Goal: Answer question/provide support: Share knowledge or assist other users

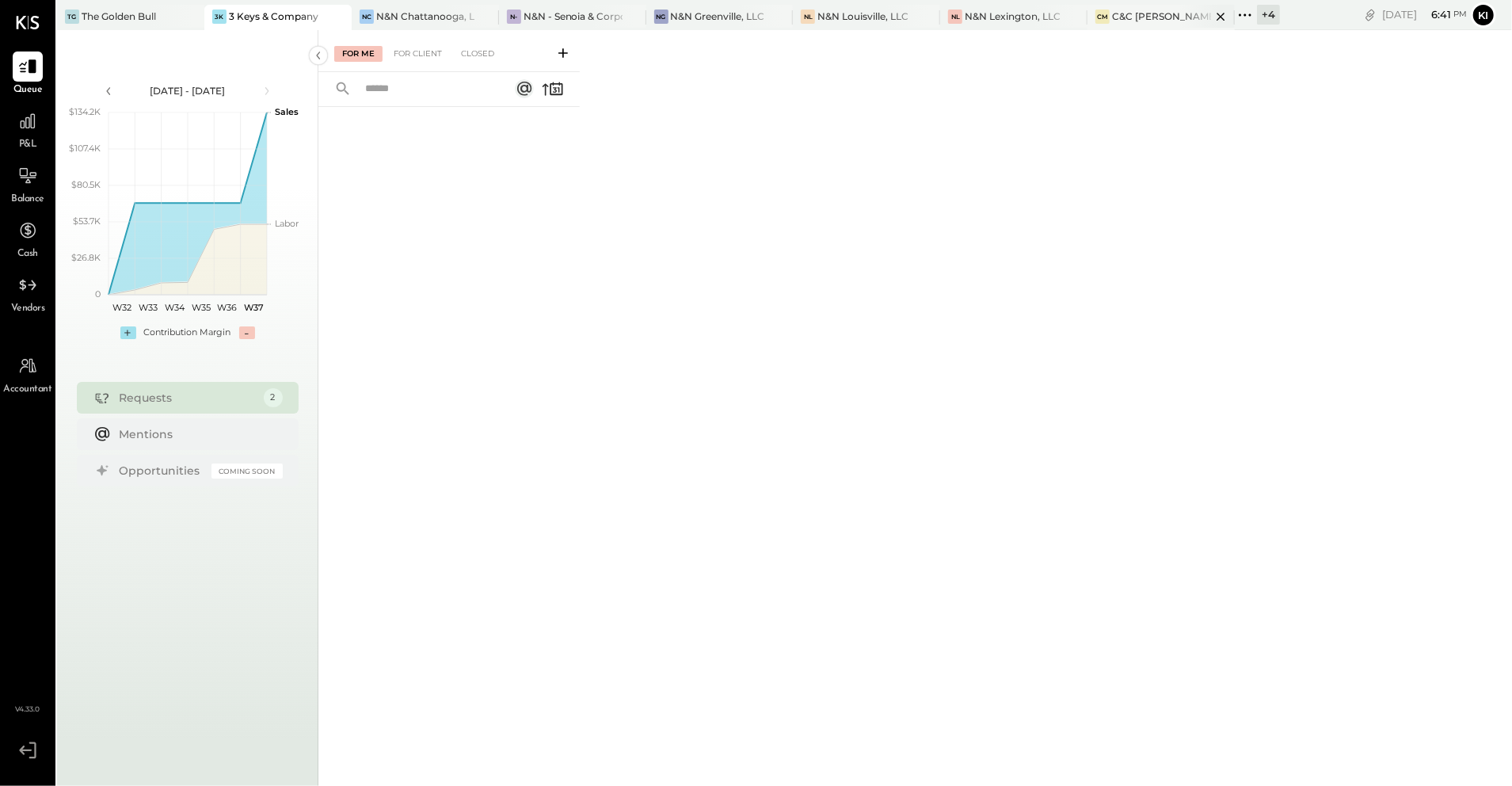
click at [1160, 21] on div "C&C [PERSON_NAME] LLC" at bounding box center [1162, 16] width 99 height 14
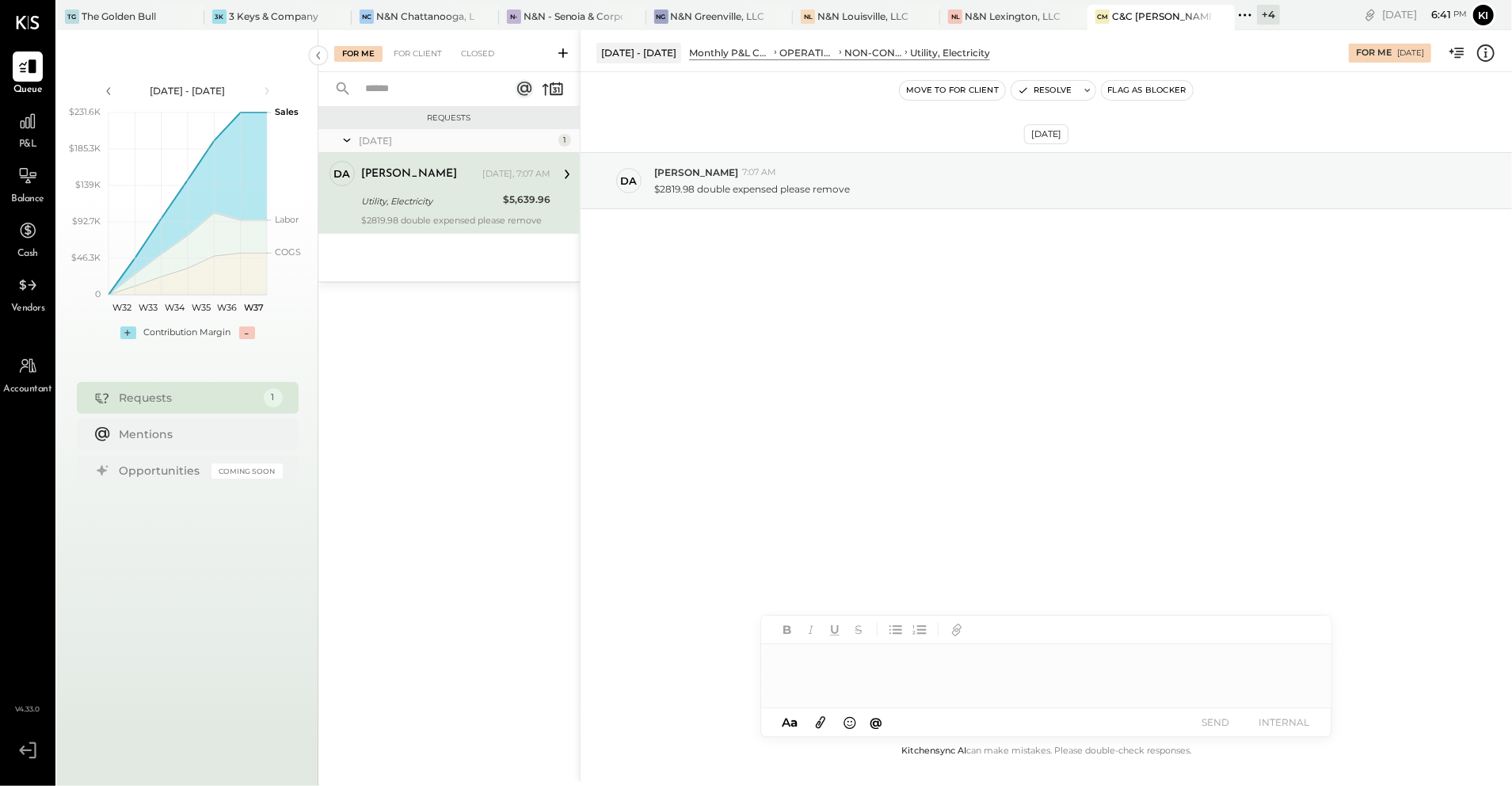
click at [450, 200] on div "Utility, Electricity" at bounding box center [429, 201] width 137 height 16
click at [1243, 20] on icon at bounding box center [1245, 15] width 21 height 21
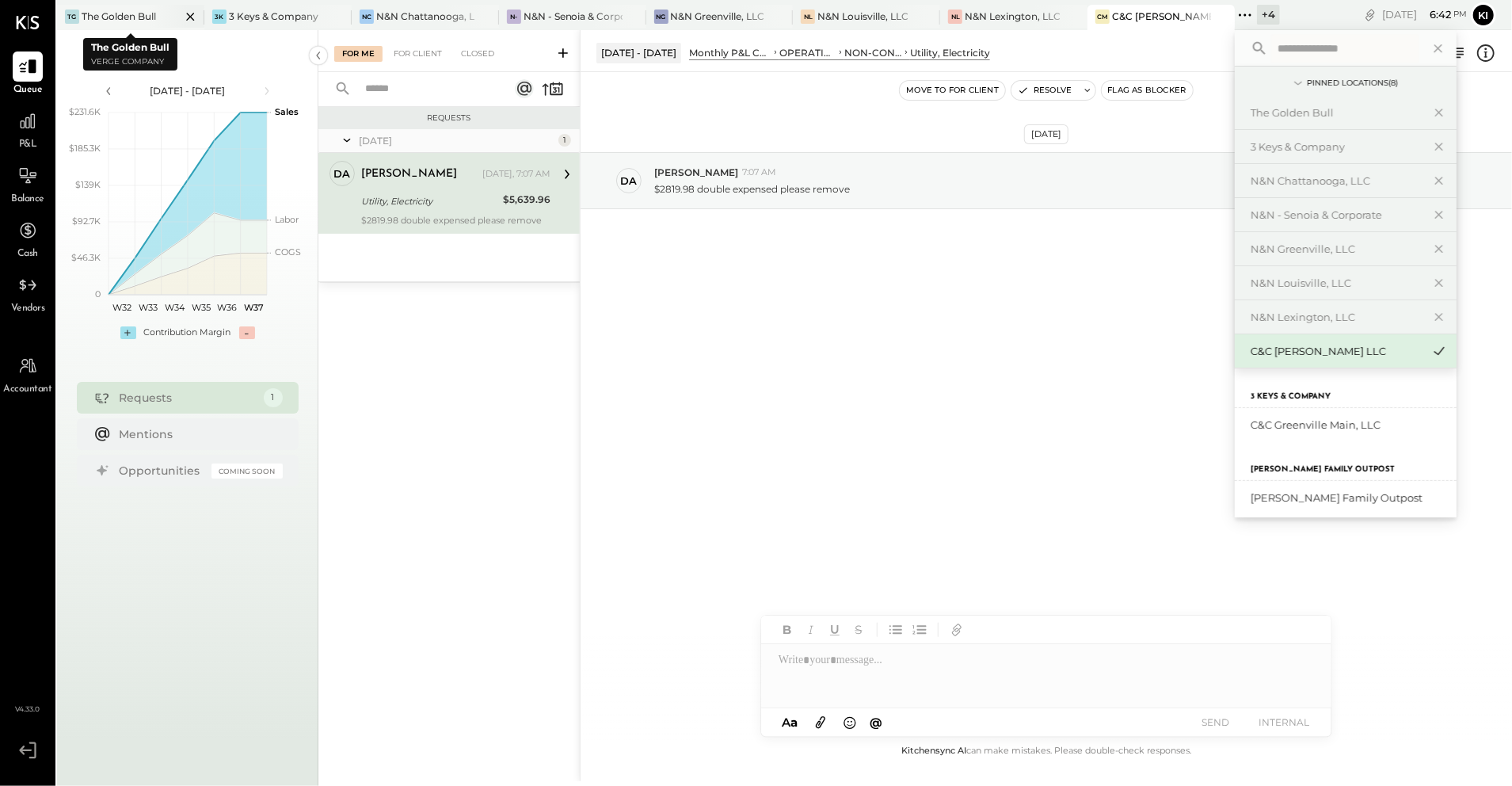
click at [191, 14] on icon at bounding box center [190, 16] width 20 height 19
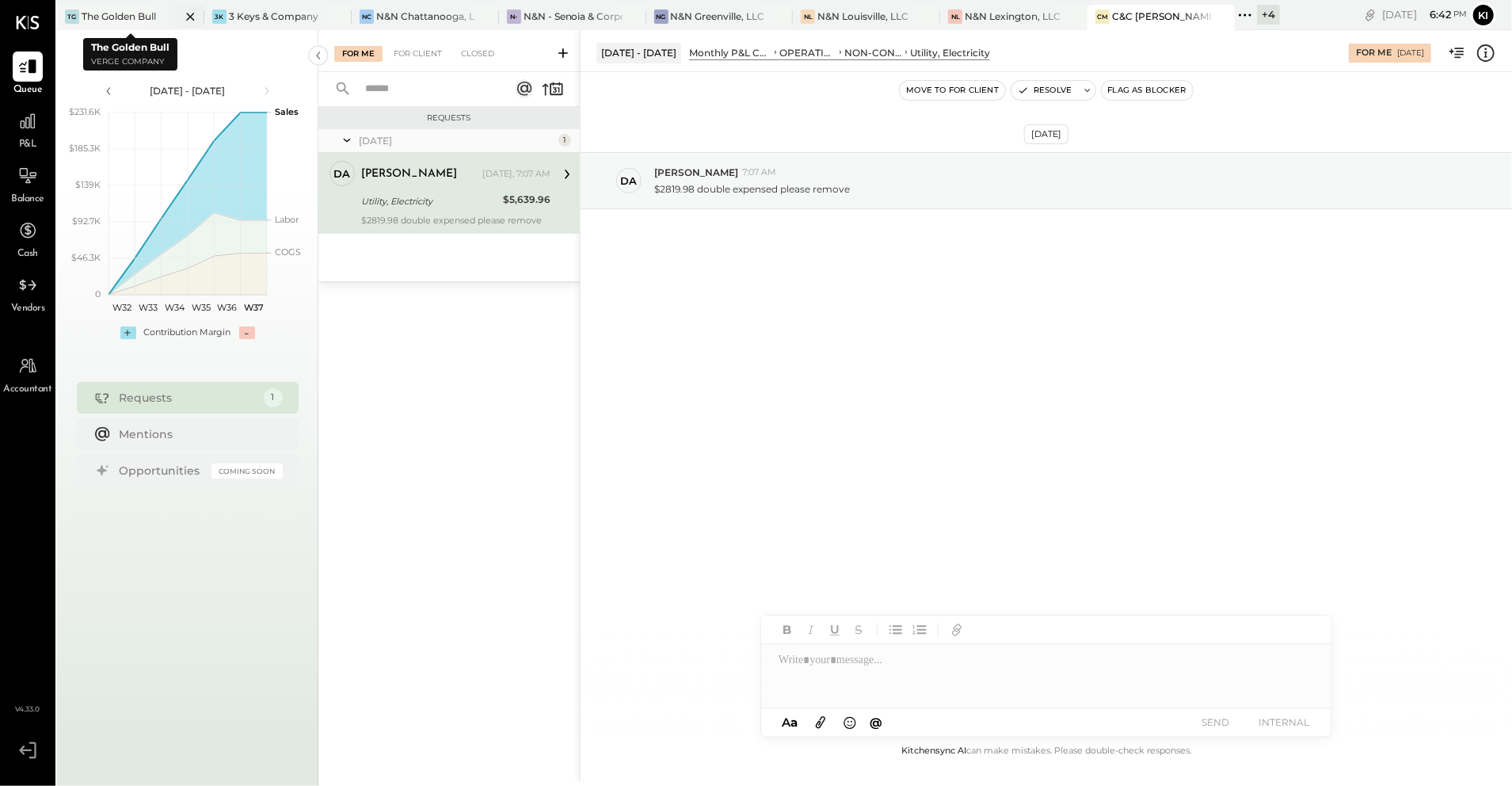
click at [187, 14] on icon at bounding box center [190, 16] width 20 height 19
click at [190, 14] on icon at bounding box center [190, 16] width 20 height 19
click at [154, 23] on div at bounding box center [177, 16] width 56 height 23
click at [156, 14] on div at bounding box center [177, 16] width 56 height 23
click at [265, 14] on div "3 Keys & Company" at bounding box center [273, 16] width 89 height 14
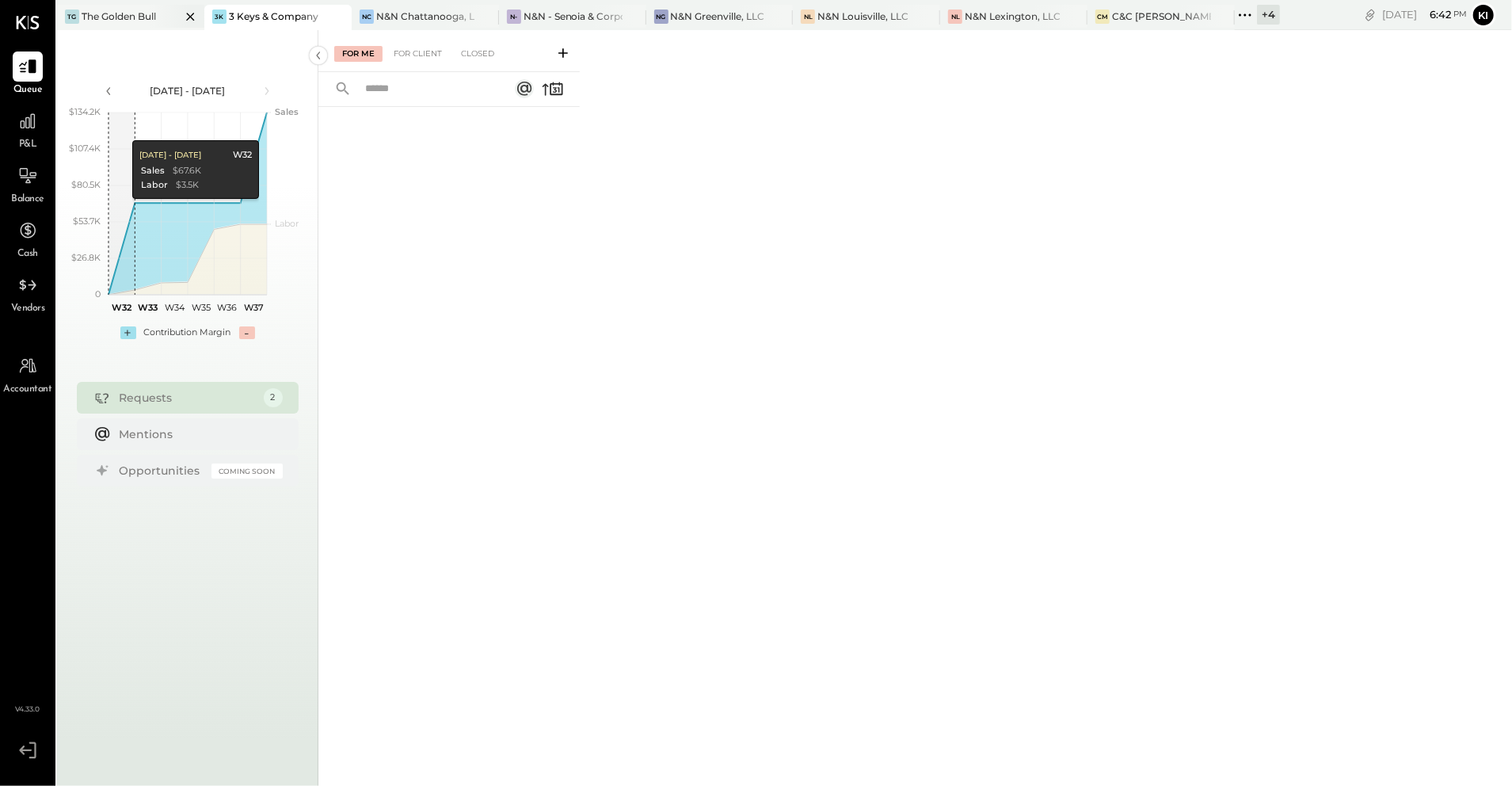
drag, startPoint x: 160, startPoint y: 14, endPoint x: 187, endPoint y: 16, distance: 27.1
click at [160, 14] on div at bounding box center [177, 16] width 56 height 23
click at [187, 16] on icon at bounding box center [190, 16] width 20 height 19
click at [192, 17] on icon at bounding box center [190, 16] width 8 height 8
click at [191, 17] on icon at bounding box center [190, 16] width 20 height 19
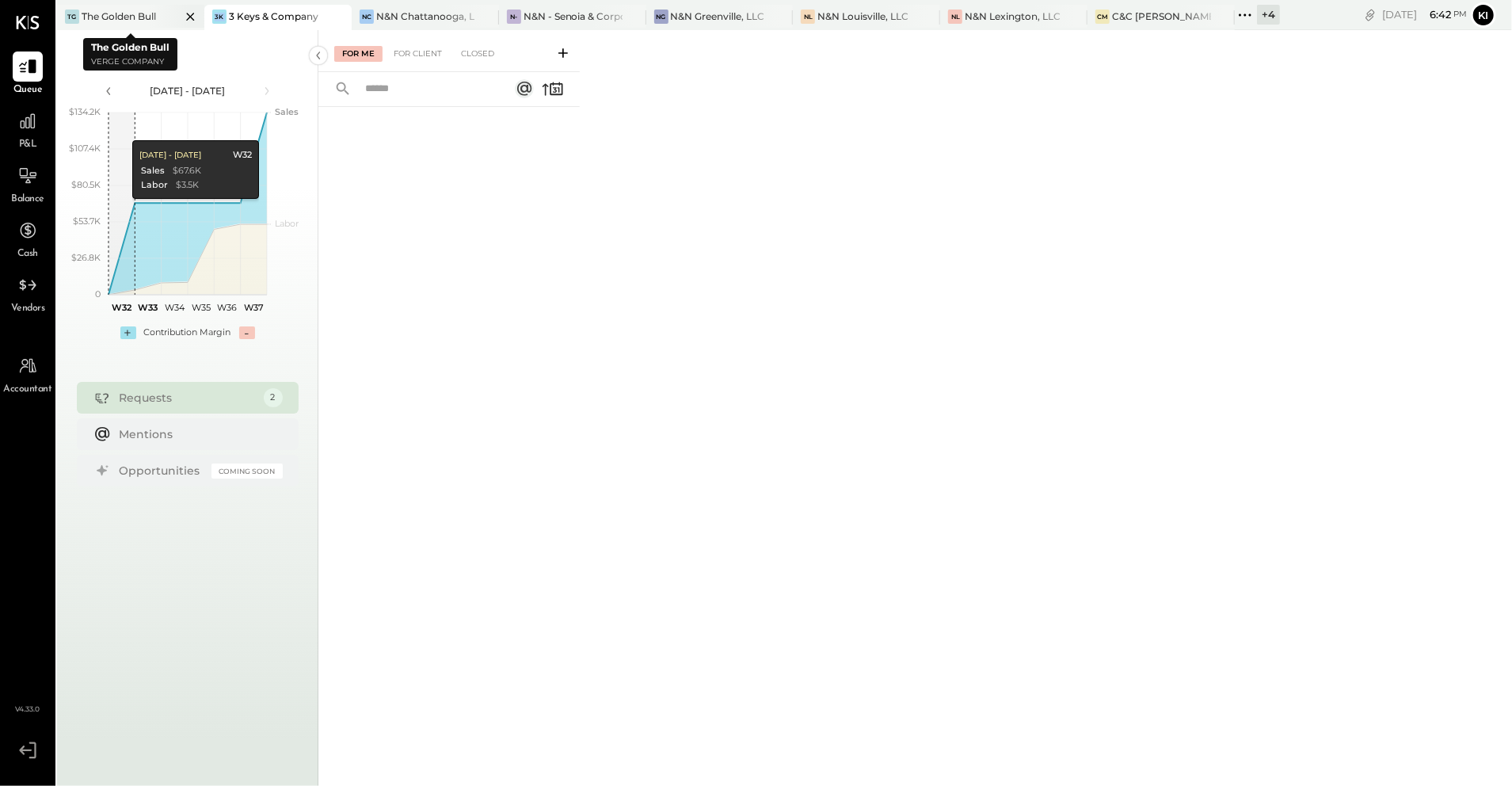
click at [191, 17] on icon at bounding box center [190, 16] width 20 height 19
drag, startPoint x: 191, startPoint y: 17, endPoint x: 765, endPoint y: 176, distance: 595.6
click at [721, 184] on div "For Me For Client Closed" at bounding box center [915, 406] width 1194 height 751
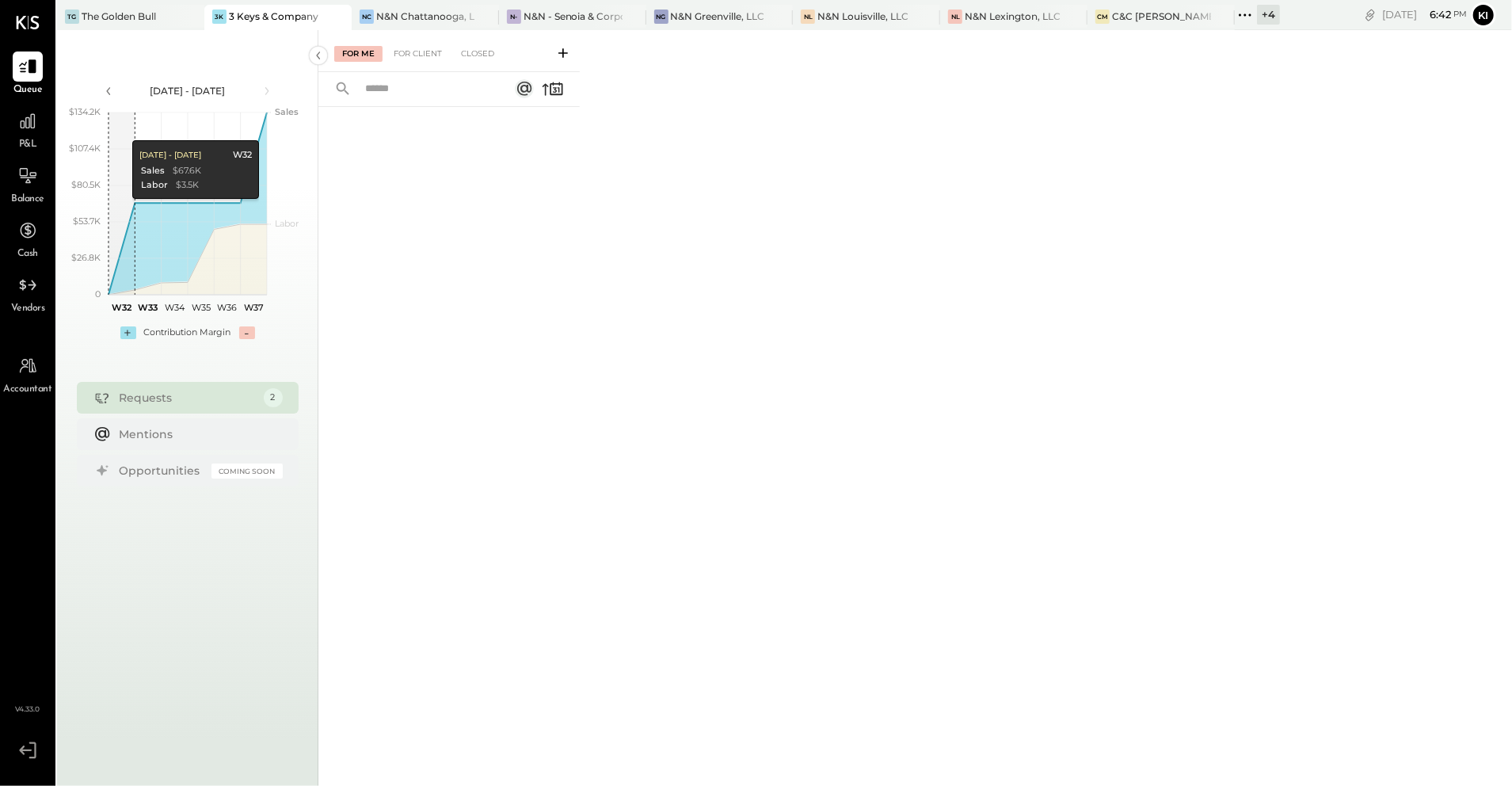
click at [1265, 14] on div "+ 4" at bounding box center [1268, 14] width 23 height 20
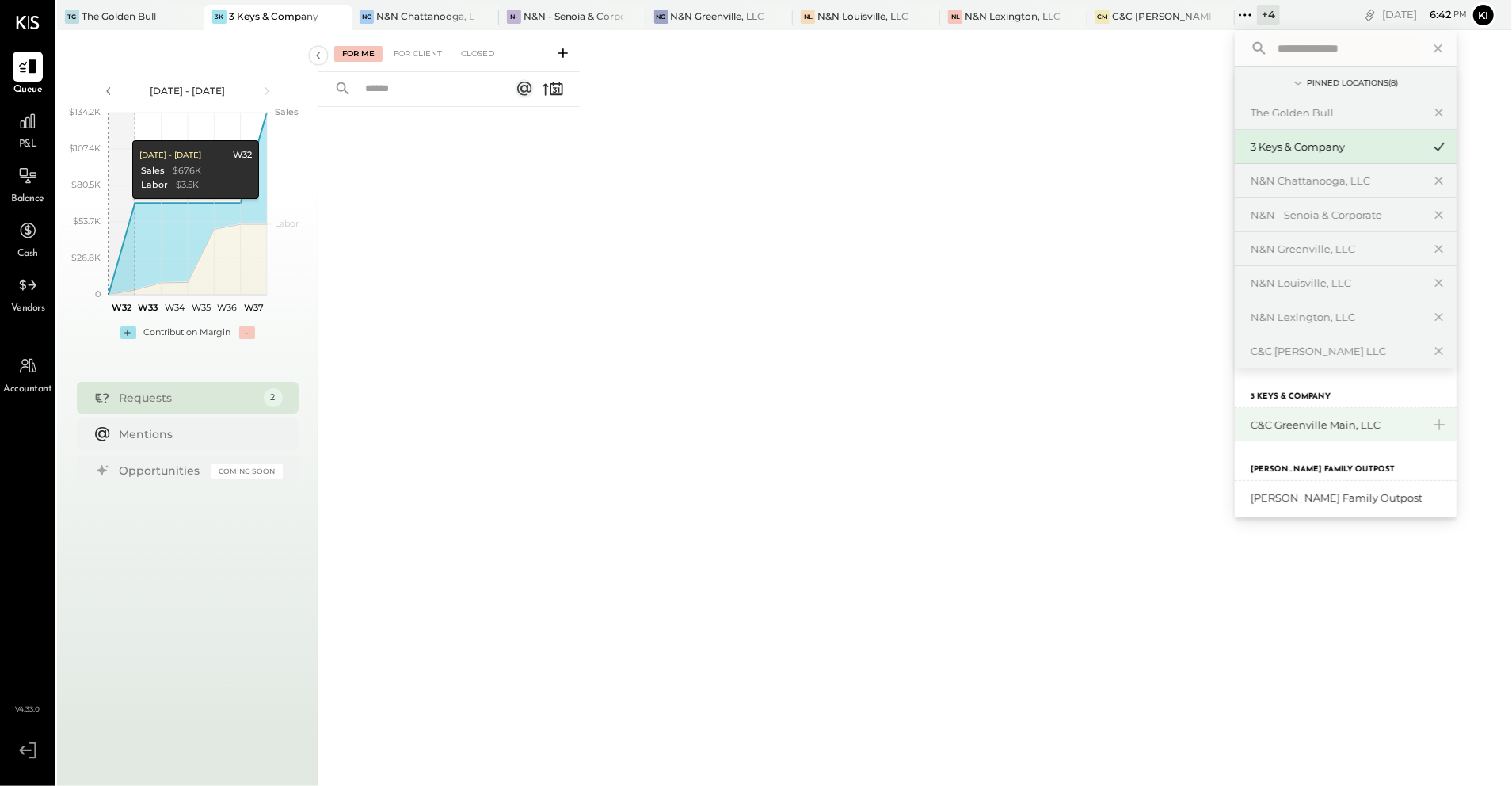
click at [1306, 429] on div "C&C Greenville Main, LLC" at bounding box center [1336, 424] width 171 height 15
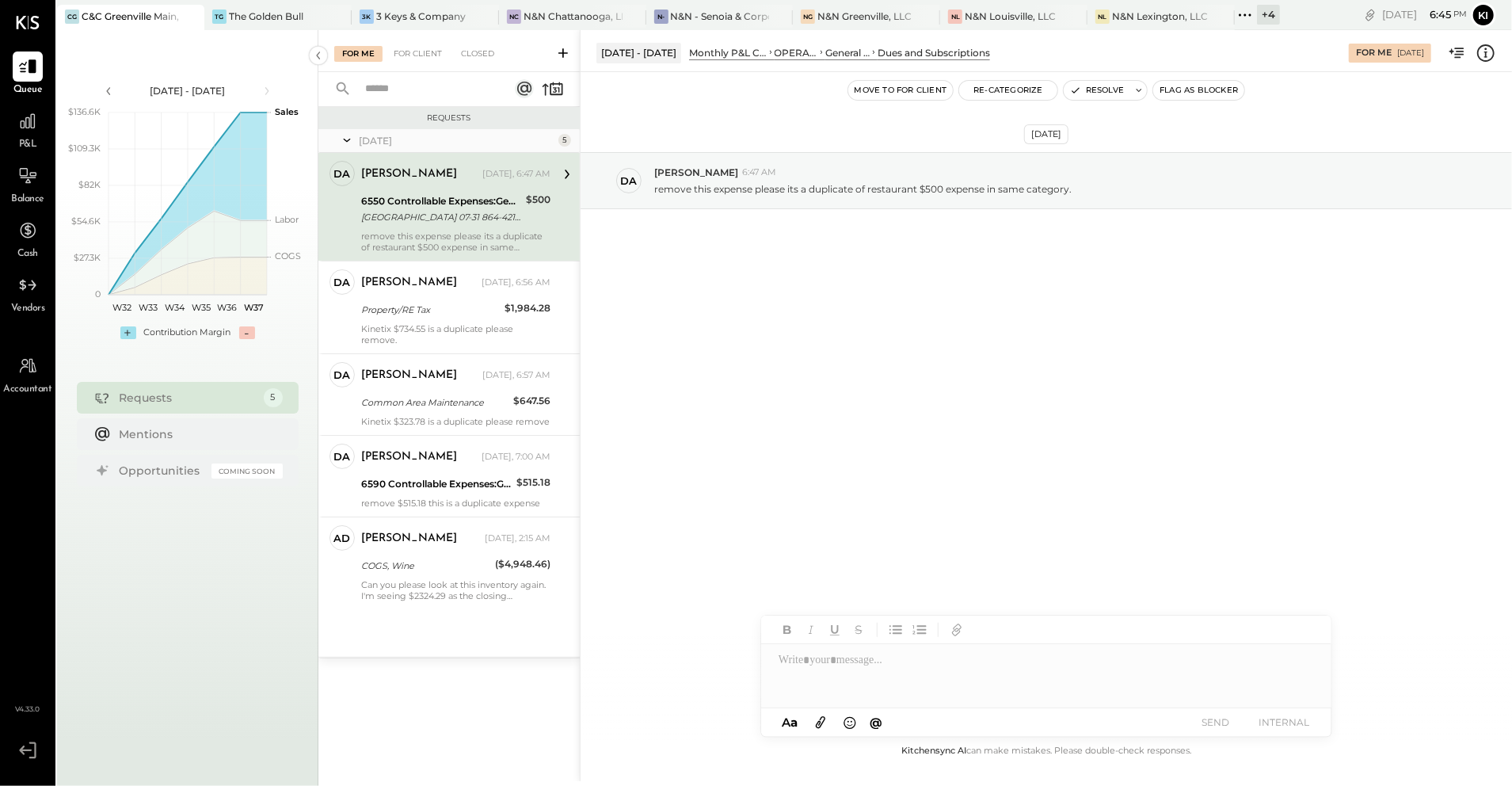
click at [1261, 17] on div "+ 4" at bounding box center [1268, 14] width 23 height 20
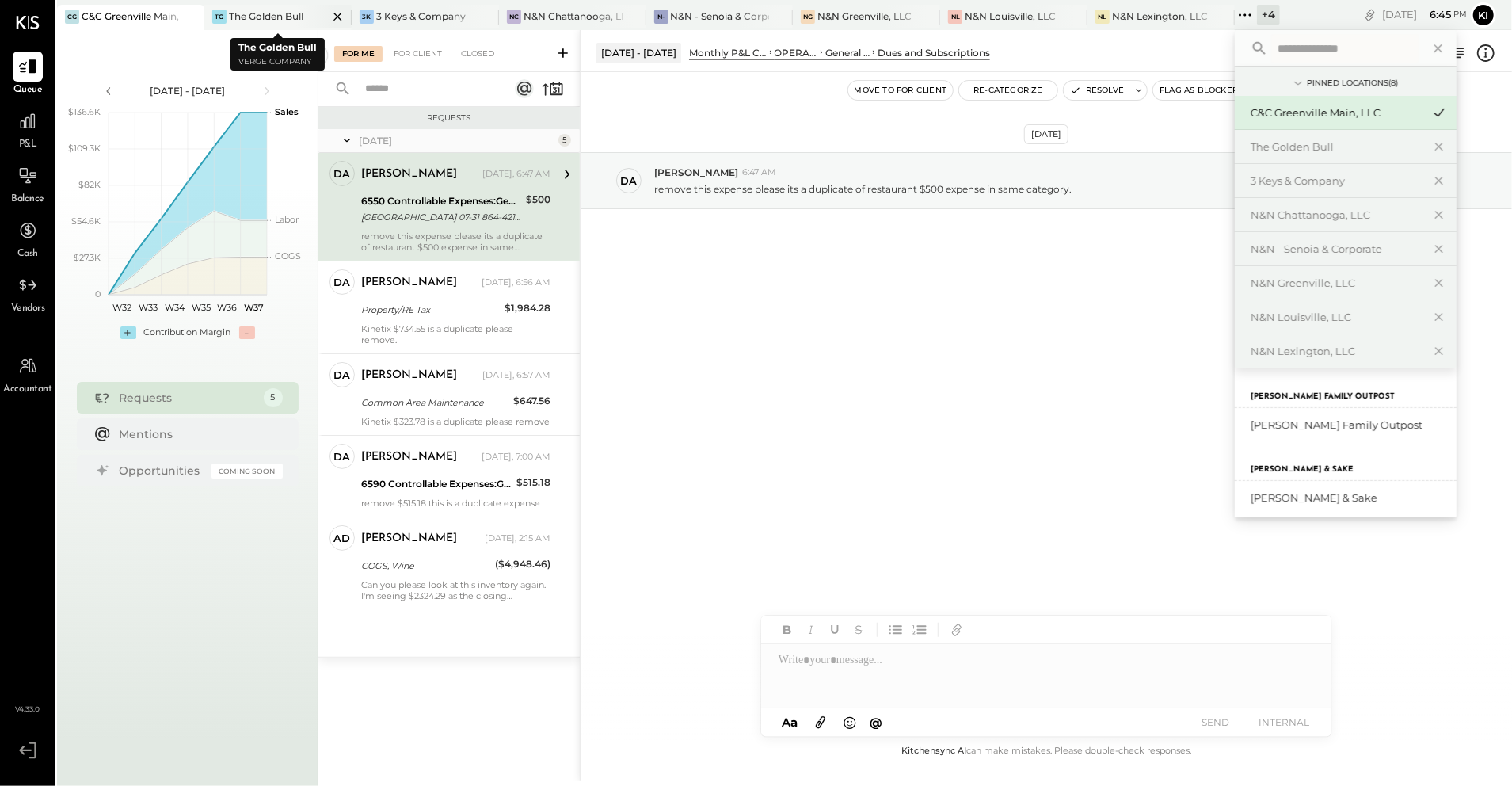
click at [336, 16] on icon at bounding box center [337, 16] width 20 height 19
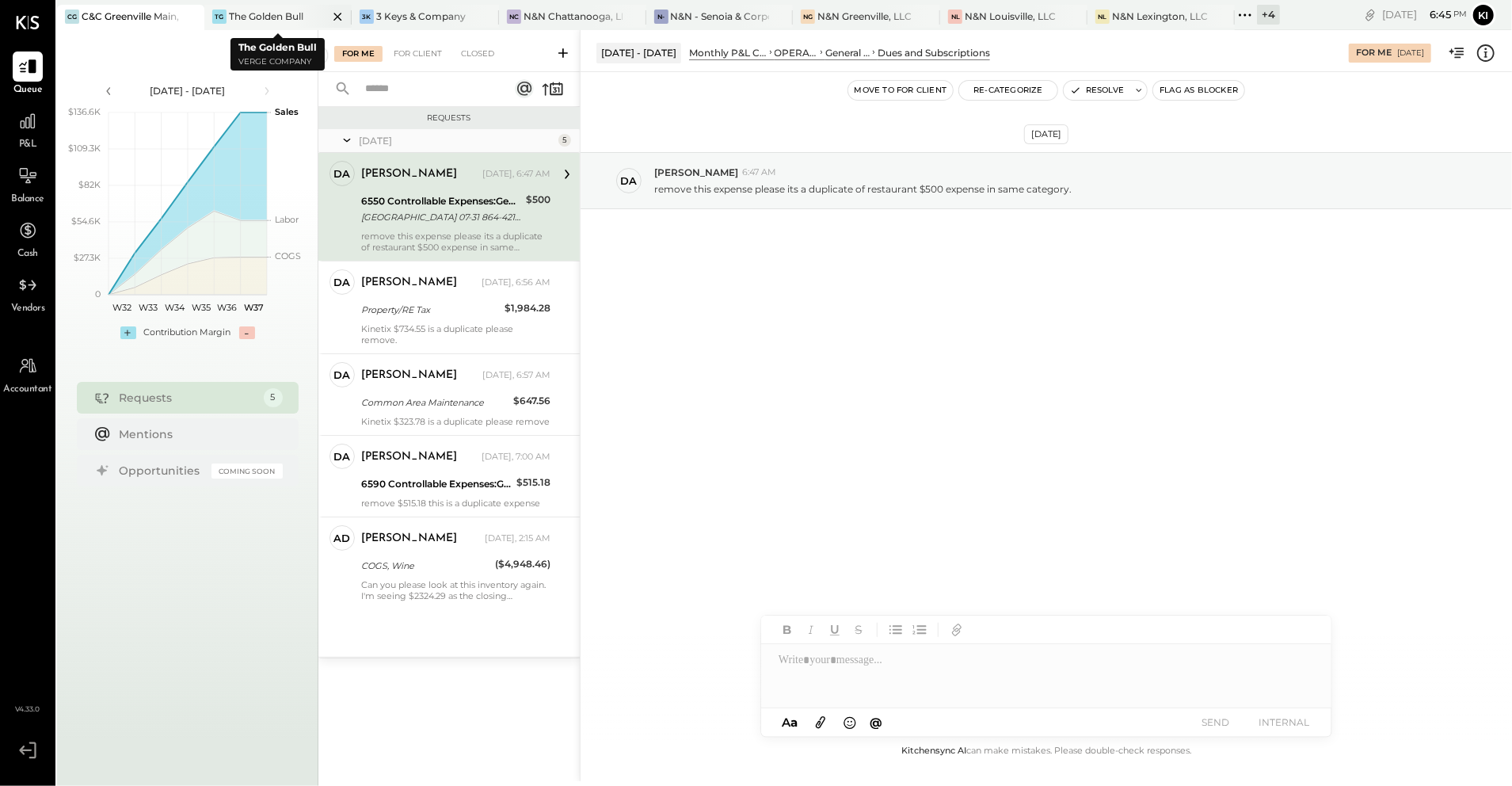
click at [339, 16] on icon at bounding box center [337, 16] width 20 height 19
drag, startPoint x: 333, startPoint y: 14, endPoint x: 296, endPoint y: 13, distance: 37.0
click at [296, 13] on div at bounding box center [324, 16] width 56 height 23
drag, startPoint x: 296, startPoint y: 13, endPoint x: 881, endPoint y: 429, distance: 717.8
click at [876, 435] on div "Sep 9th, 2025 da david 6:47 AM remove this expense please its a duplicate of re…" at bounding box center [1046, 406] width 932 height 669
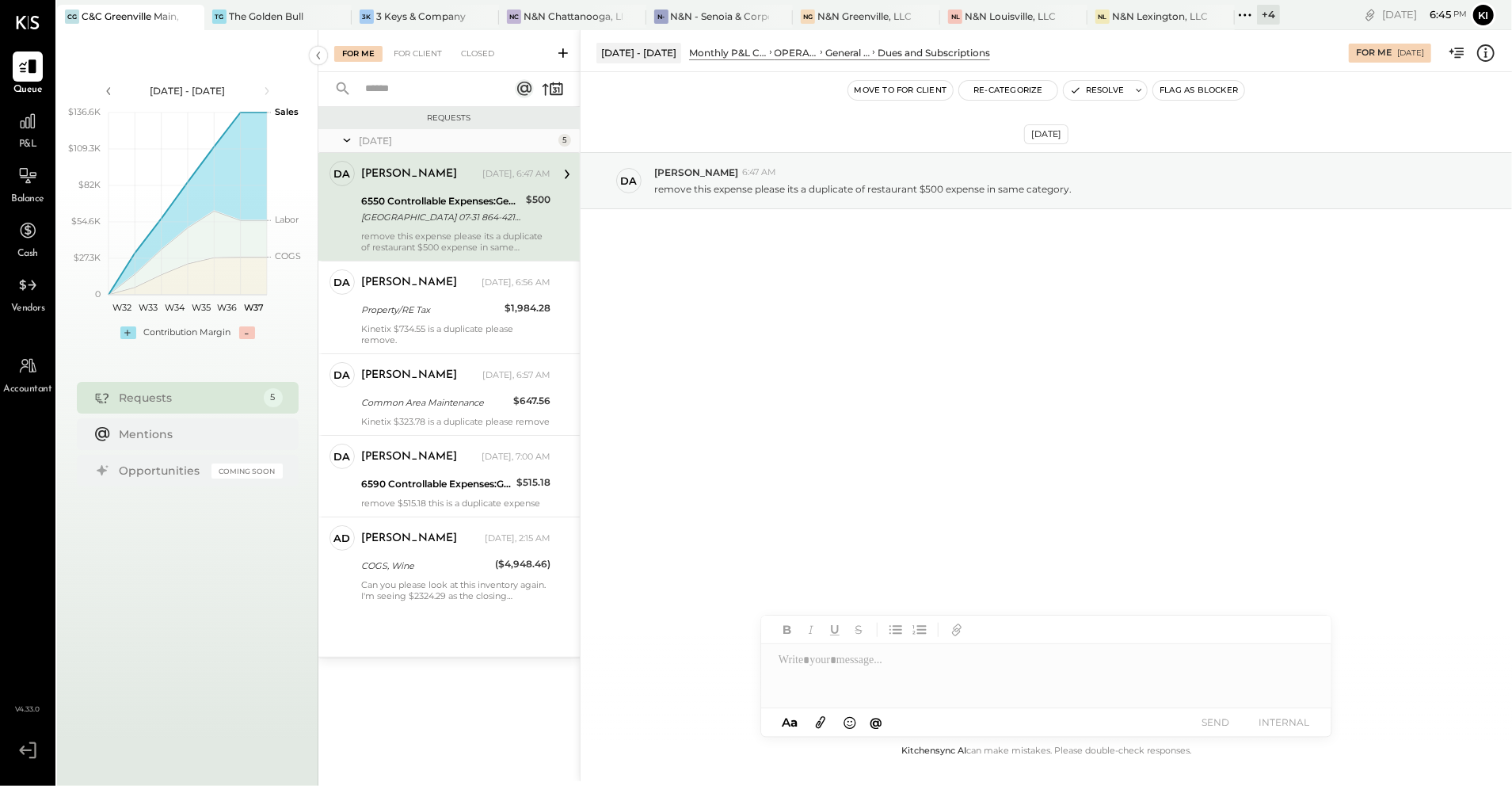
click at [1248, 7] on icon at bounding box center [1245, 15] width 21 height 21
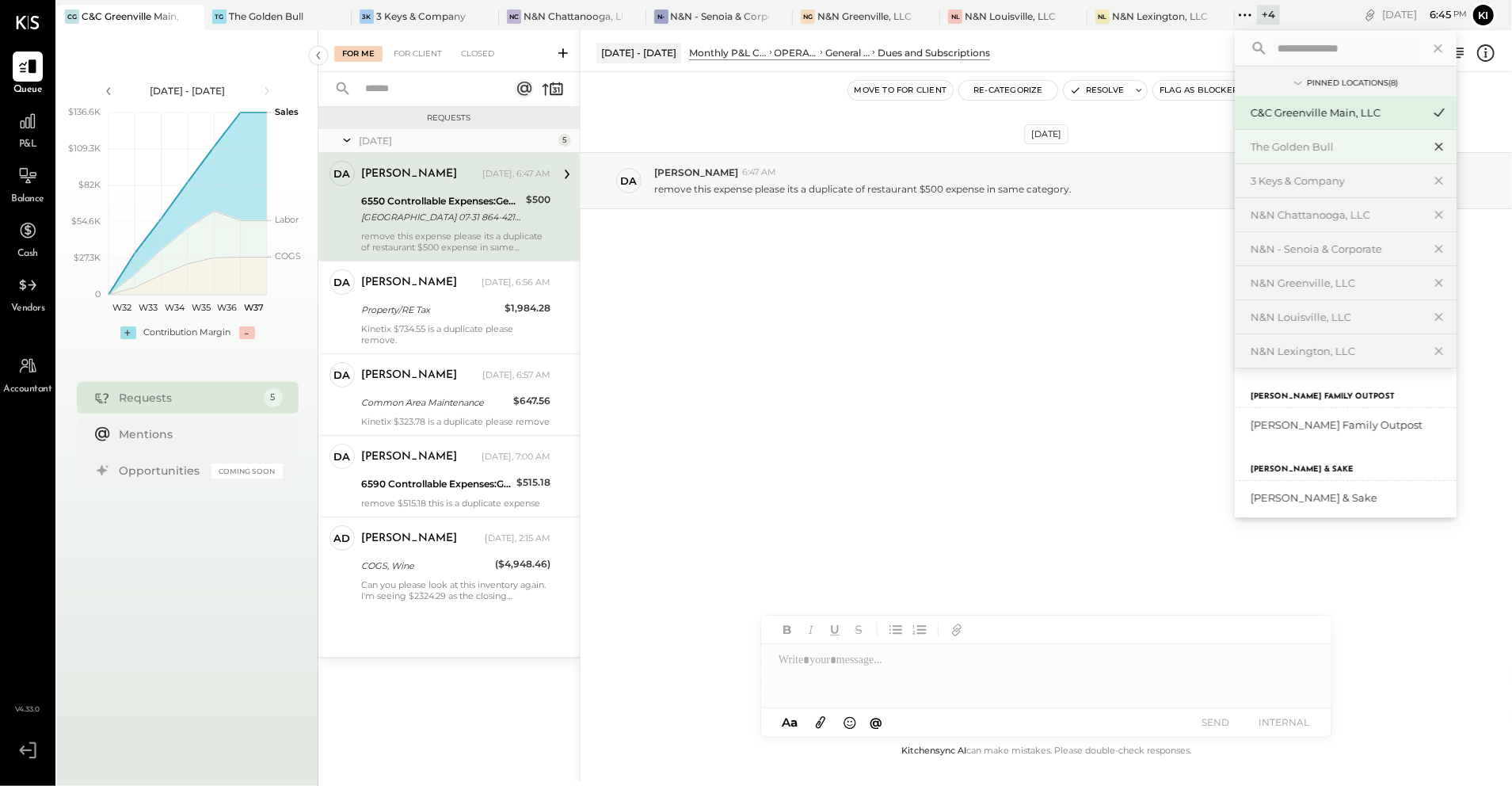
click at [1438, 146] on icon at bounding box center [1438, 147] width 8 height 8
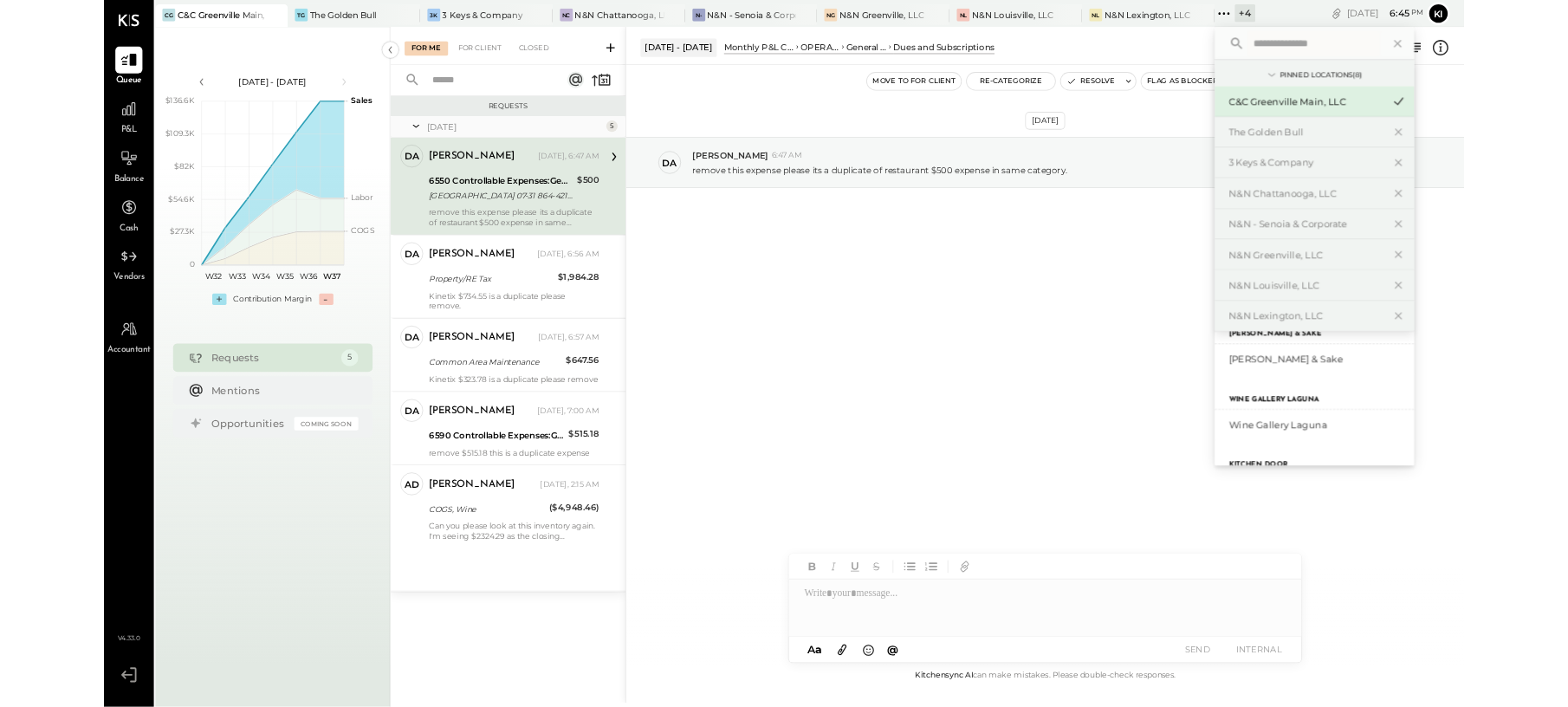
scroll to position [251, 0]
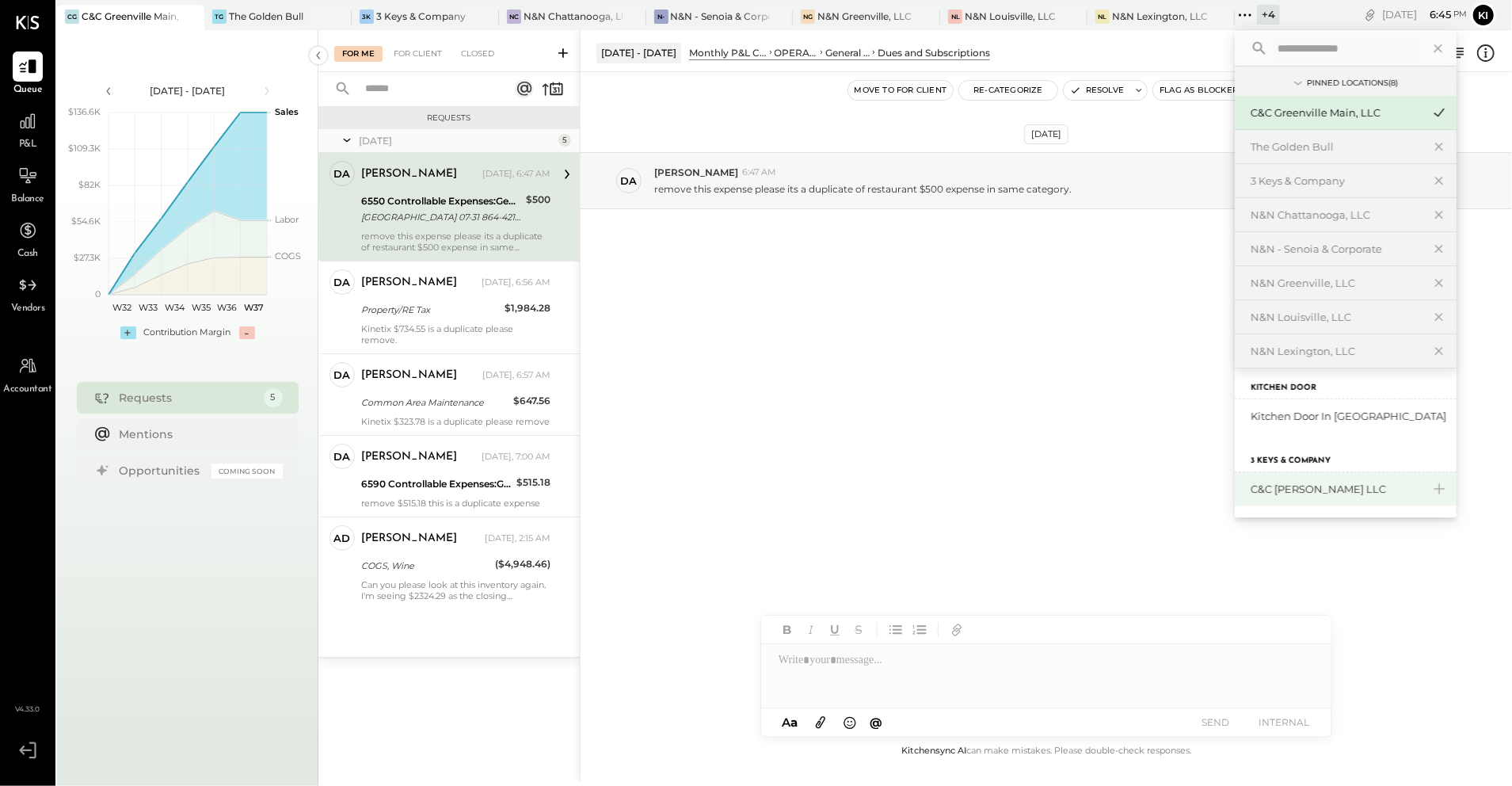
click at [1325, 481] on div "C&C McDonough LLC" at bounding box center [1336, 488] width 171 height 15
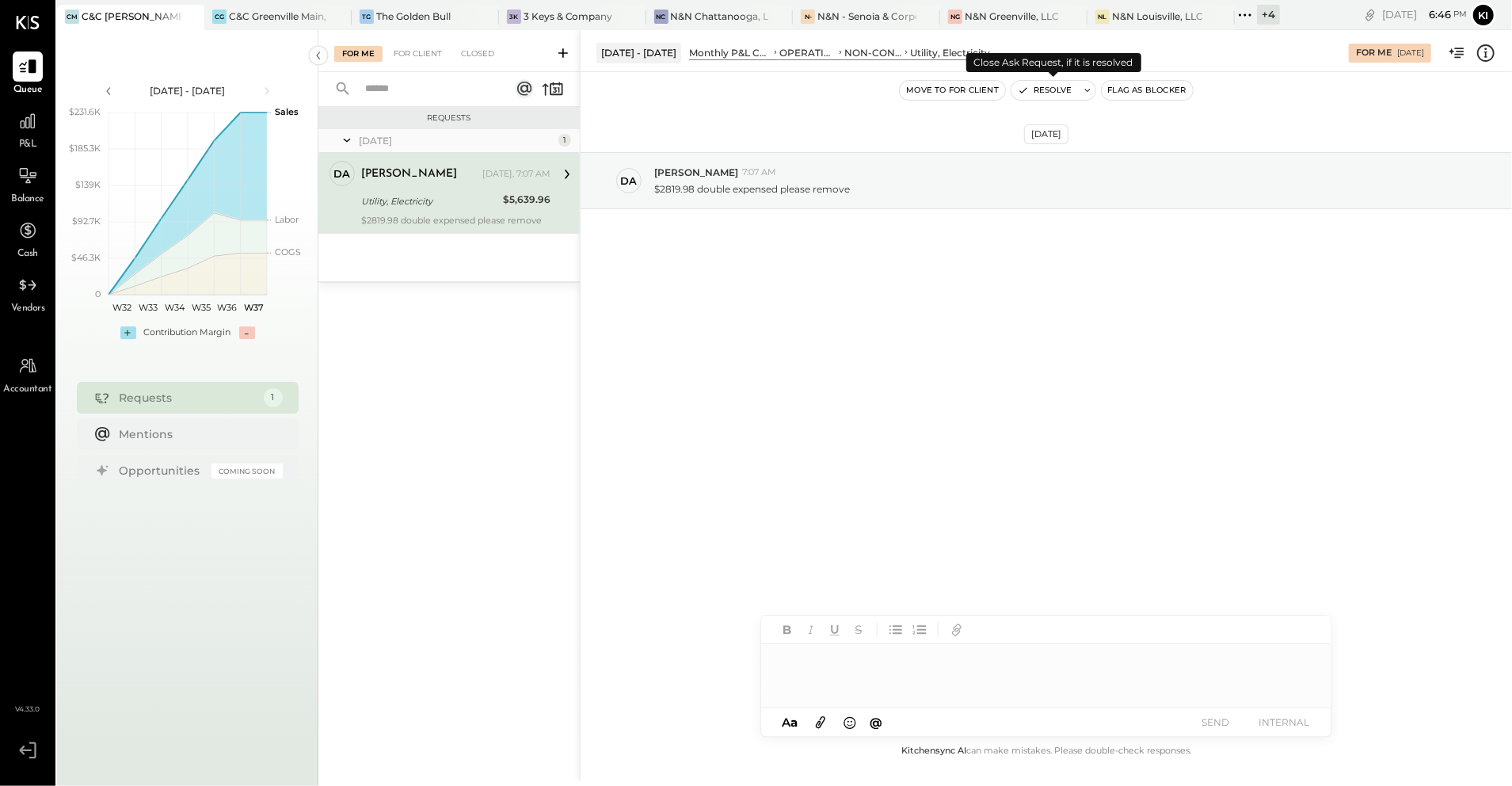
click at [1045, 93] on button "Resolve" at bounding box center [1044, 90] width 67 height 19
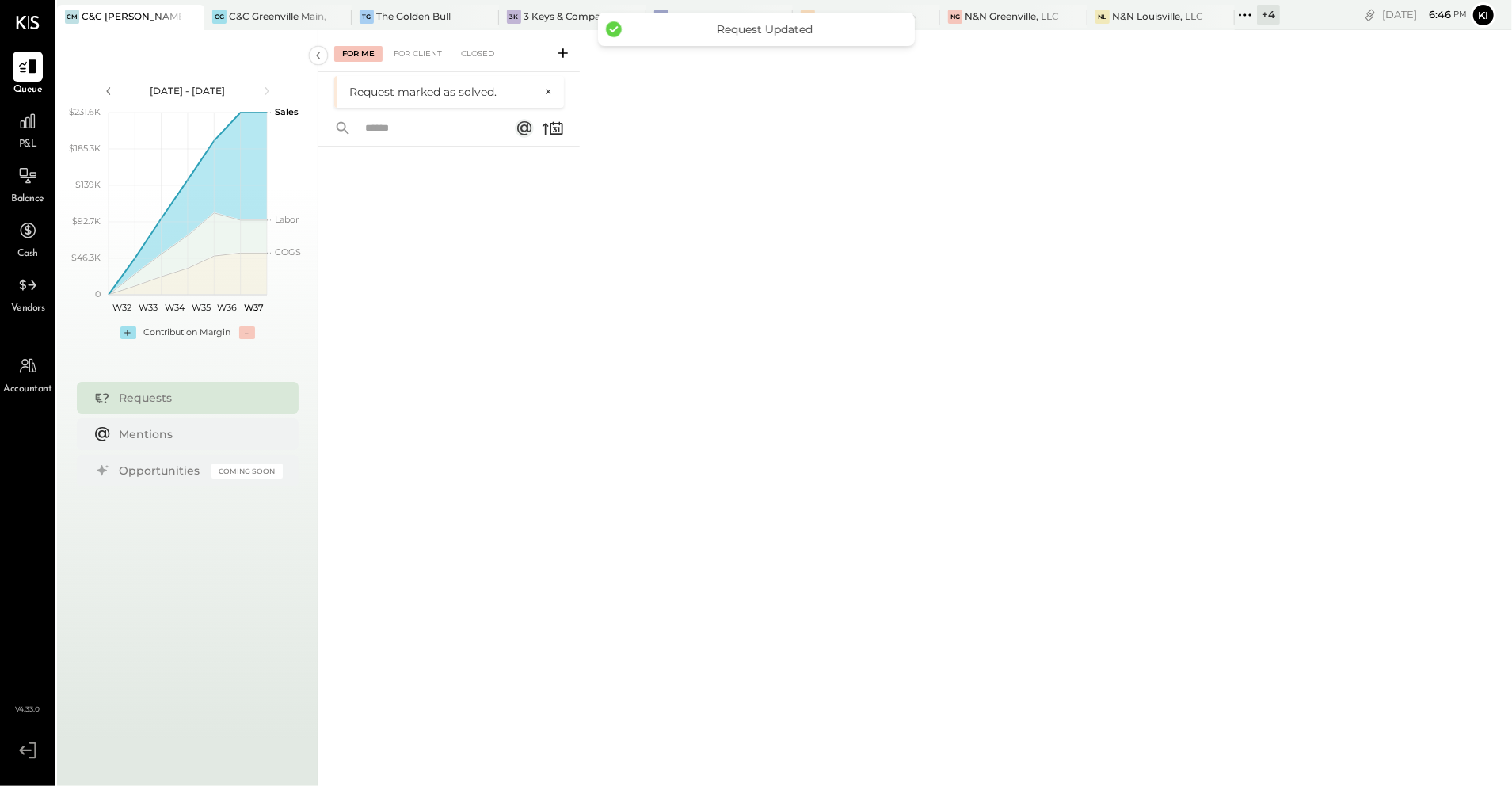
click at [732, 213] on div "For Me For Client Closed Request marked as solved. ×" at bounding box center [915, 406] width 1194 height 751
click at [252, 16] on div "C&C Greenville Main, LLC" at bounding box center [278, 16] width 99 height 14
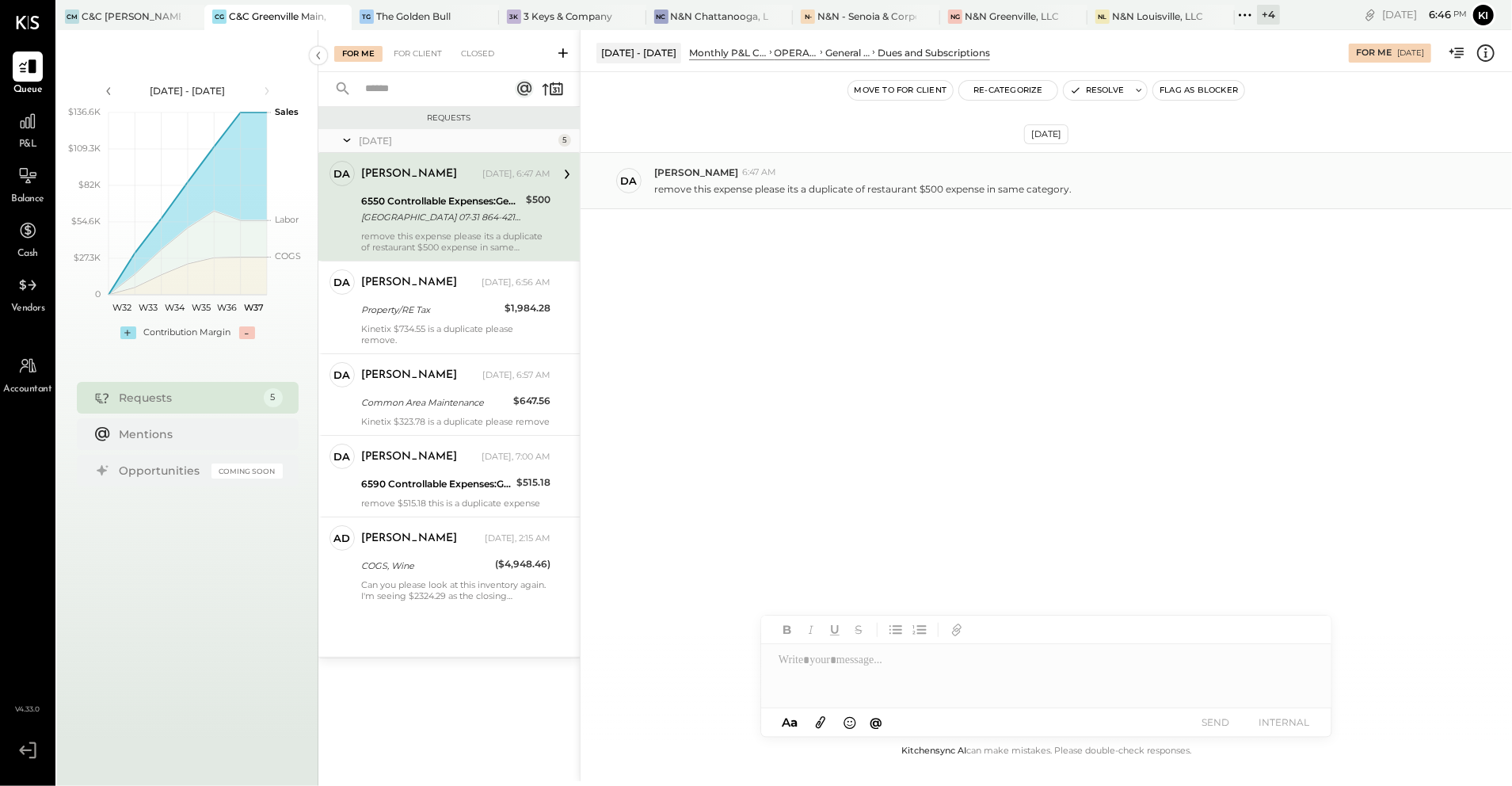
click at [929, 194] on p "remove this expense please its a duplicate of restaurant $500 expense in same c…" at bounding box center [862, 189] width 417 height 14
drag, startPoint x: 929, startPoint y: 194, endPoint x: 868, endPoint y: 194, distance: 61.0
click at [868, 194] on p "remove this expense please its a duplicate of restaurant $500 expense in same c…" at bounding box center [862, 189] width 417 height 14
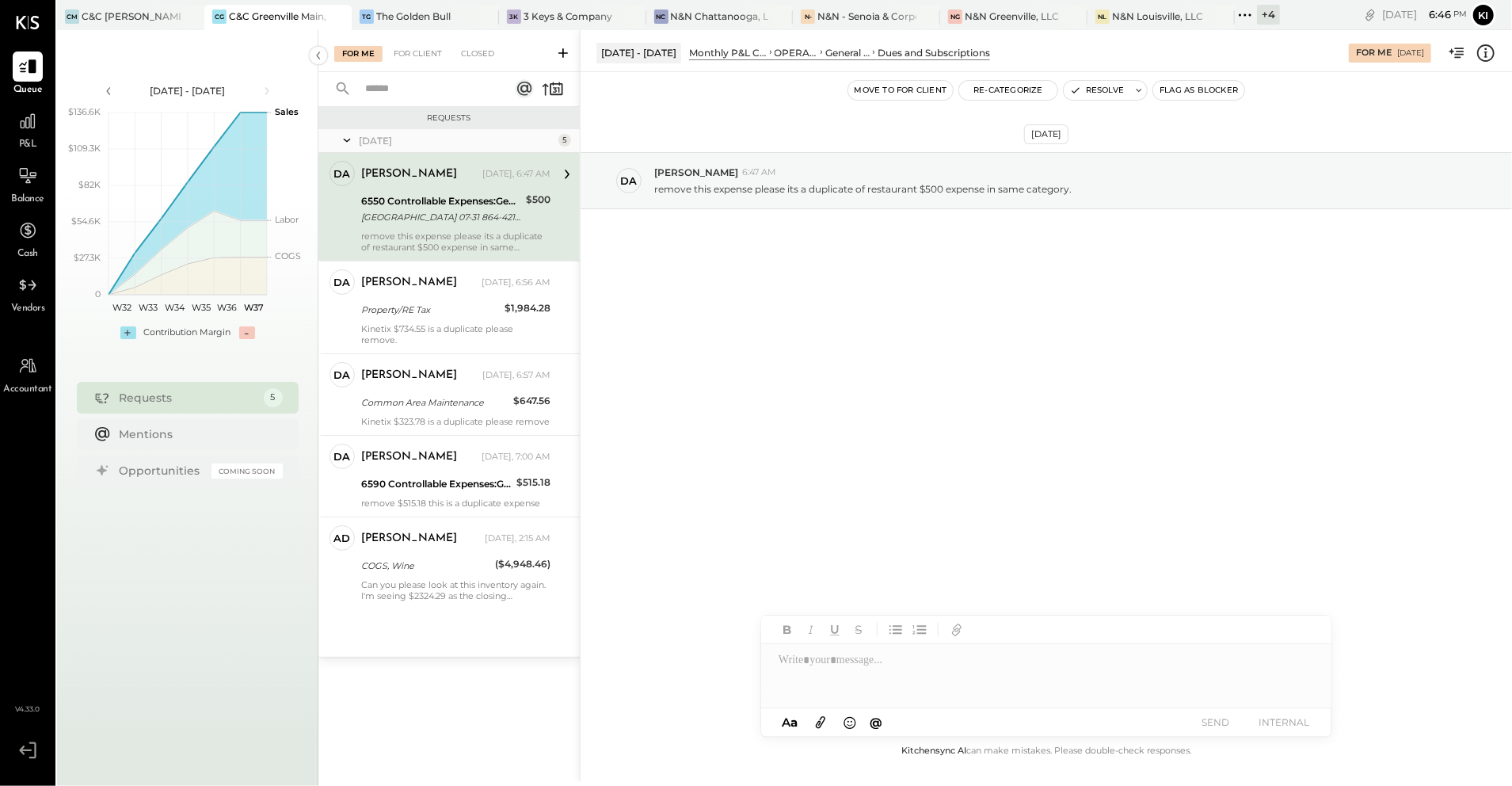
click at [792, 267] on div "Sep 9th, 2025 da david 6:47 AM remove this expense please its a duplicate of re…" at bounding box center [1046, 219] width 932 height 216
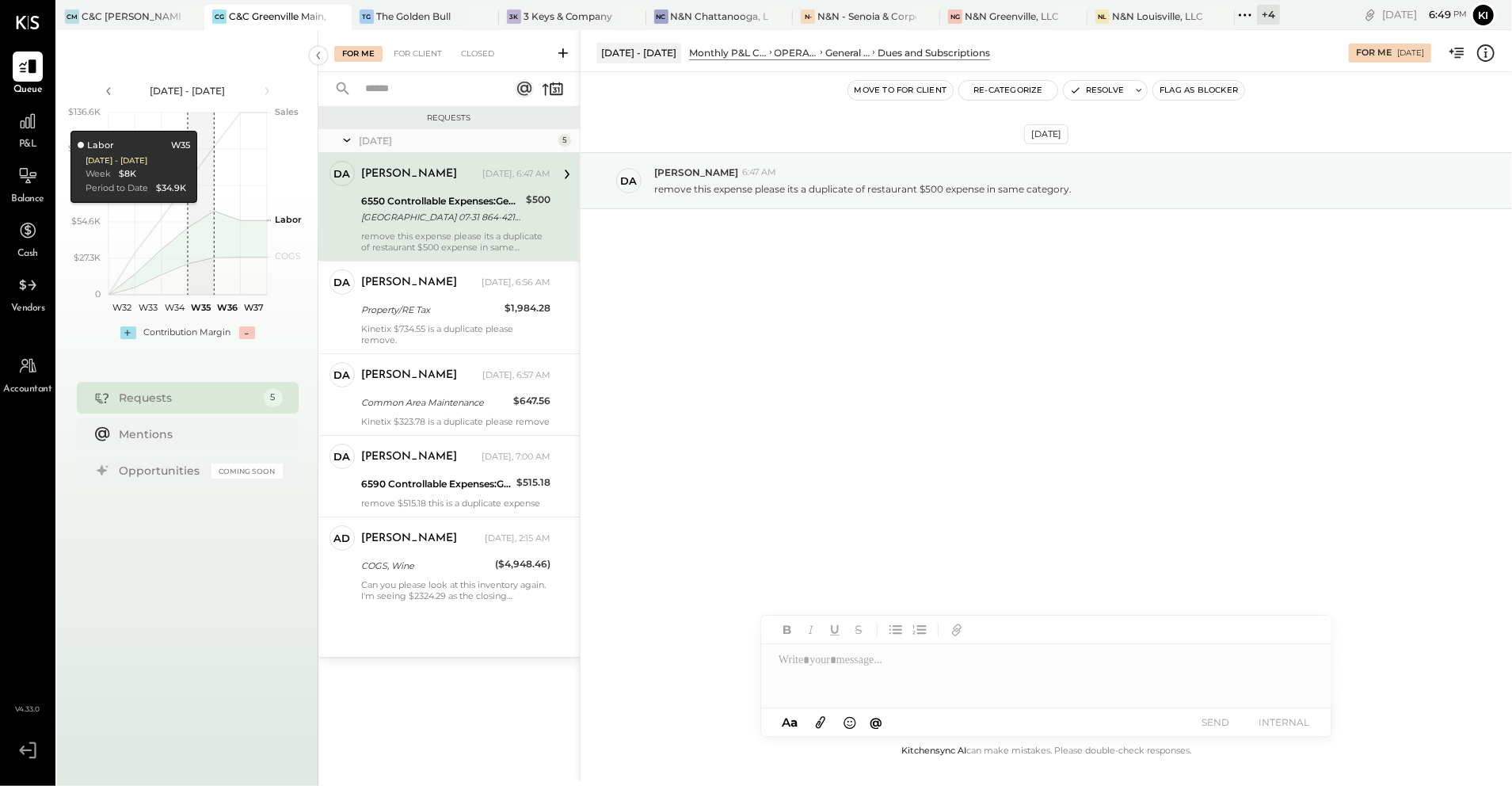
click at [827, 667] on div at bounding box center [1045, 675] width 570 height 63
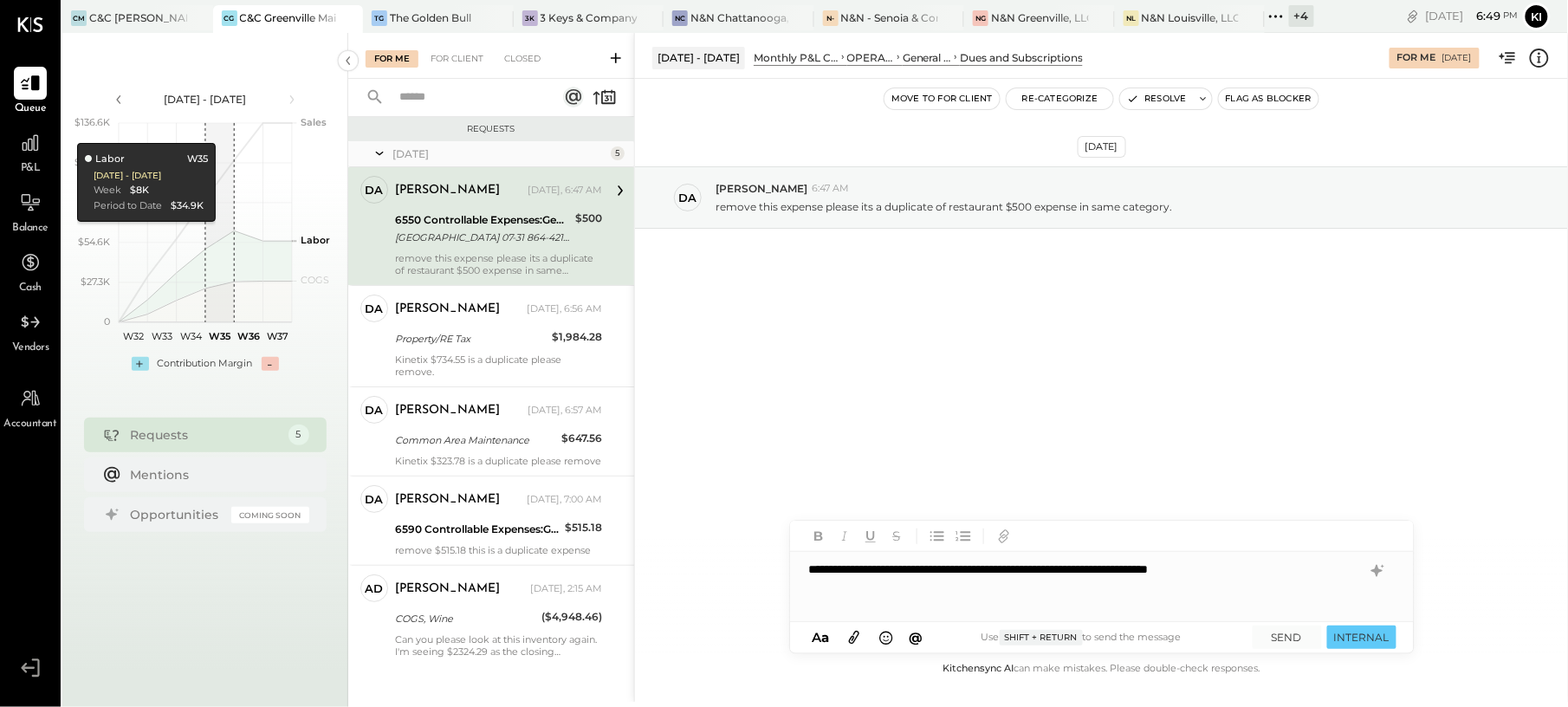
click at [1318, 580] on div "**********" at bounding box center [1101, 586] width 623 height 69
click at [1020, 594] on div "**********" at bounding box center [1101, 586] width 623 height 69
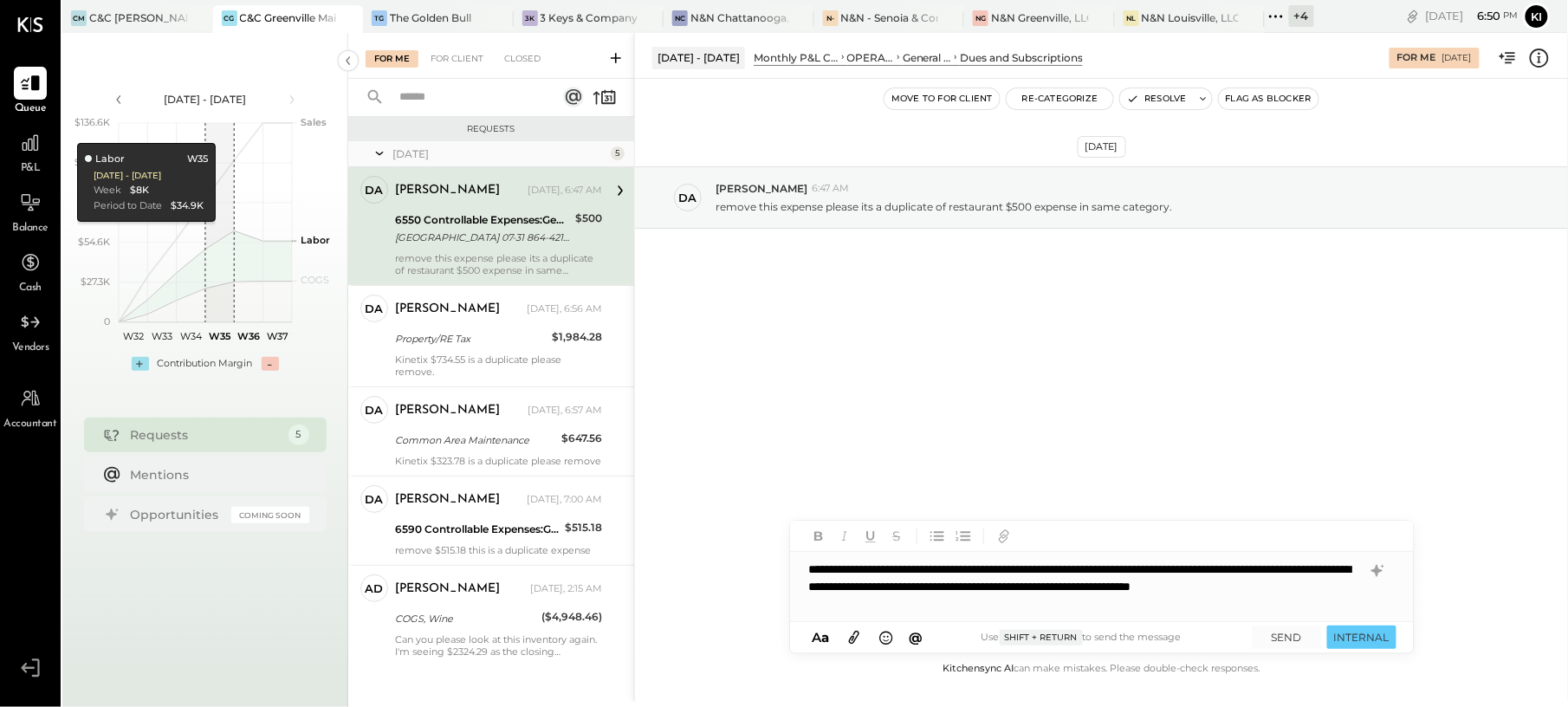
click at [1160, 604] on div "**********" at bounding box center [1101, 586] width 623 height 69
click at [1310, 601] on div "**********" at bounding box center [1101, 586] width 623 height 69
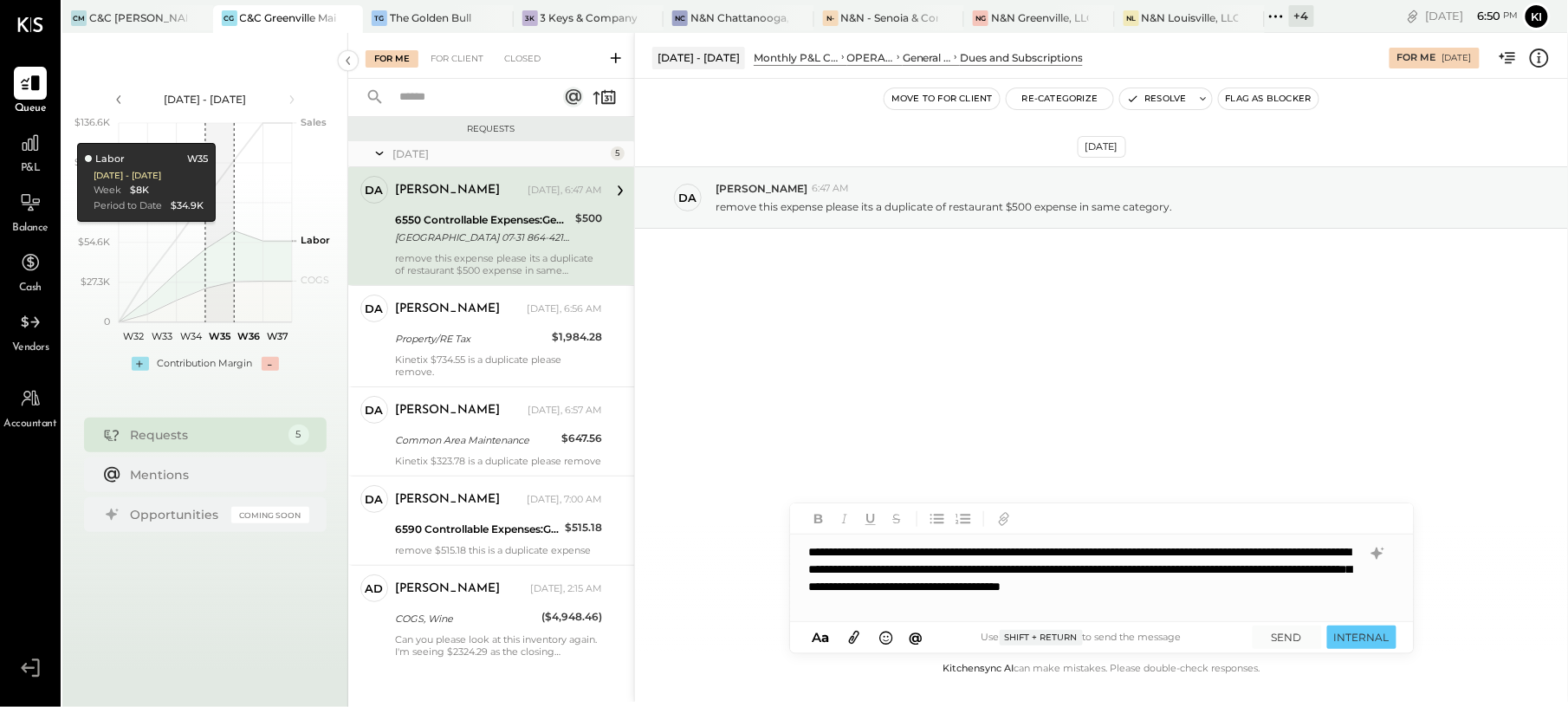
click at [1165, 513] on div at bounding box center [1101, 518] width 623 height 31
click at [1234, 587] on div "**********" at bounding box center [1101, 577] width 623 height 86
click at [1376, 565] on div "**********" at bounding box center [1101, 577] width 623 height 86
click at [1379, 552] on icon at bounding box center [1375, 553] width 11 height 12
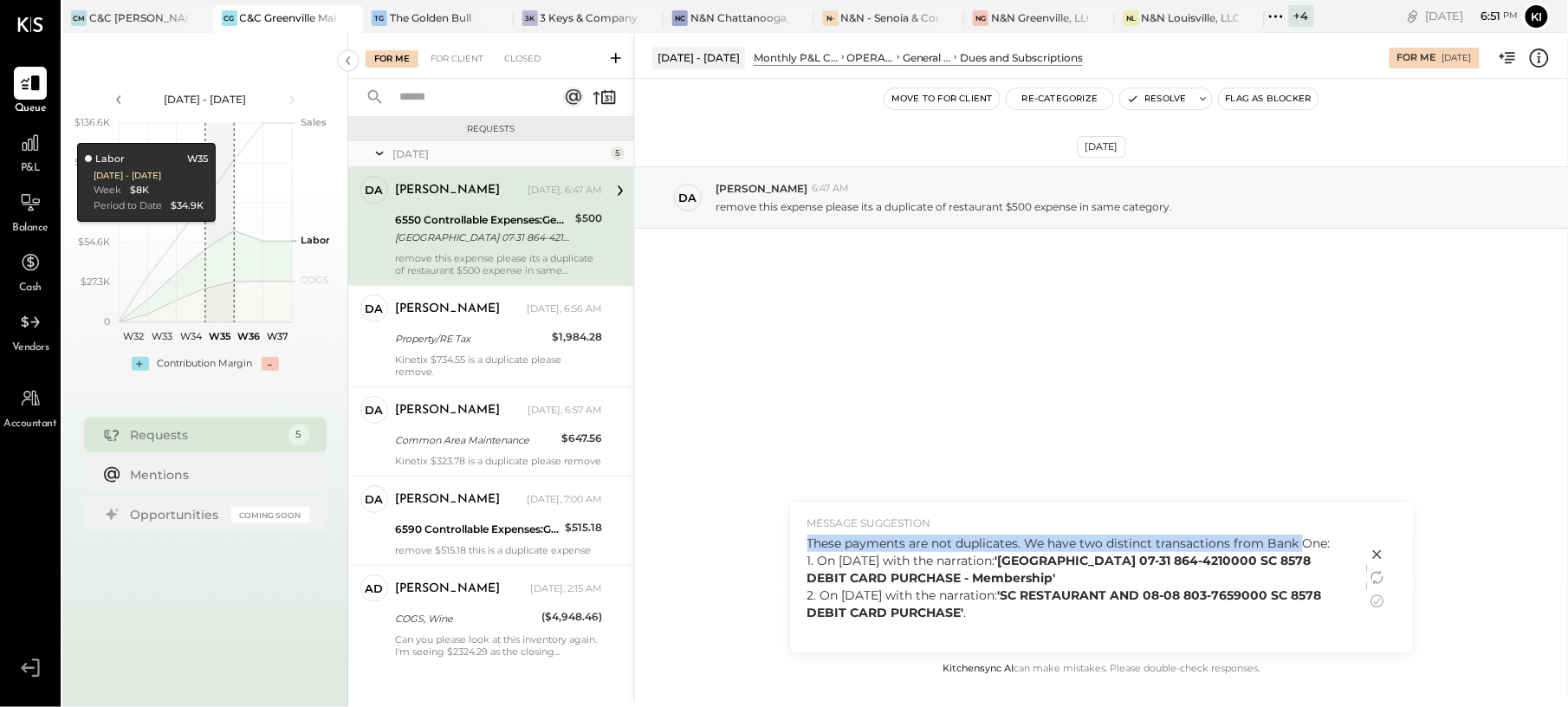
drag, startPoint x: 805, startPoint y: 543, endPoint x: 1303, endPoint y: 541, distance: 498.0
click at [1303, 541] on div "MESSAGE SUGGESTION These payments are not duplicates. We have two distinct tran…" at bounding box center [1079, 578] width 577 height 152
copy div "These payments are not duplicates. We have two distinct transactions from Bank"
click at [1109, 544] on div "These payments are not duplicates. We have two distinct transactions from Bank …" at bounding box center [1079, 577] width 543 height 86
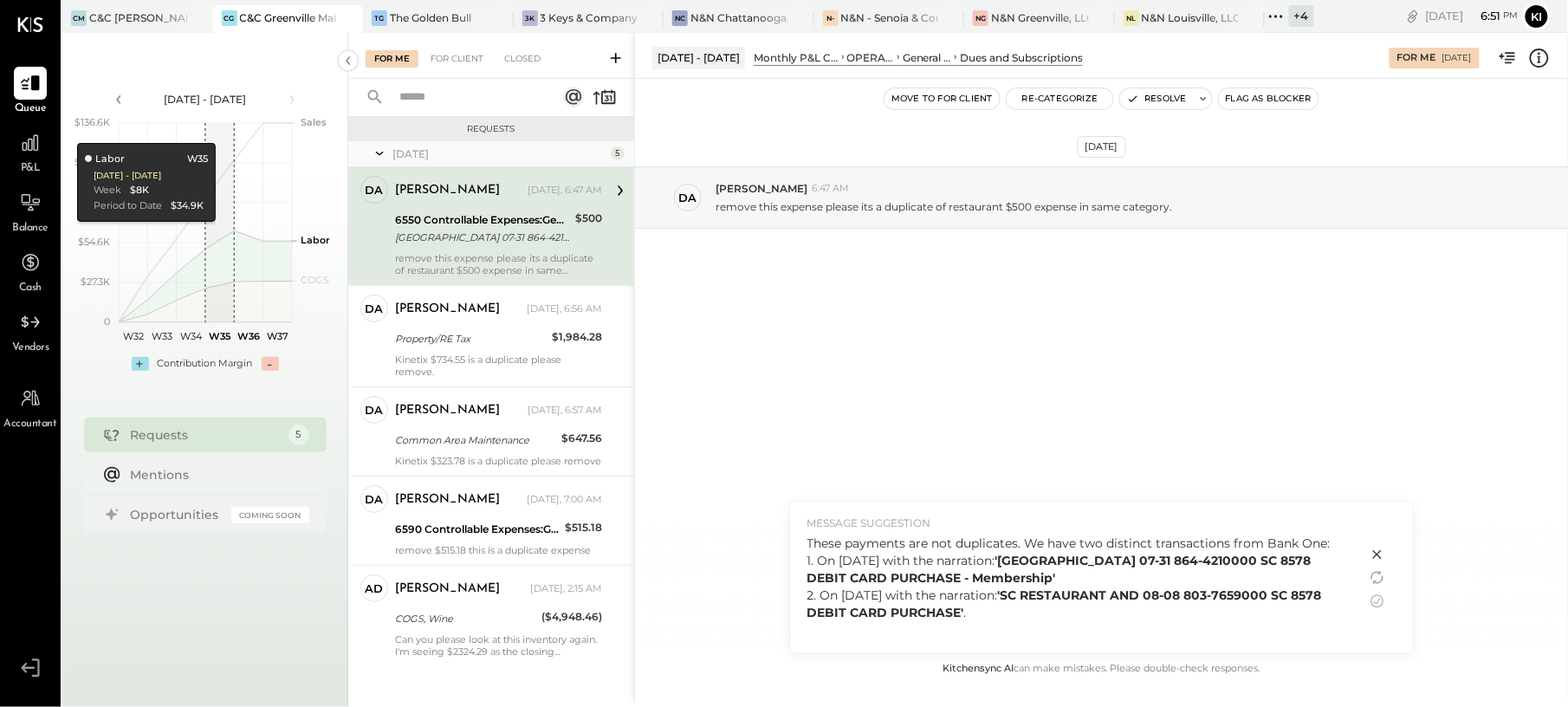
click at [1192, 544] on div "These payments are not duplicates. We have two distinct transactions from Bank …" at bounding box center [1079, 577] width 543 height 86
click at [1154, 537] on div "These payments are not duplicates. We have two distinct transactions from Bank …" at bounding box center [1079, 577] width 543 height 86
click at [1376, 604] on icon at bounding box center [1376, 602] width 13 height 13
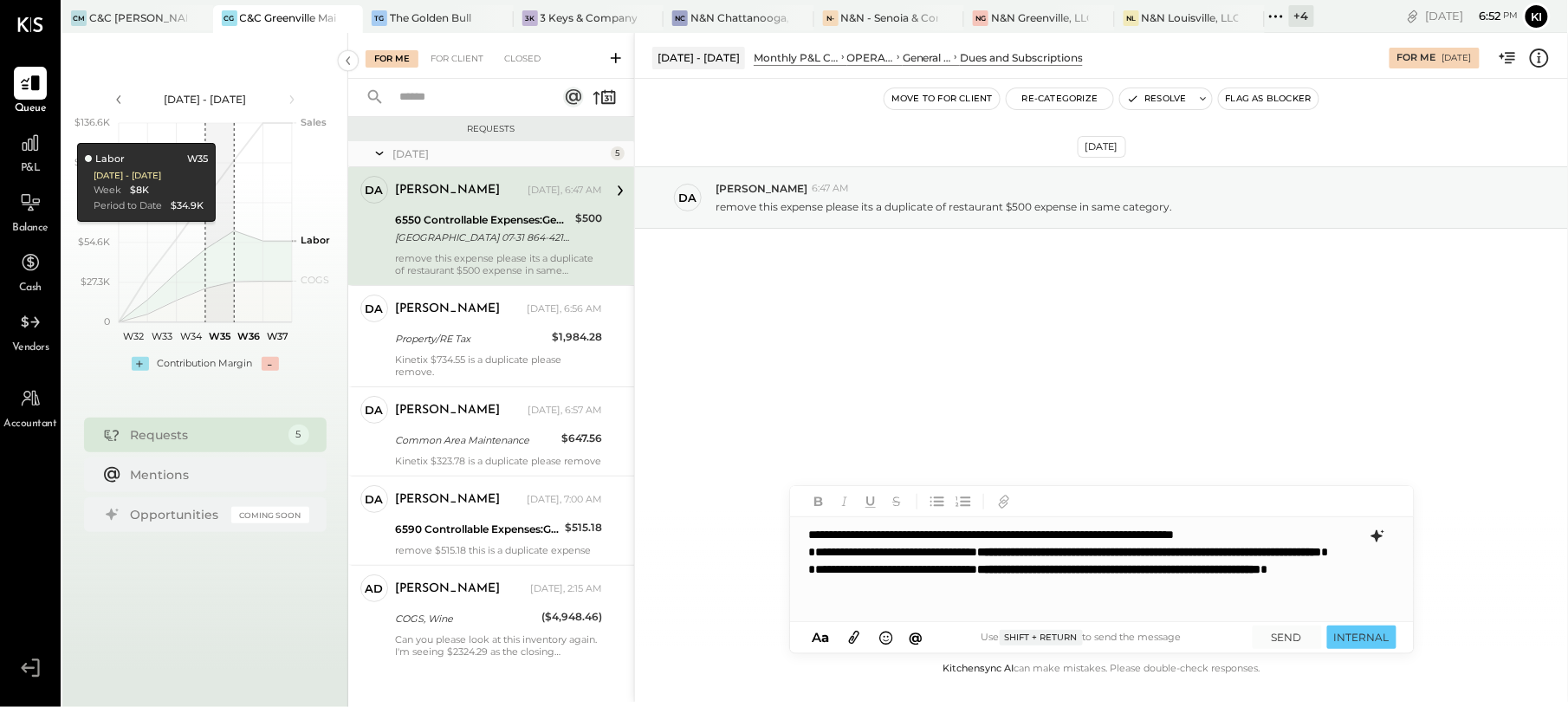
click at [1154, 533] on div "**********" at bounding box center [1101, 569] width 623 height 104
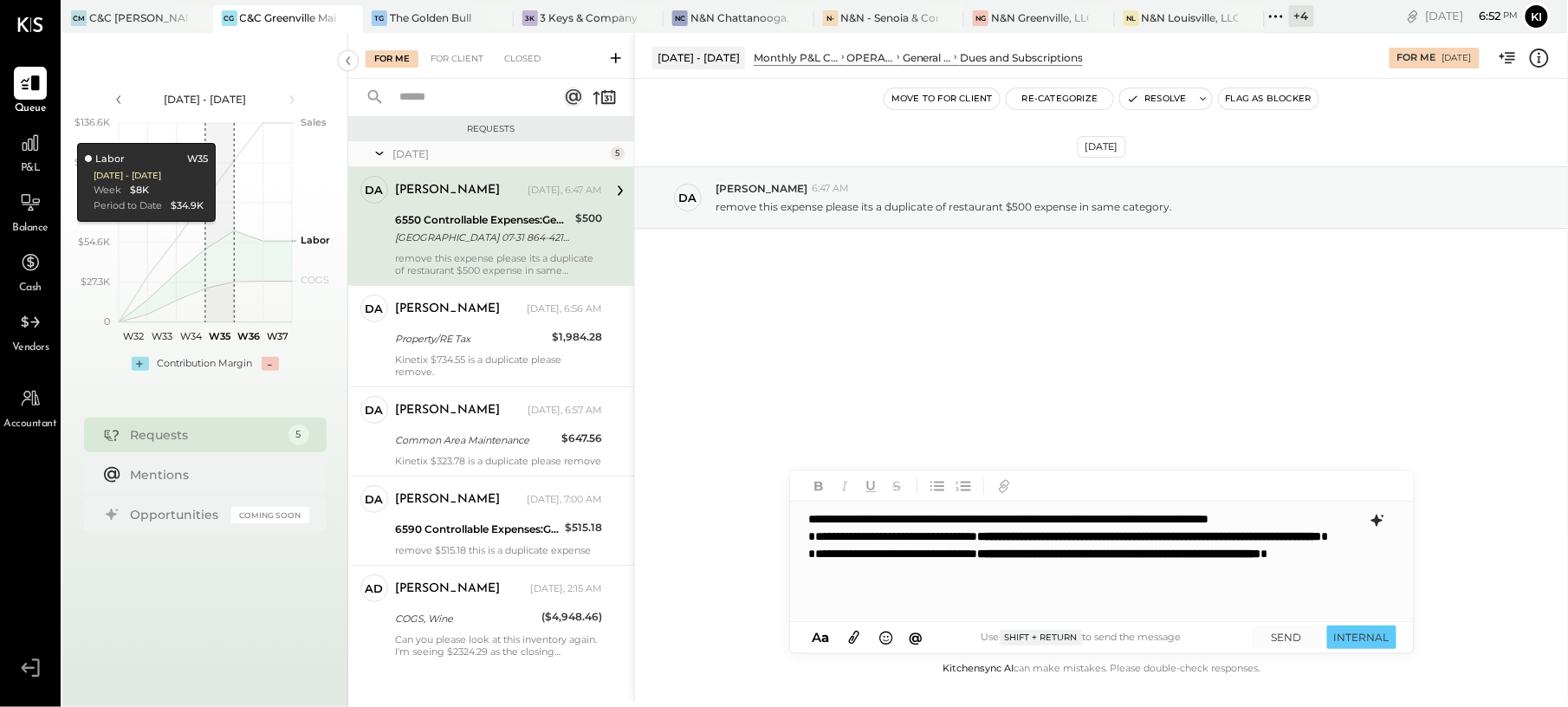
scroll to position [1, 0]
click at [1282, 632] on button "SEND" at bounding box center [1286, 637] width 69 height 24
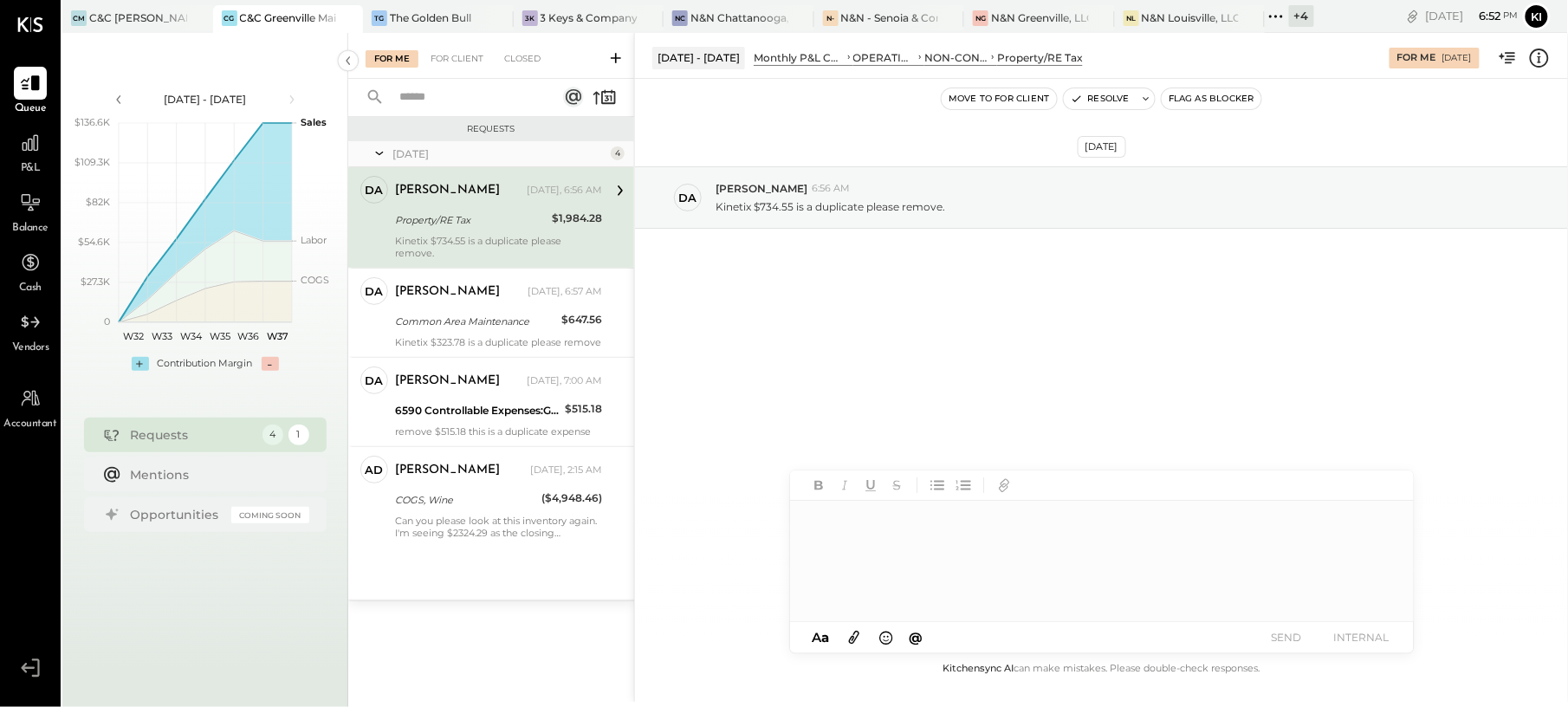
click at [862, 269] on div "Sep 9th, 2025 da david 6:56 AM Kinetix $734.55 is a duplicate please remove." at bounding box center [1100, 240] width 932 height 236
click at [1099, 102] on button "Resolve" at bounding box center [1099, 99] width 73 height 21
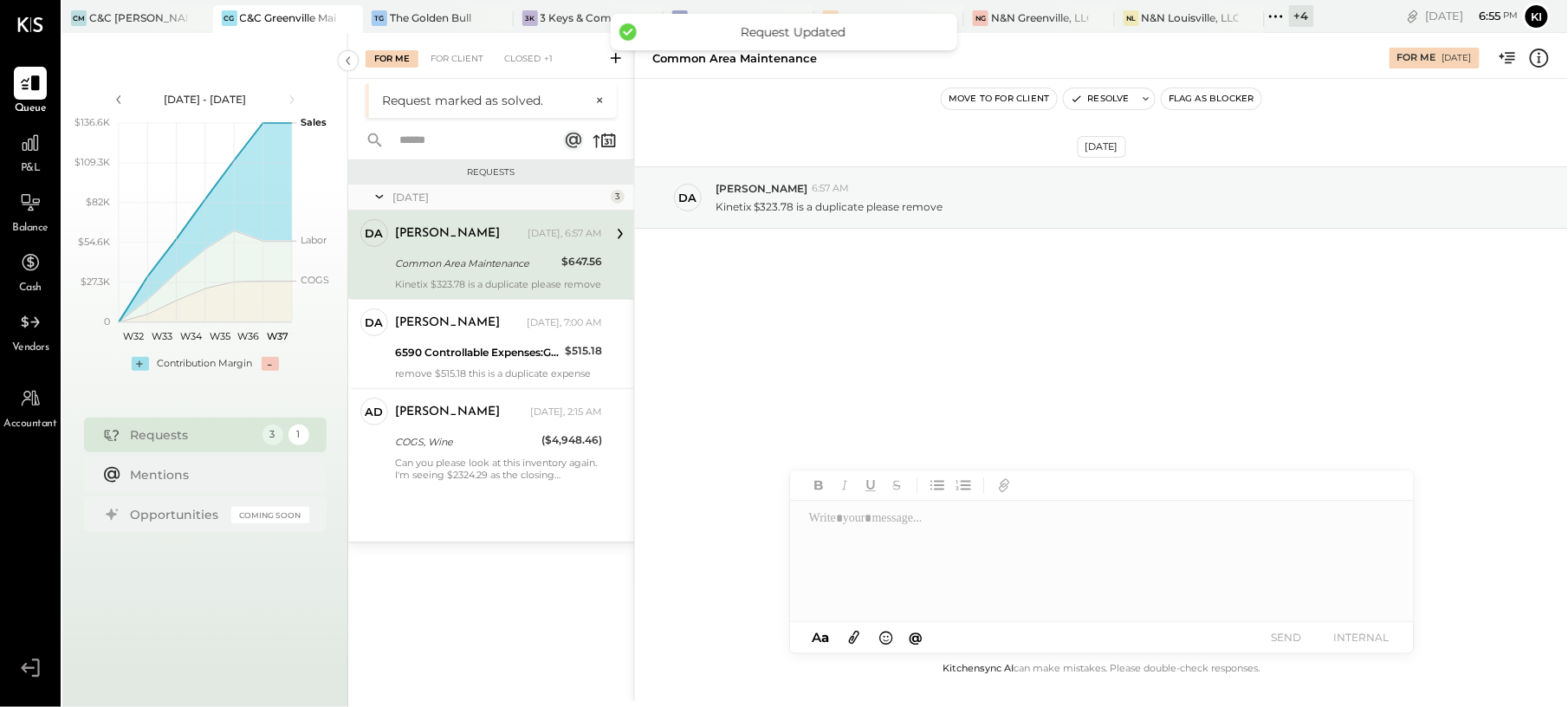
click at [470, 271] on div "Common Area Maintenance" at bounding box center [475, 263] width 161 height 17
click at [1116, 90] on button "Resolve" at bounding box center [1099, 99] width 73 height 21
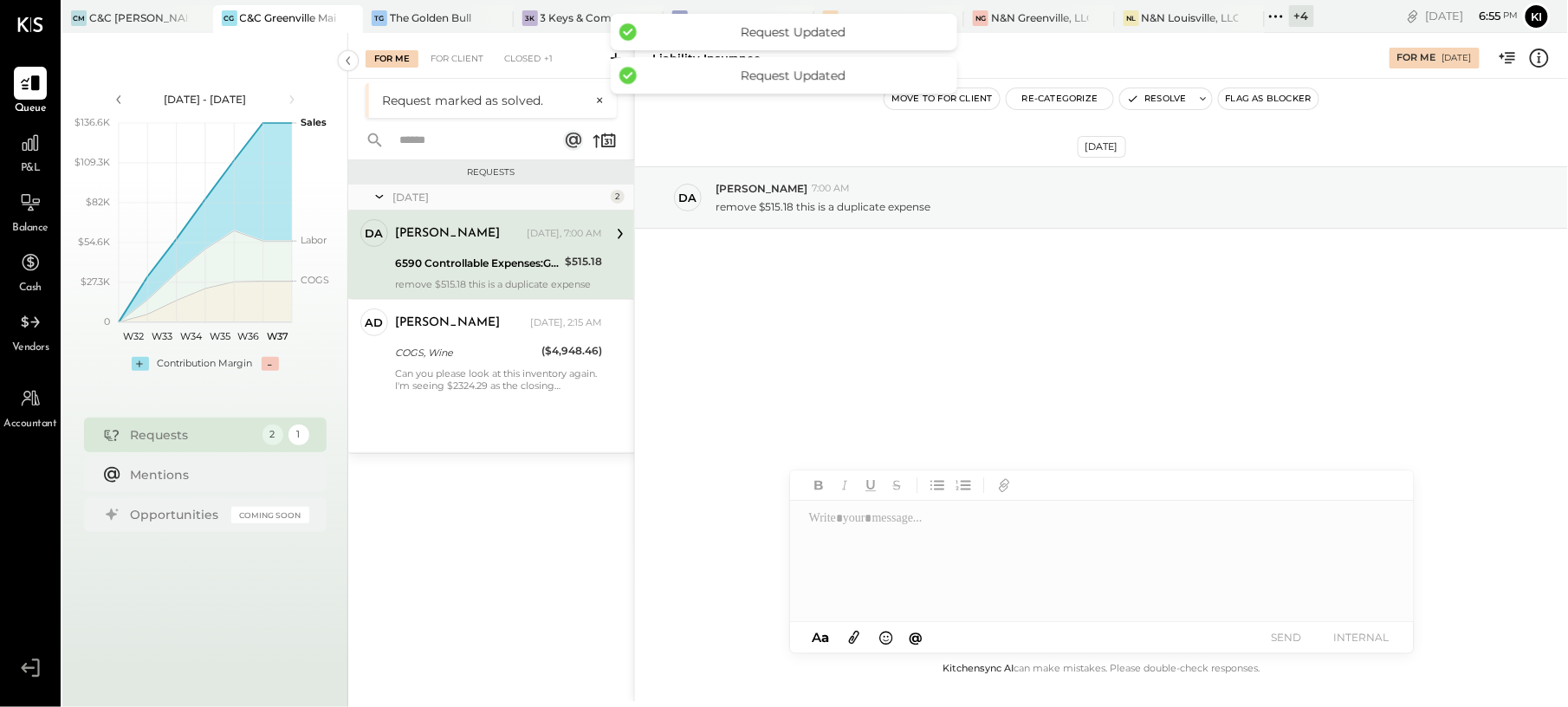
click at [483, 251] on div "david Yesterday, 7:00 AM 6590 Controllable Expenses:General & Administrative Ex…" at bounding box center [498, 254] width 207 height 71
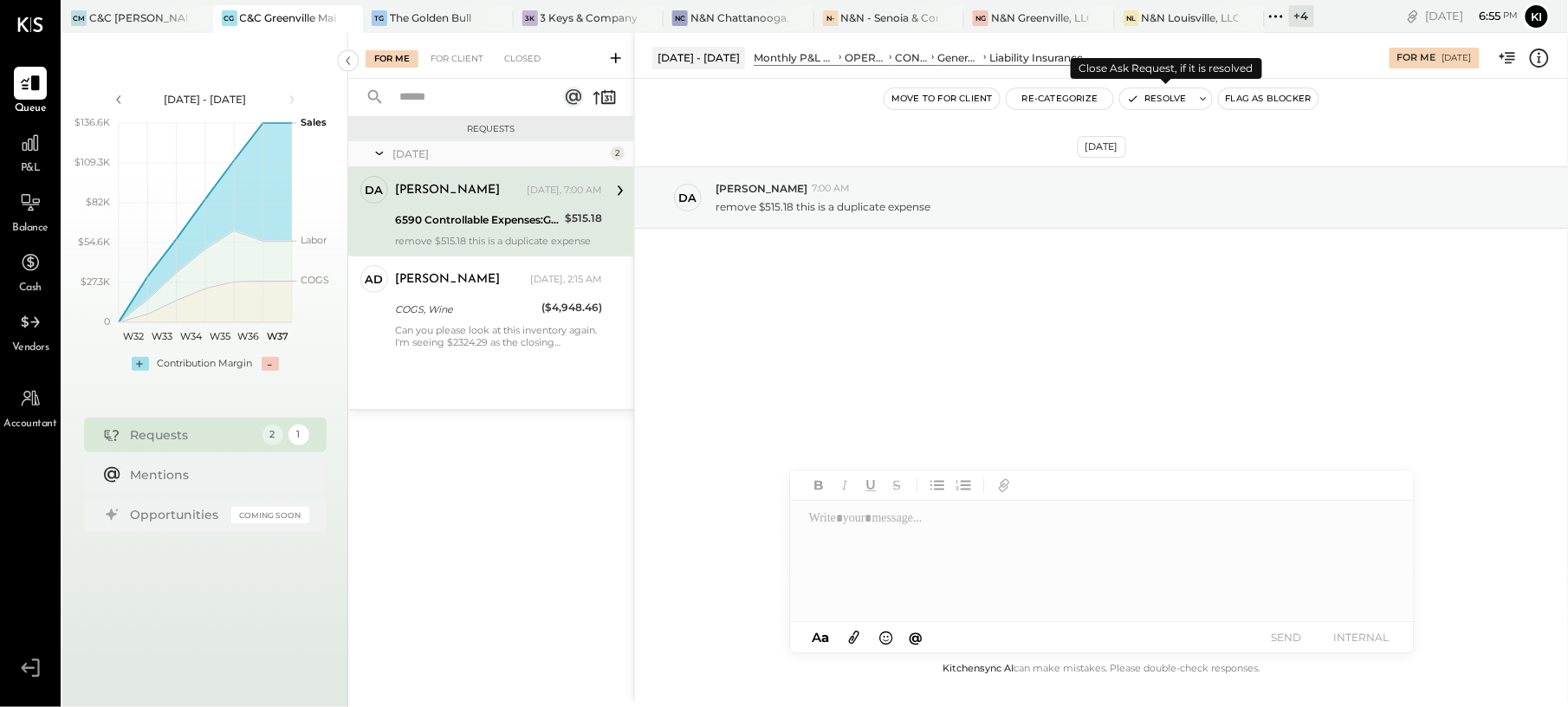
click at [1154, 94] on button "Resolve" at bounding box center [1156, 99] width 73 height 21
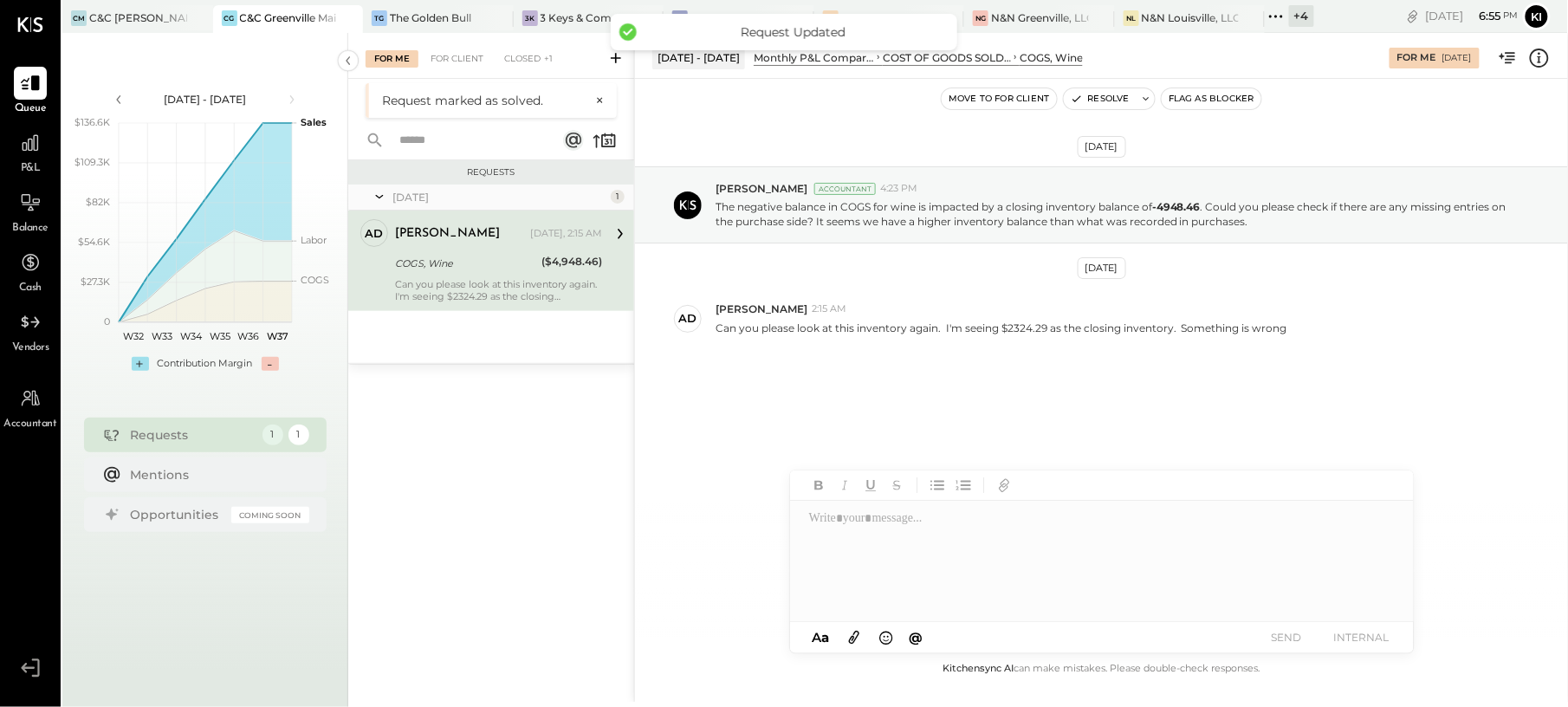
click at [486, 270] on div "COGS, Wine" at bounding box center [465, 263] width 141 height 17
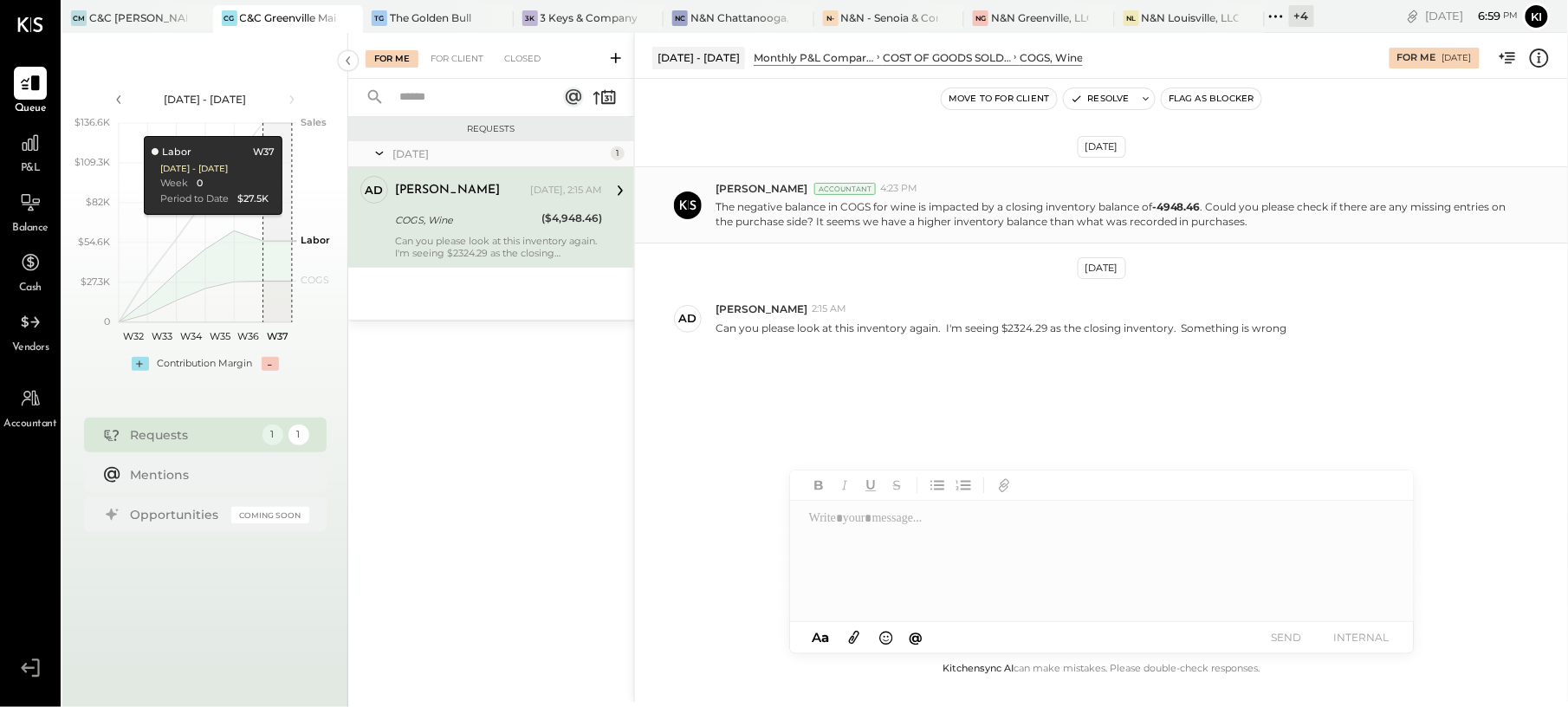
click at [965, 213] on p "The negative balance in COGS for wine is impacted by a closing inventory balanc…" at bounding box center [1114, 214] width 797 height 29
click at [1432, 394] on div "Sep 8th, 2025 Margi Gandhi Accountant 4:23 PM The negative balance in COGS for …" at bounding box center [1100, 301] width 932 height 357
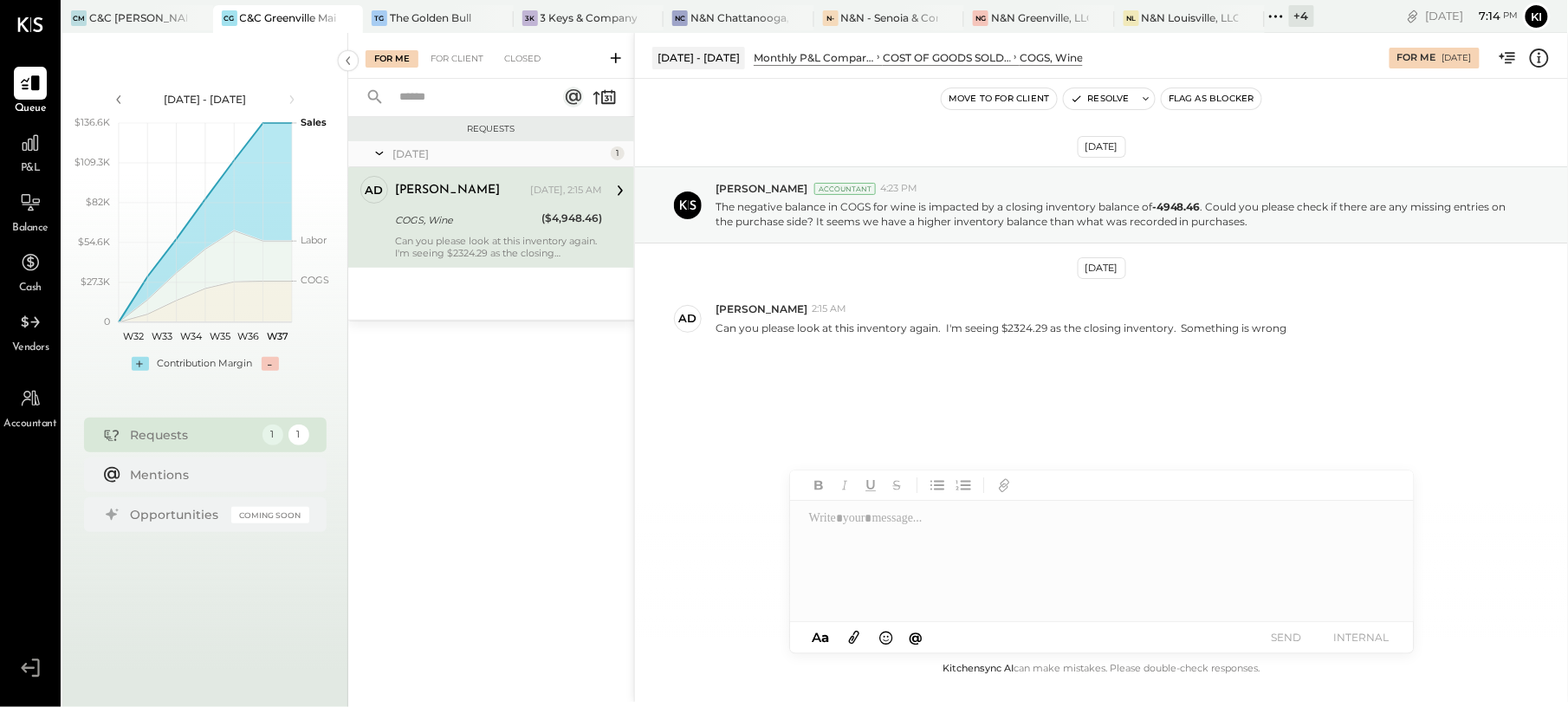
click at [1040, 524] on div at bounding box center [1101, 561] width 622 height 121
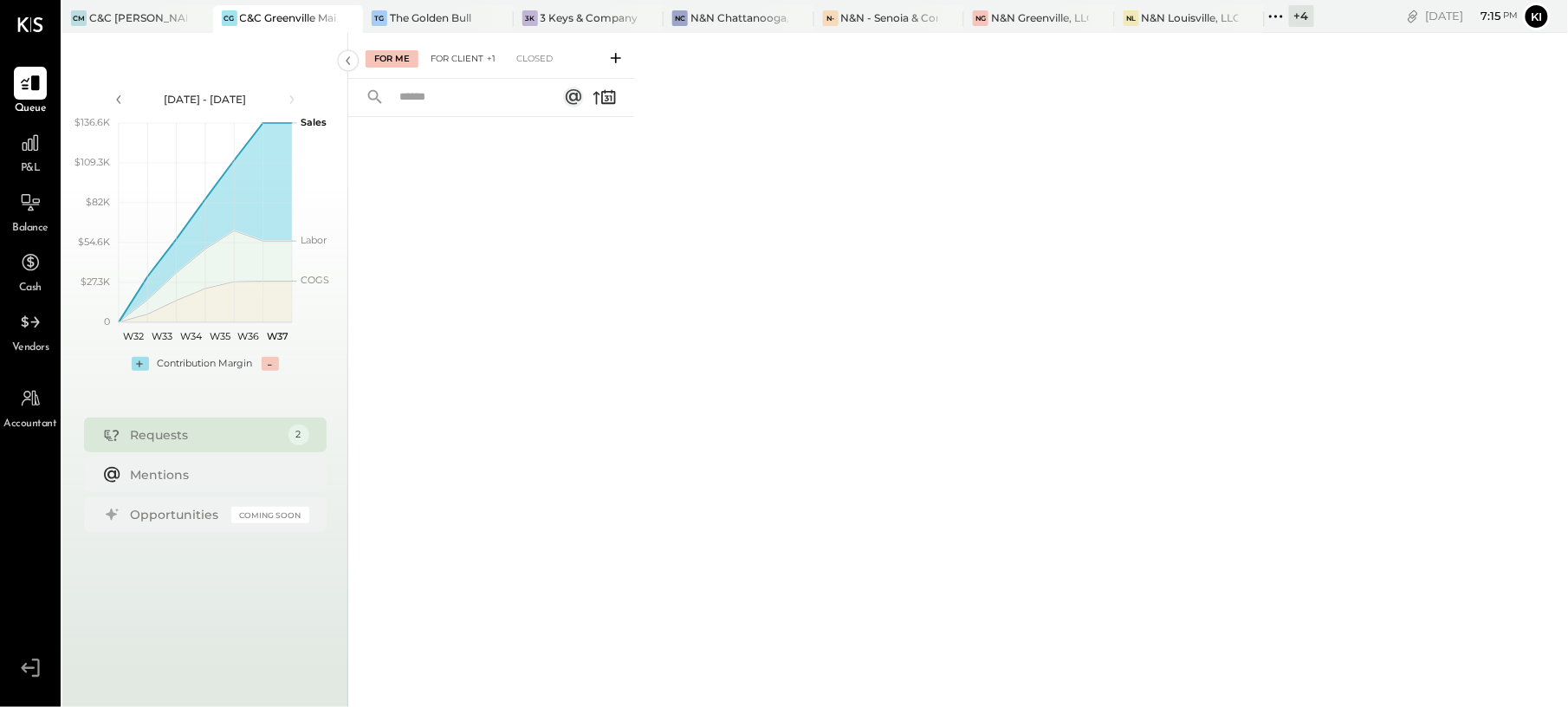
click at [471, 64] on div "For Client +1" at bounding box center [463, 59] width 83 height 17
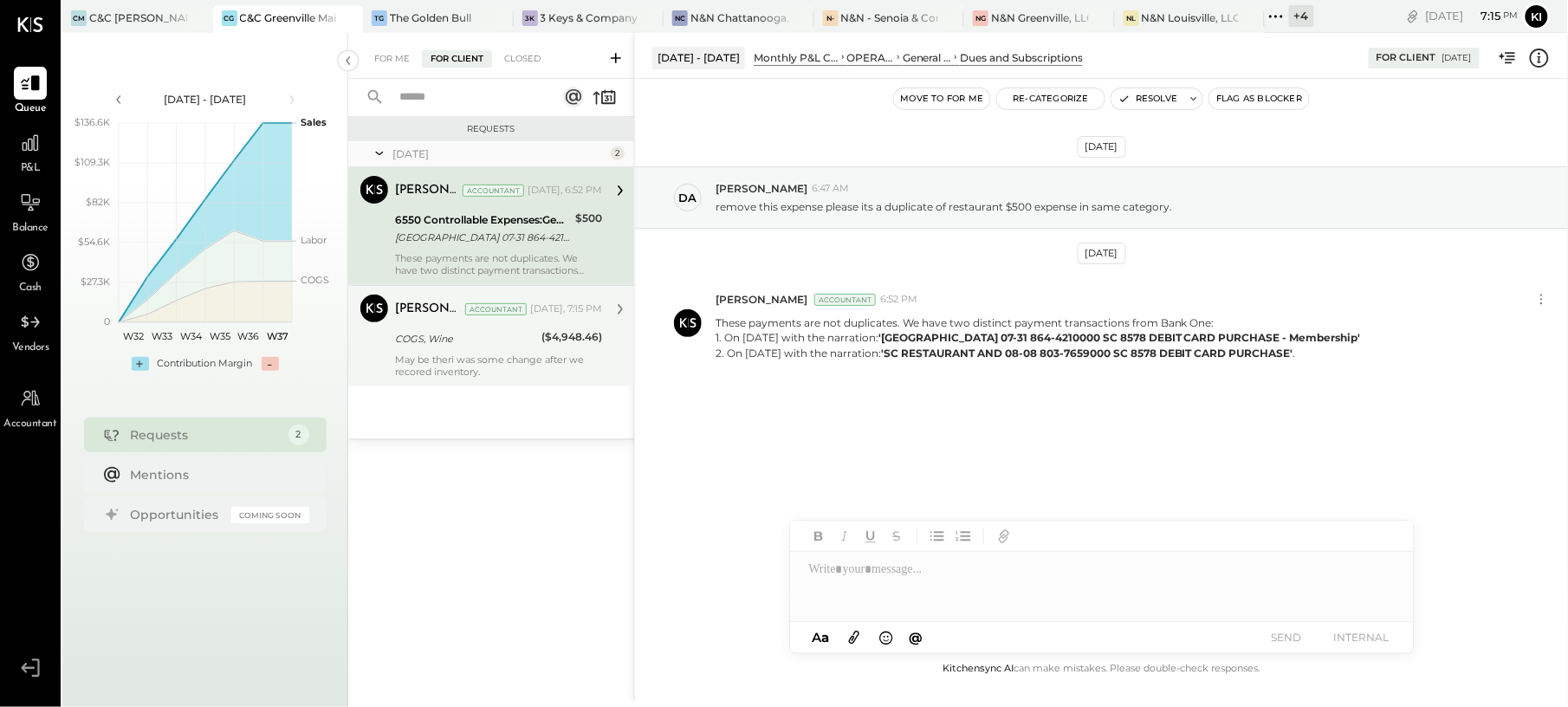
click at [476, 354] on div "May be theri was some change after we recored inventory." at bounding box center [498, 366] width 207 height 25
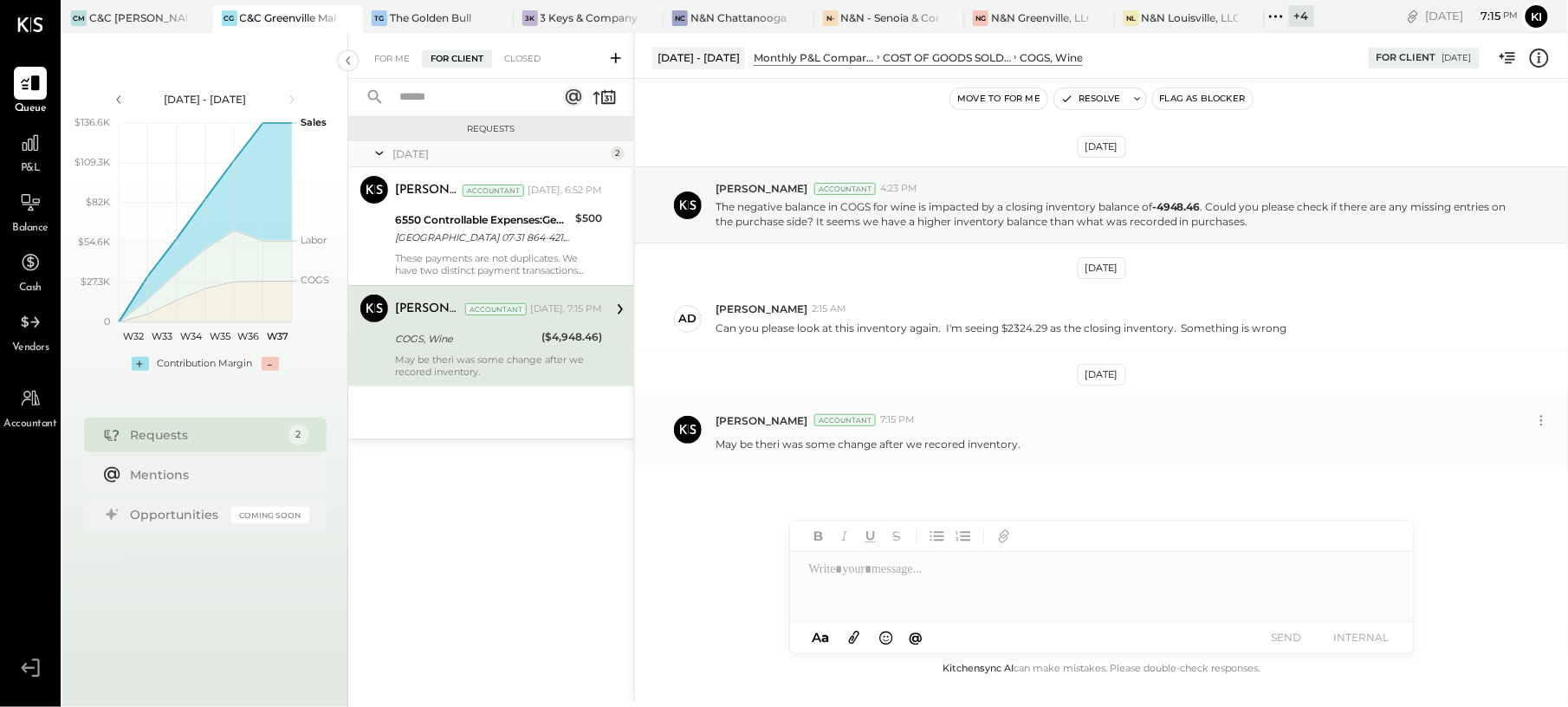
click at [1282, 447] on div "May be theri was some change after we recored inventory." at bounding box center [1134, 442] width 839 height 18
click at [1535, 420] on icon at bounding box center [1540, 420] width 18 height 18
click at [1501, 480] on button "Delete Message..." at bounding box center [1495, 478] width 117 height 28
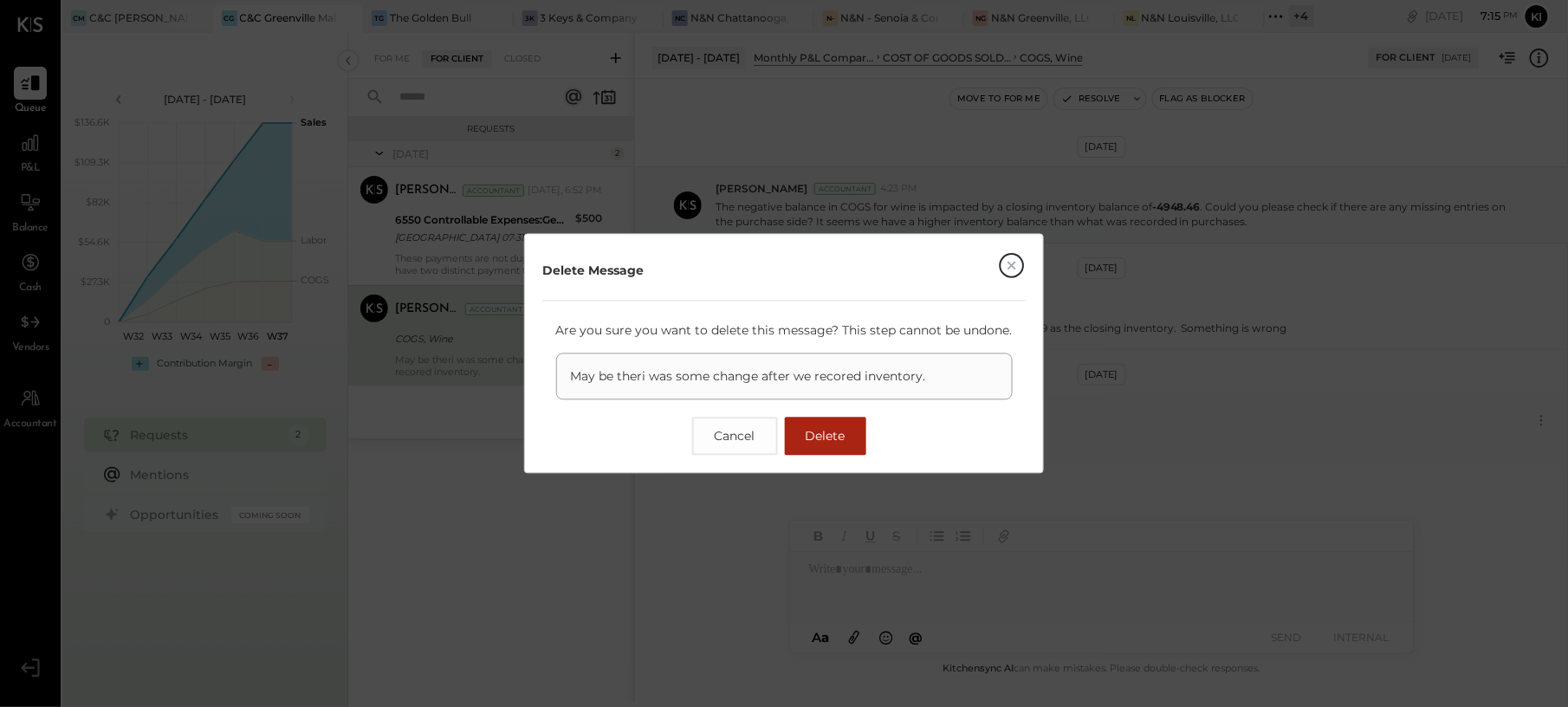
click at [755, 373] on p "May be theri was some change after we recored inventory." at bounding box center [784, 377] width 427 height 17
copy p "May be theri was some change after we recored inventory."
click at [819, 434] on span "Delete" at bounding box center [825, 437] width 40 height 15
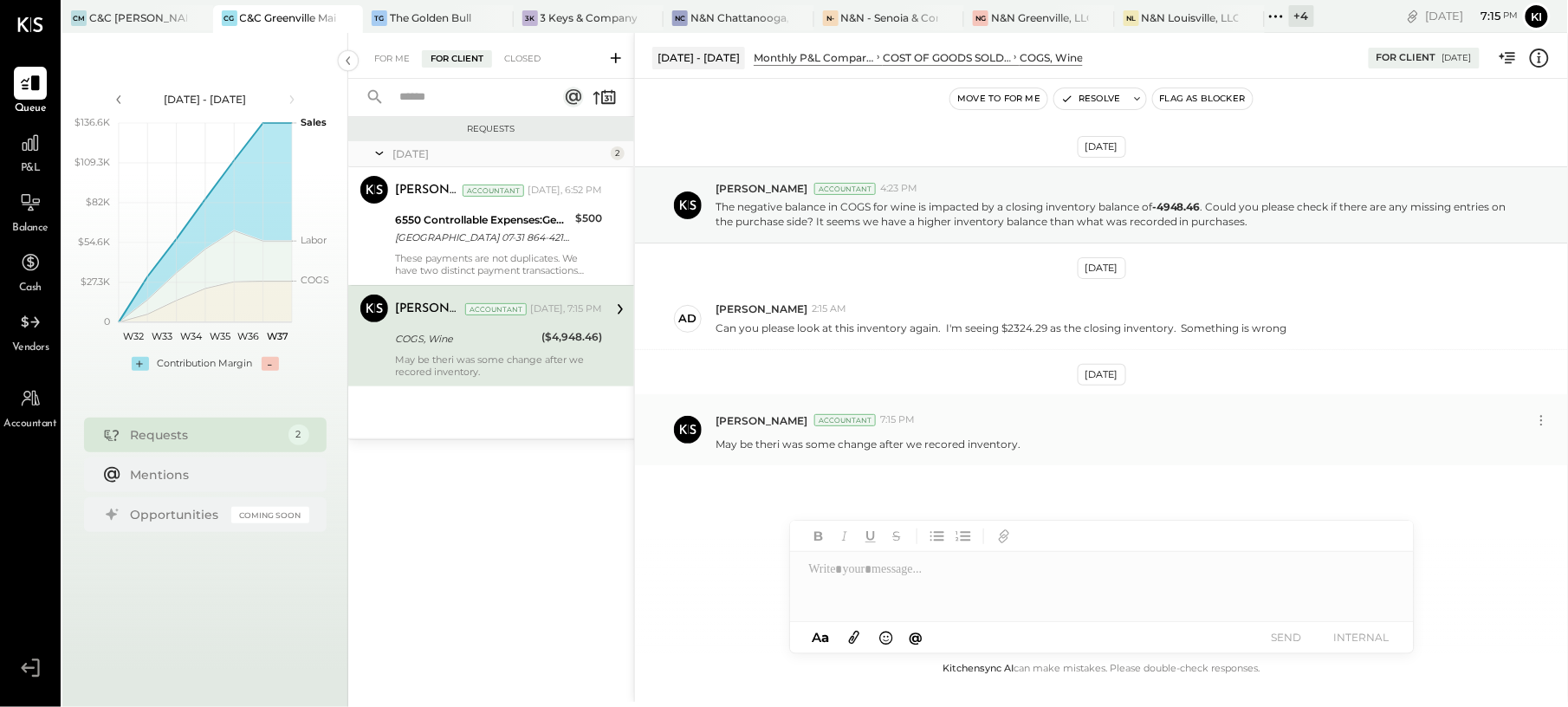
click at [911, 572] on div at bounding box center [1101, 586] width 623 height 69
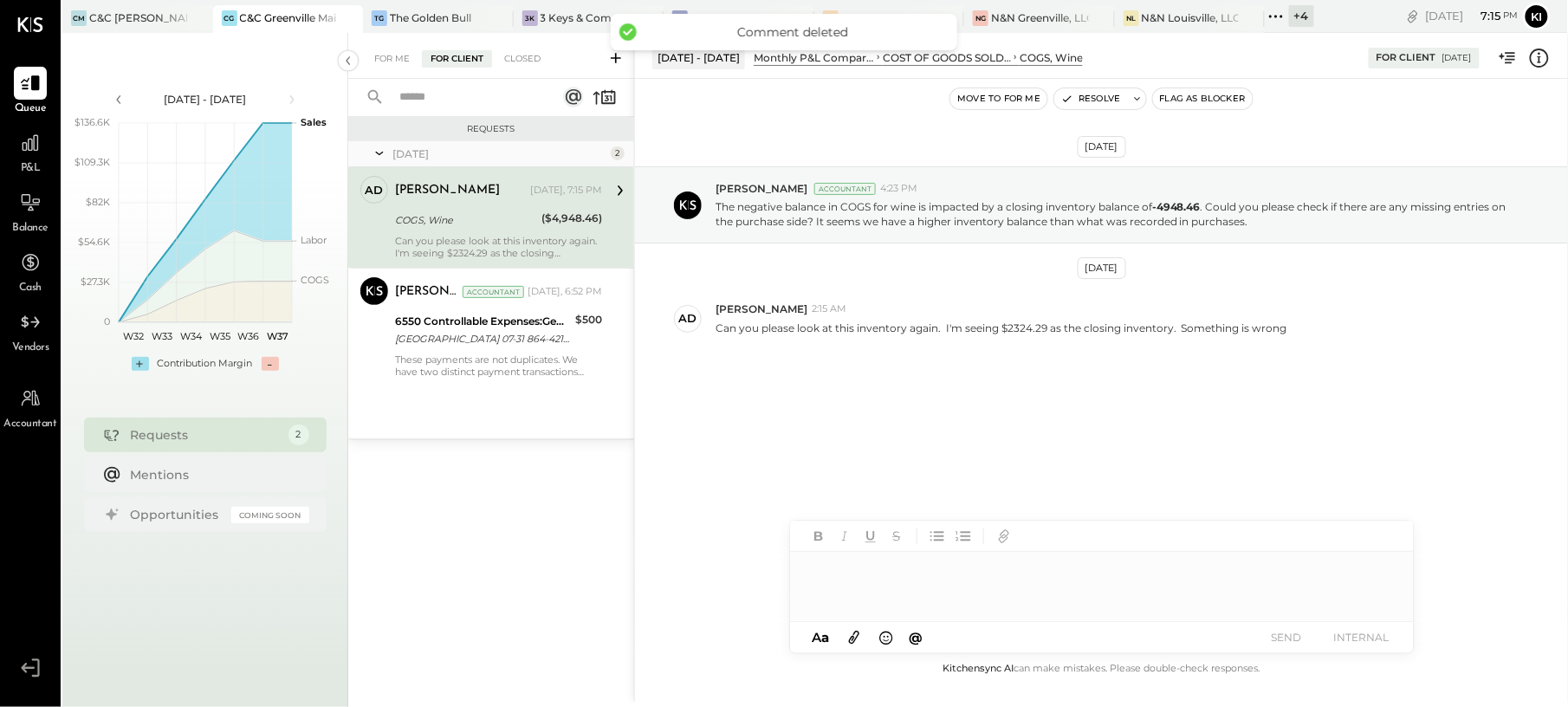
paste div
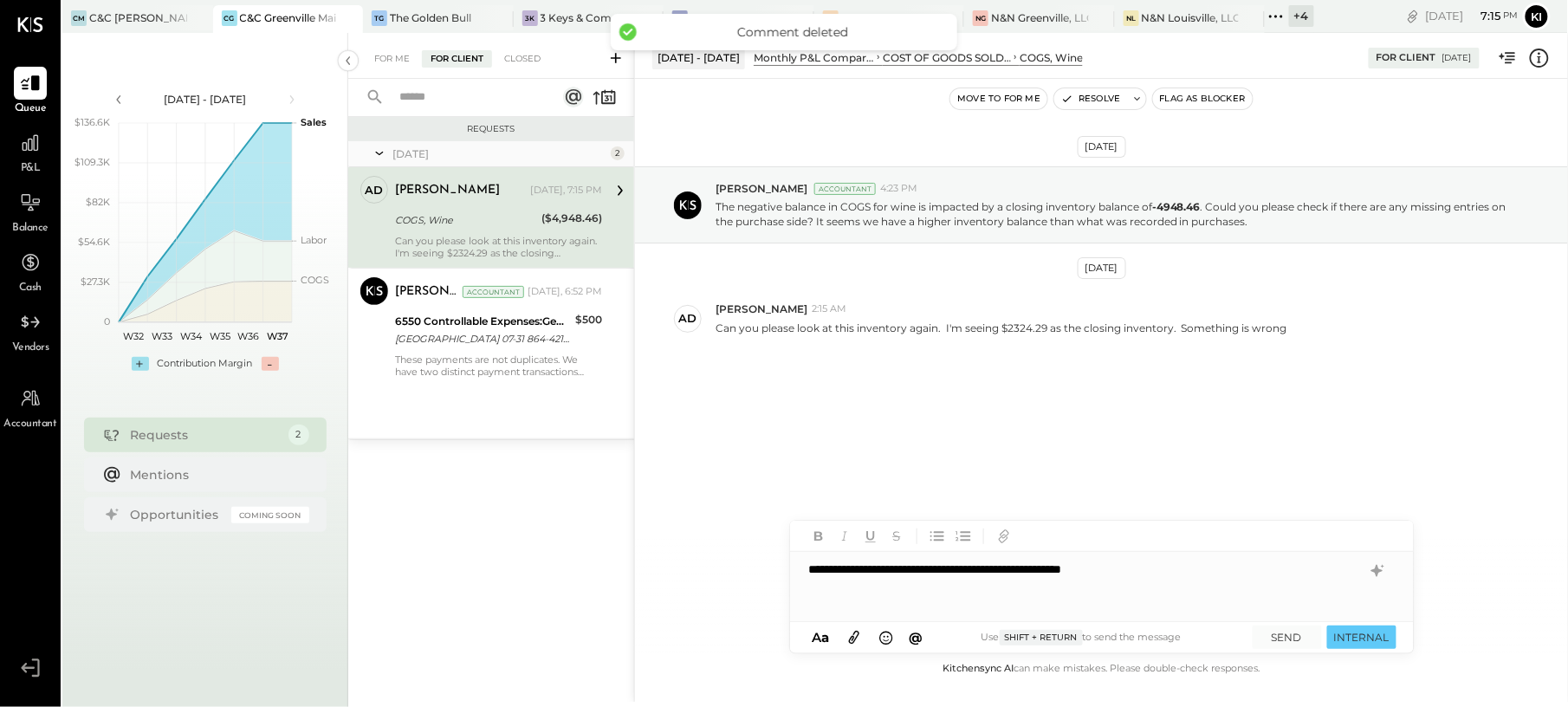
click at [988, 589] on div "**********" at bounding box center [1101, 586] width 623 height 69
click at [1221, 569] on div "**********" at bounding box center [1101, 586] width 623 height 69
click at [1363, 583] on div "**********" at bounding box center [1101, 586] width 623 height 69
click at [1358, 569] on div "**********" at bounding box center [1101, 586] width 623 height 69
click at [1377, 572] on icon at bounding box center [1375, 570] width 11 height 12
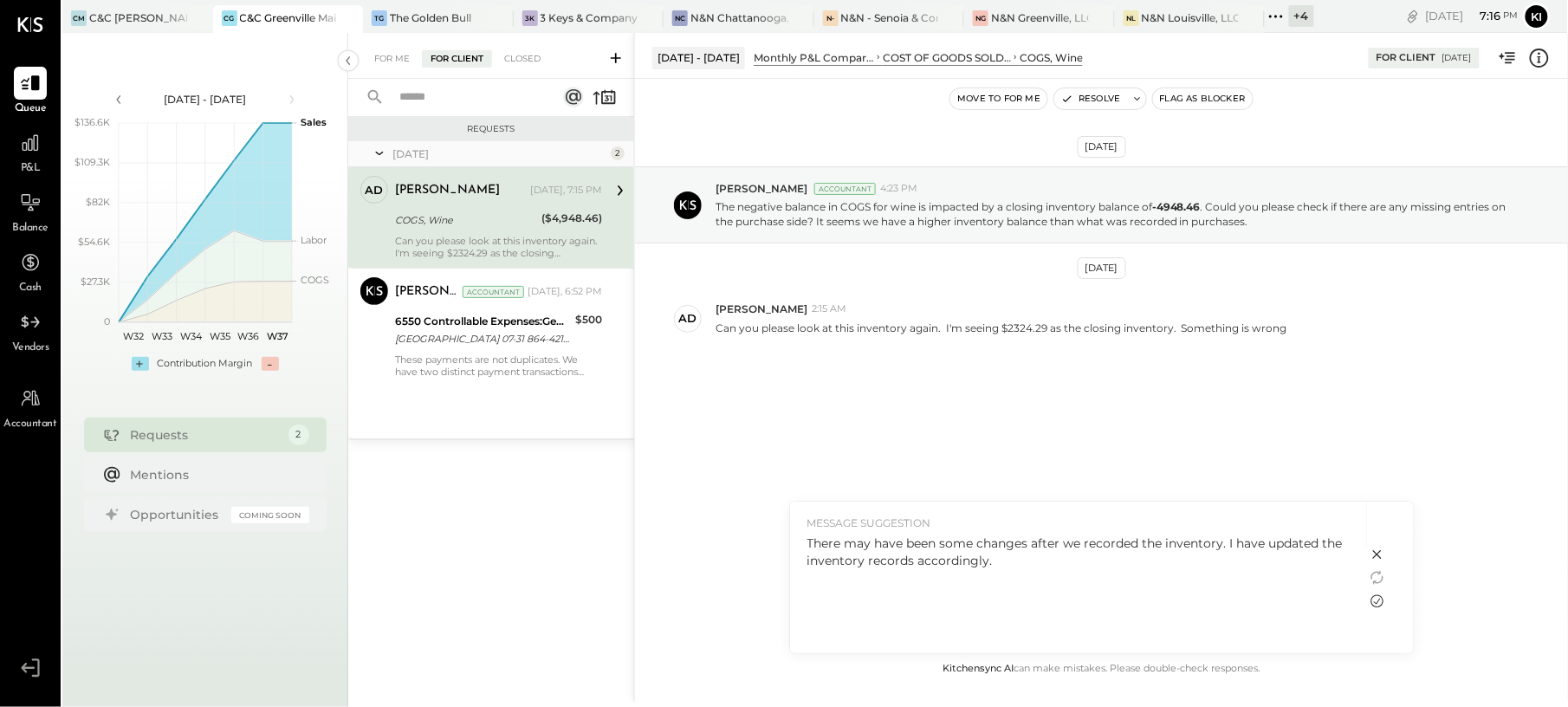
click at [1373, 597] on icon at bounding box center [1376, 602] width 13 height 13
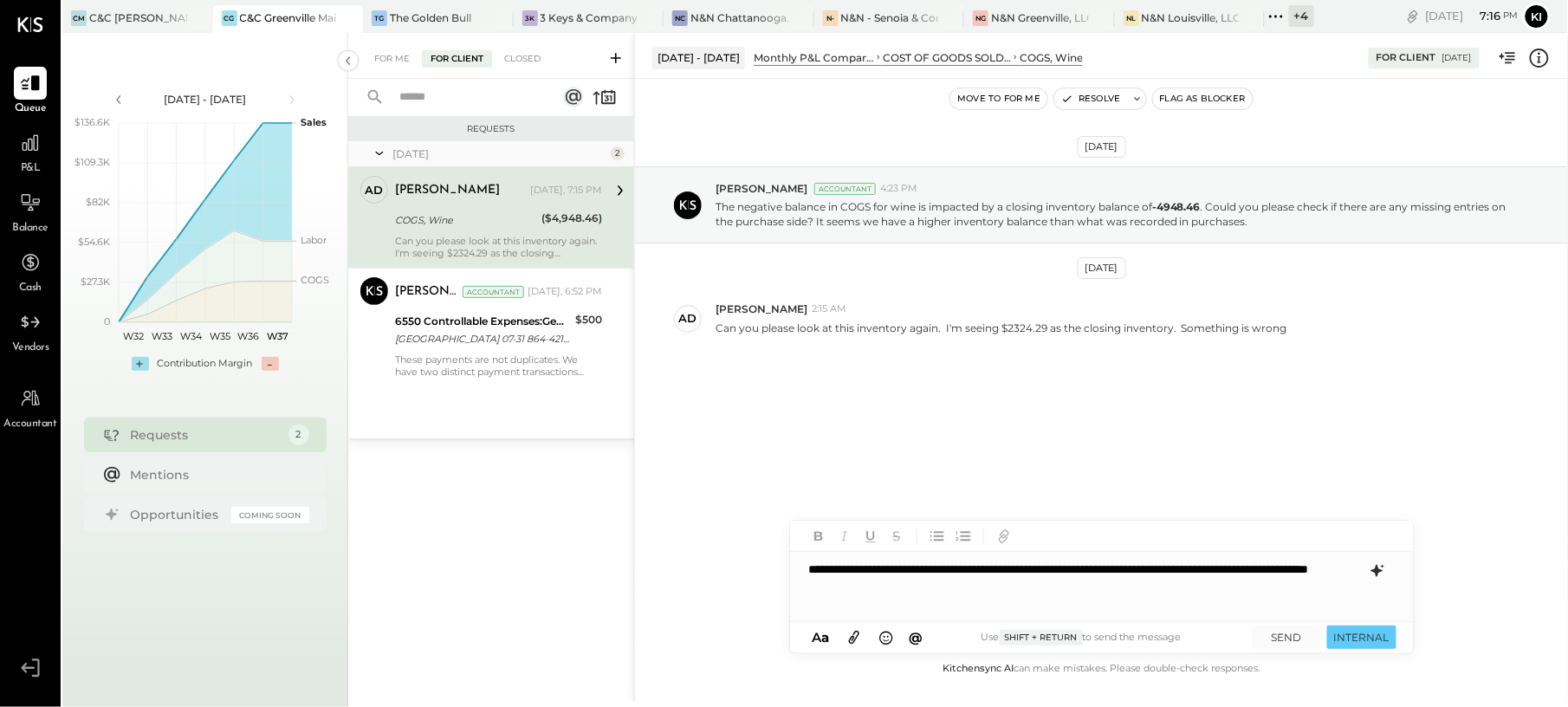
click at [1017, 592] on div "**********" at bounding box center [1101, 586] width 623 height 69
click at [1065, 593] on div "**********" at bounding box center [1101, 586] width 623 height 69
click at [1248, 589] on div "**********" at bounding box center [1101, 586] width 623 height 69
click at [1373, 565] on icon at bounding box center [1377, 571] width 21 height 21
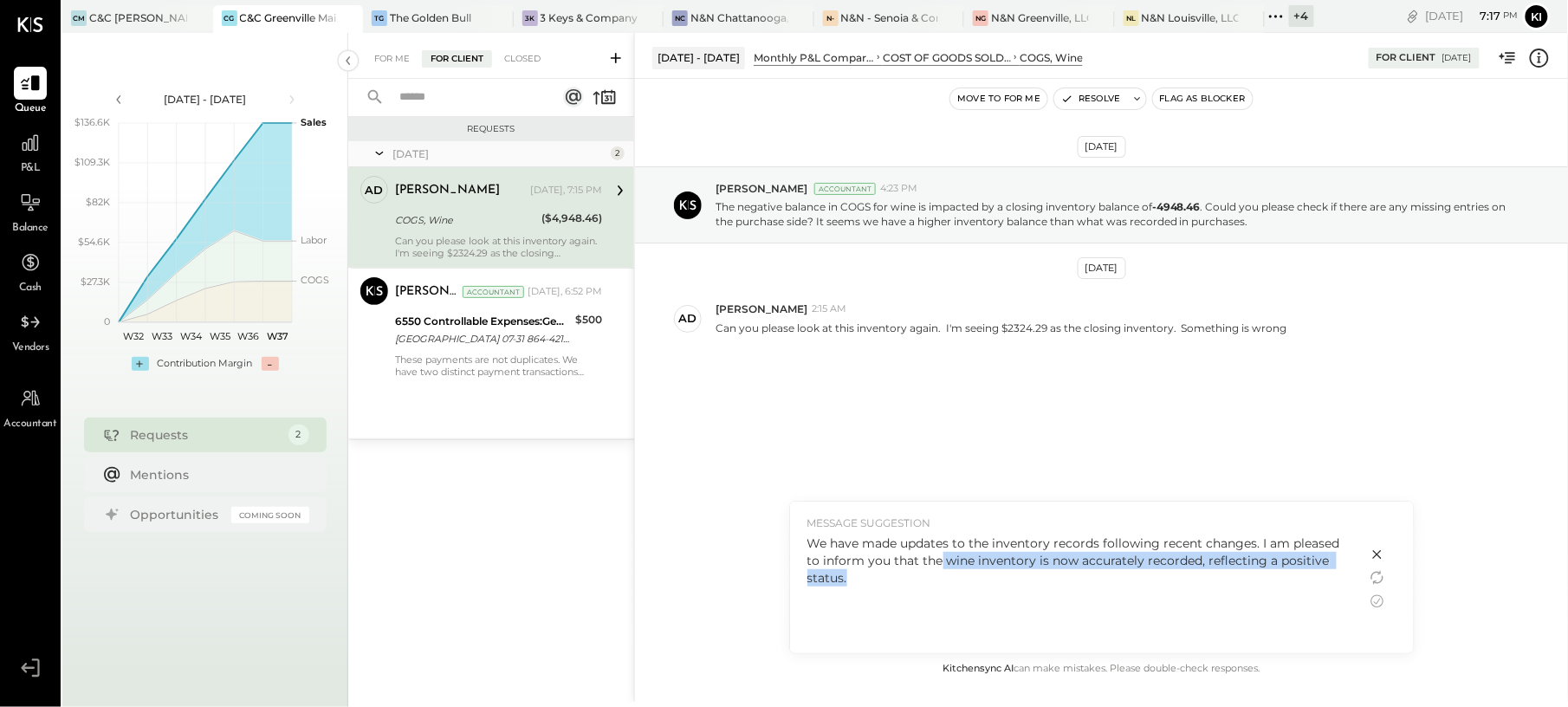
drag, startPoint x: 941, startPoint y: 562, endPoint x: 1047, endPoint y: 581, distance: 107.7
click at [1047, 581] on div "We have made updates to the inventory records following recent changes. I am pl…" at bounding box center [1079, 560] width 543 height 52
copy div "wine inventory is now accurately recorded, reflecting a positive status."
click at [1379, 554] on icon at bounding box center [1377, 554] width 21 height 21
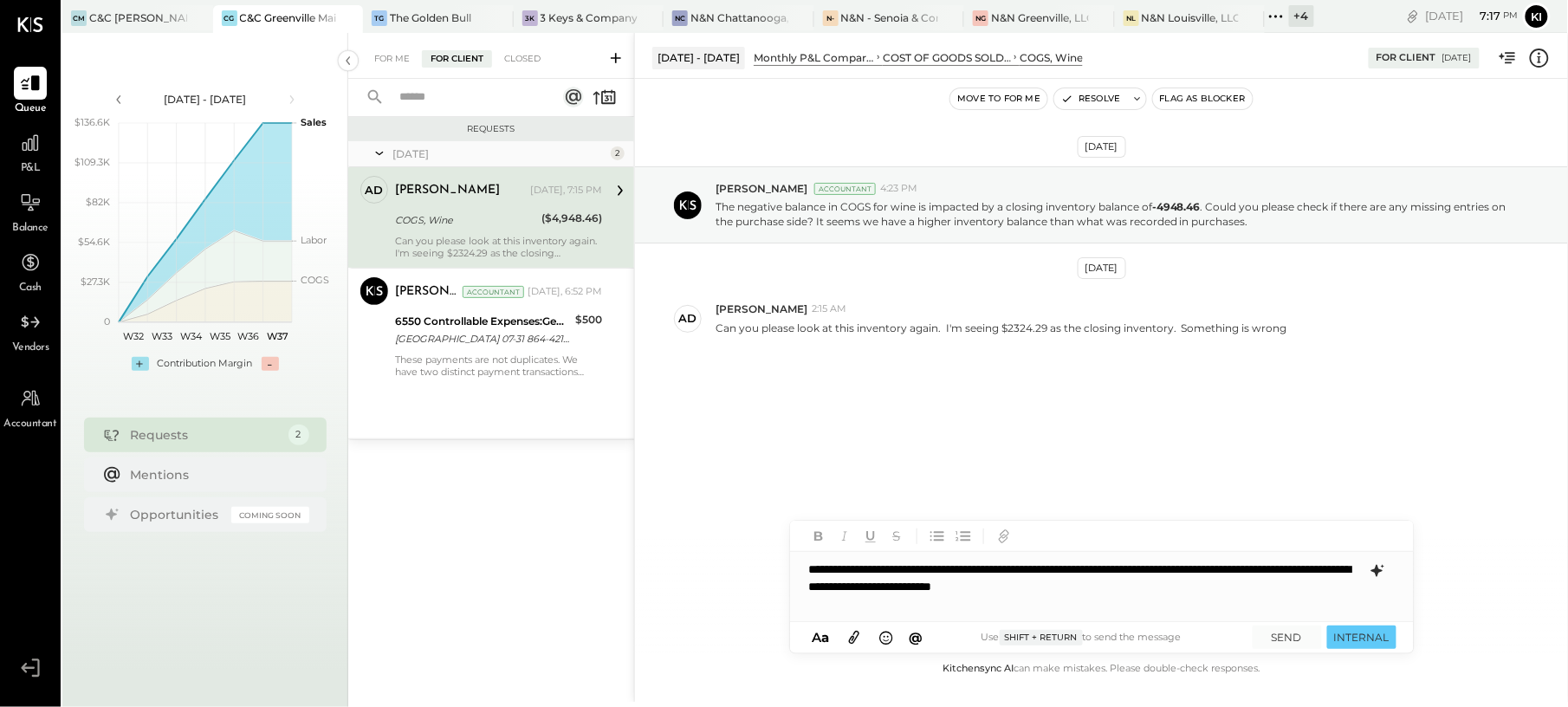
click at [1256, 593] on div "**********" at bounding box center [1101, 586] width 623 height 69
click at [1290, 644] on button "SEND" at bounding box center [1286, 637] width 69 height 24
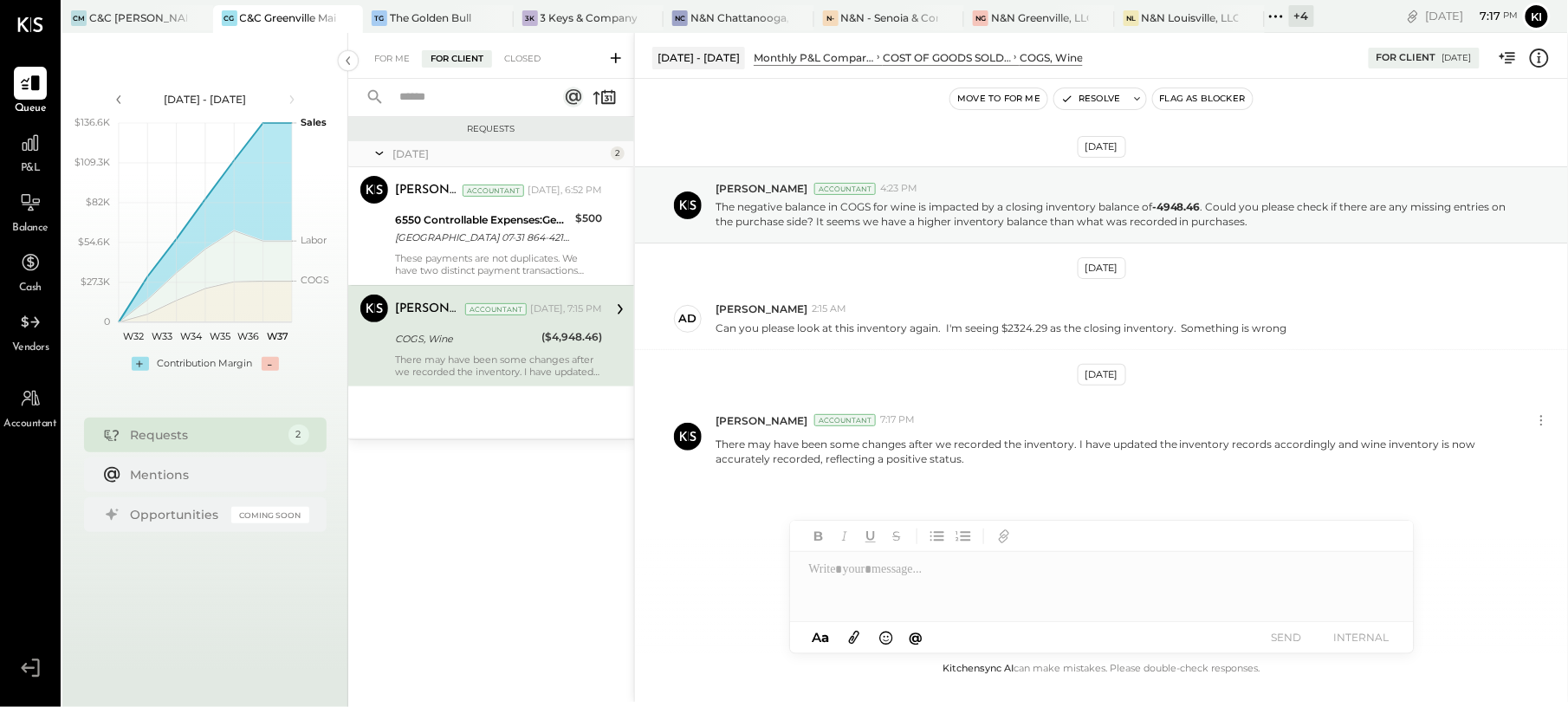
click at [499, 367] on div "There may have been some changes after we recorded the inventory. I have update…" at bounding box center [498, 366] width 207 height 25
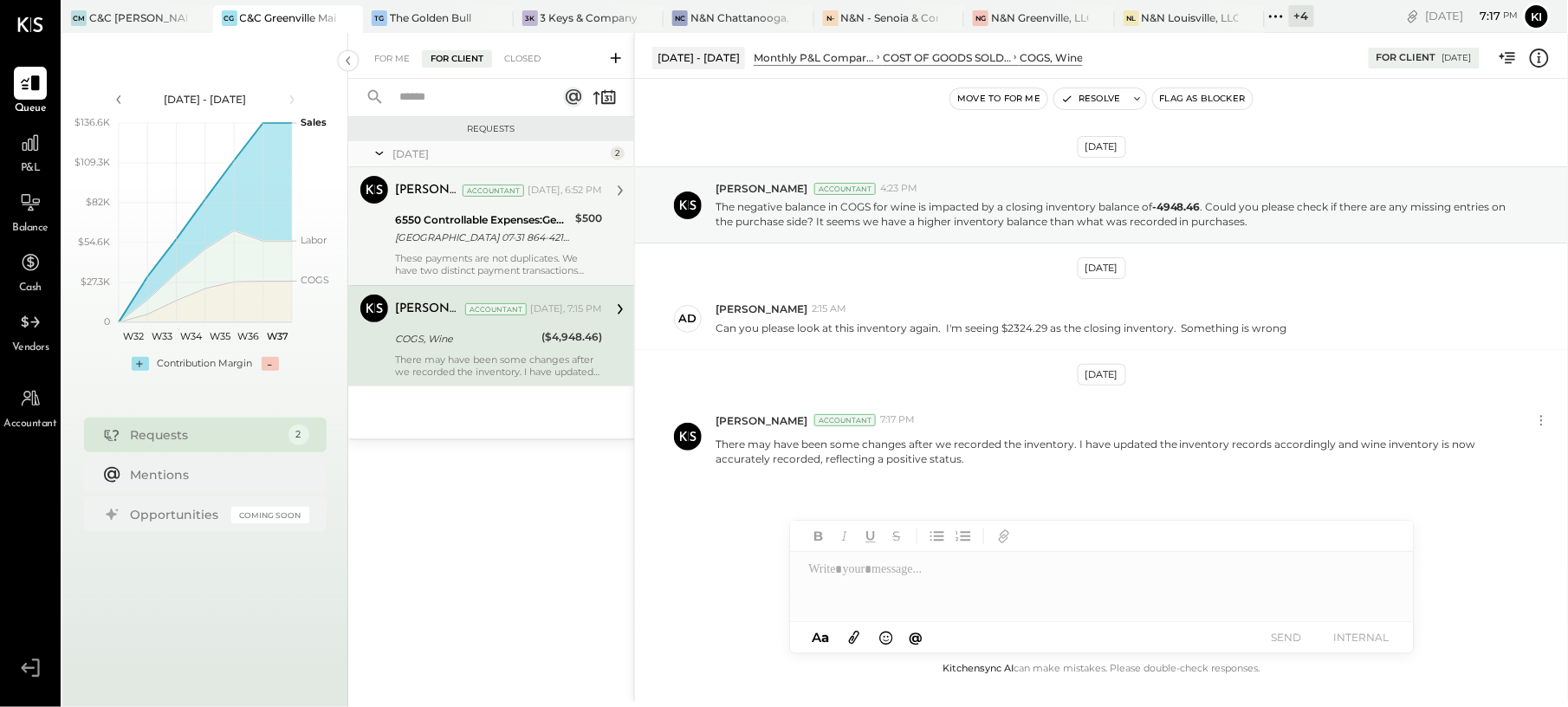
click at [458, 260] on div "These payments are not duplicates. We have two distinct payment transactions fr…" at bounding box center [498, 265] width 207 height 25
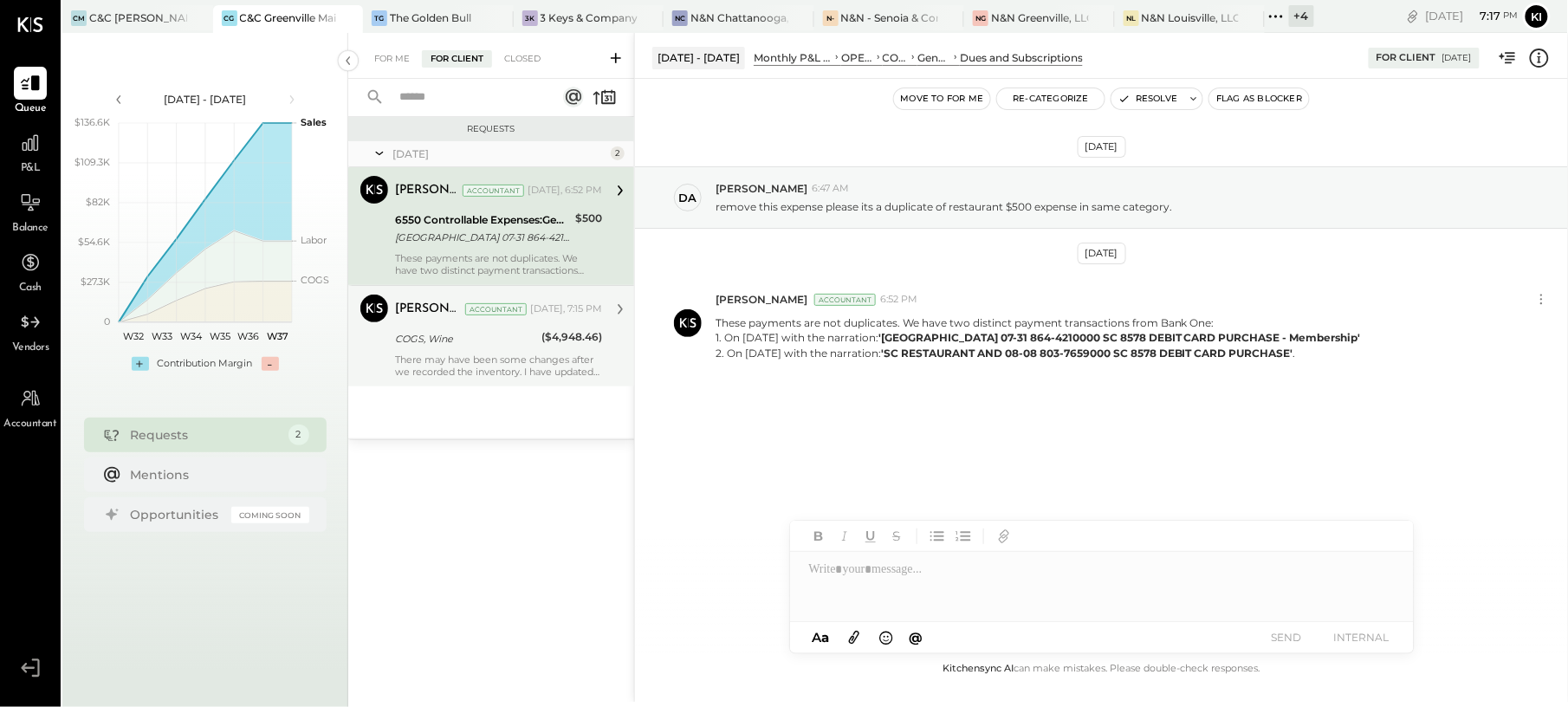
click at [1080, 414] on div "Sep 9th, 2025 da david 6:47 AM remove this expense please its a duplicate of re…" at bounding box center [1100, 313] width 932 height 382
click at [871, 22] on div "N&N - Senoia & Corporate" at bounding box center [890, 18] width 98 height 15
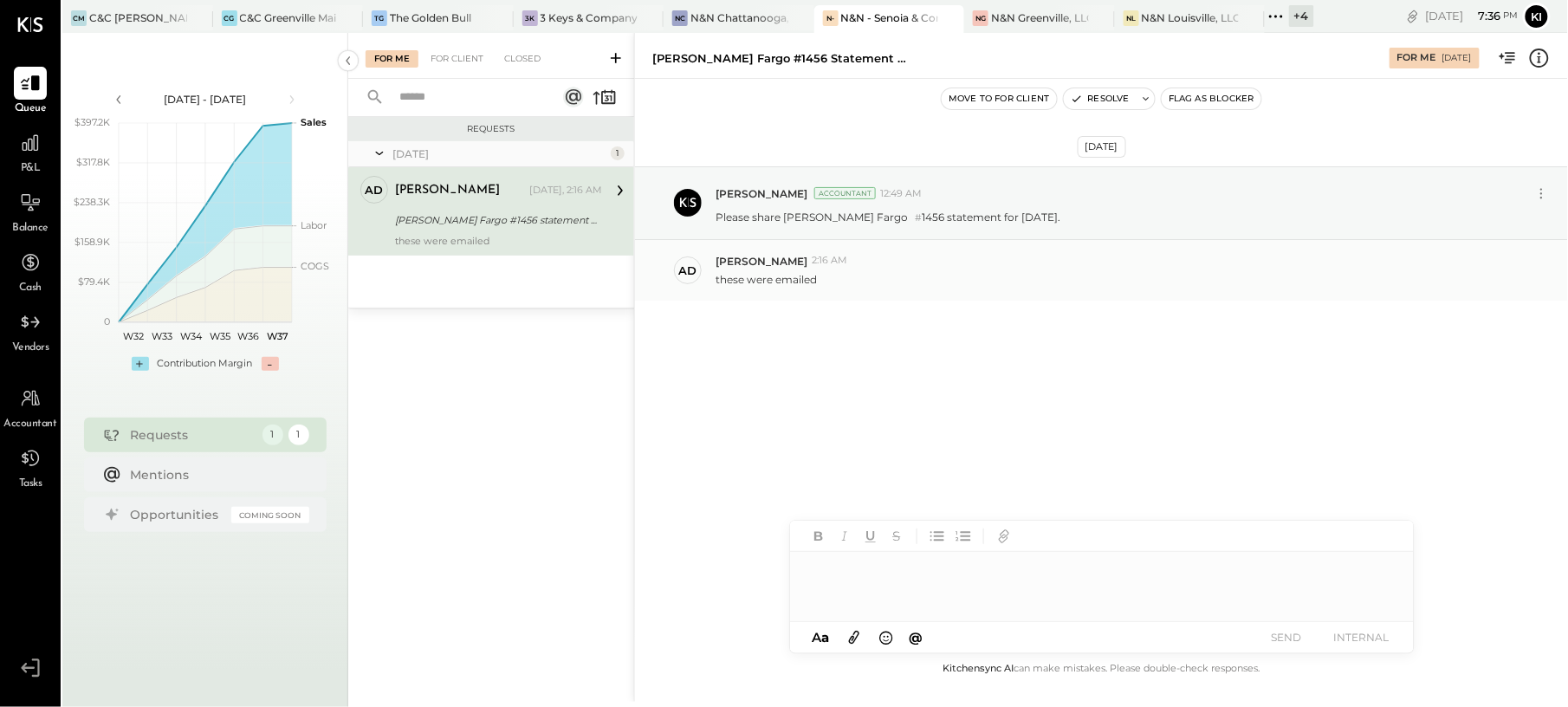
click at [799, 287] on p "these were emailed" at bounding box center [766, 280] width 101 height 15
click at [920, 566] on div at bounding box center [1101, 586] width 623 height 69
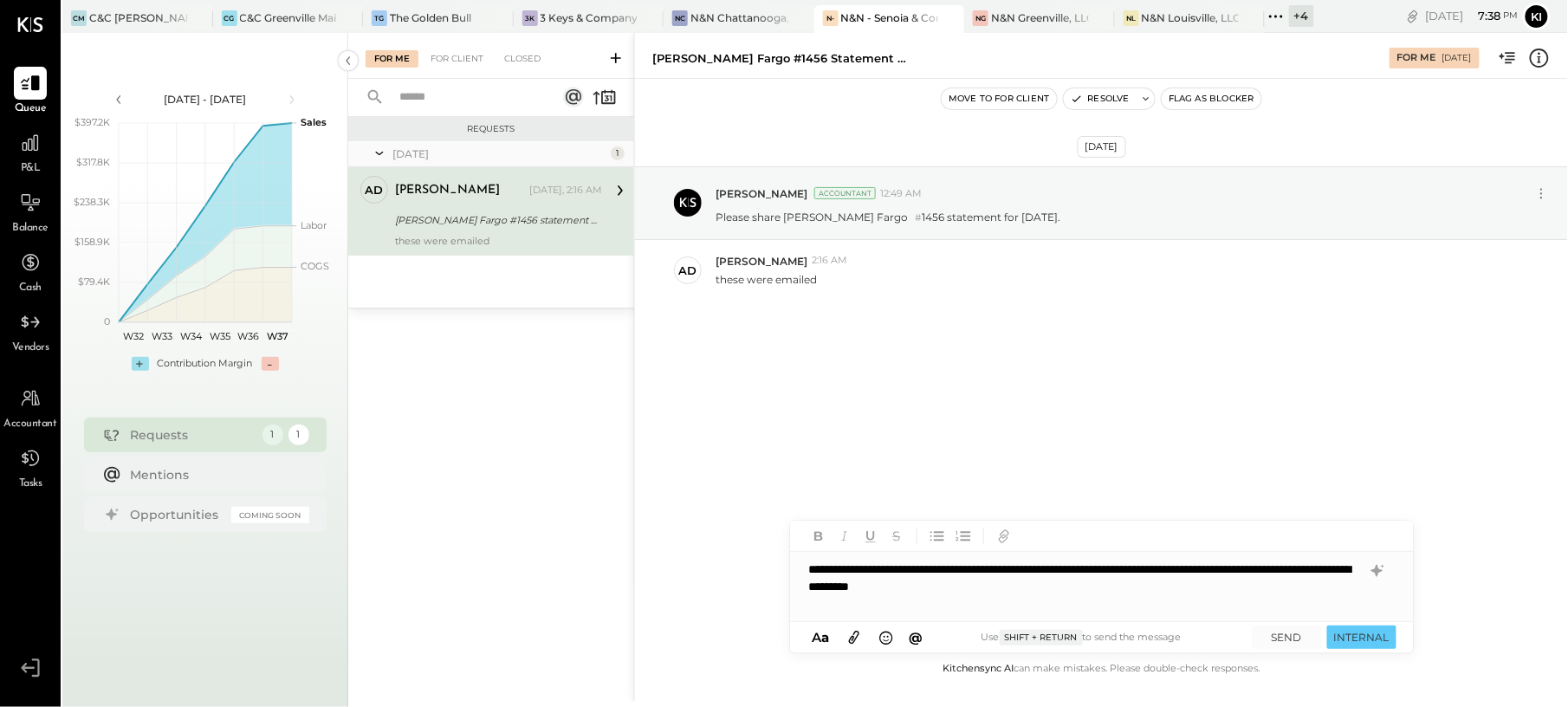
click at [1172, 594] on div "**********" at bounding box center [1101, 586] width 623 height 69
click at [1380, 572] on icon at bounding box center [1375, 570] width 11 height 12
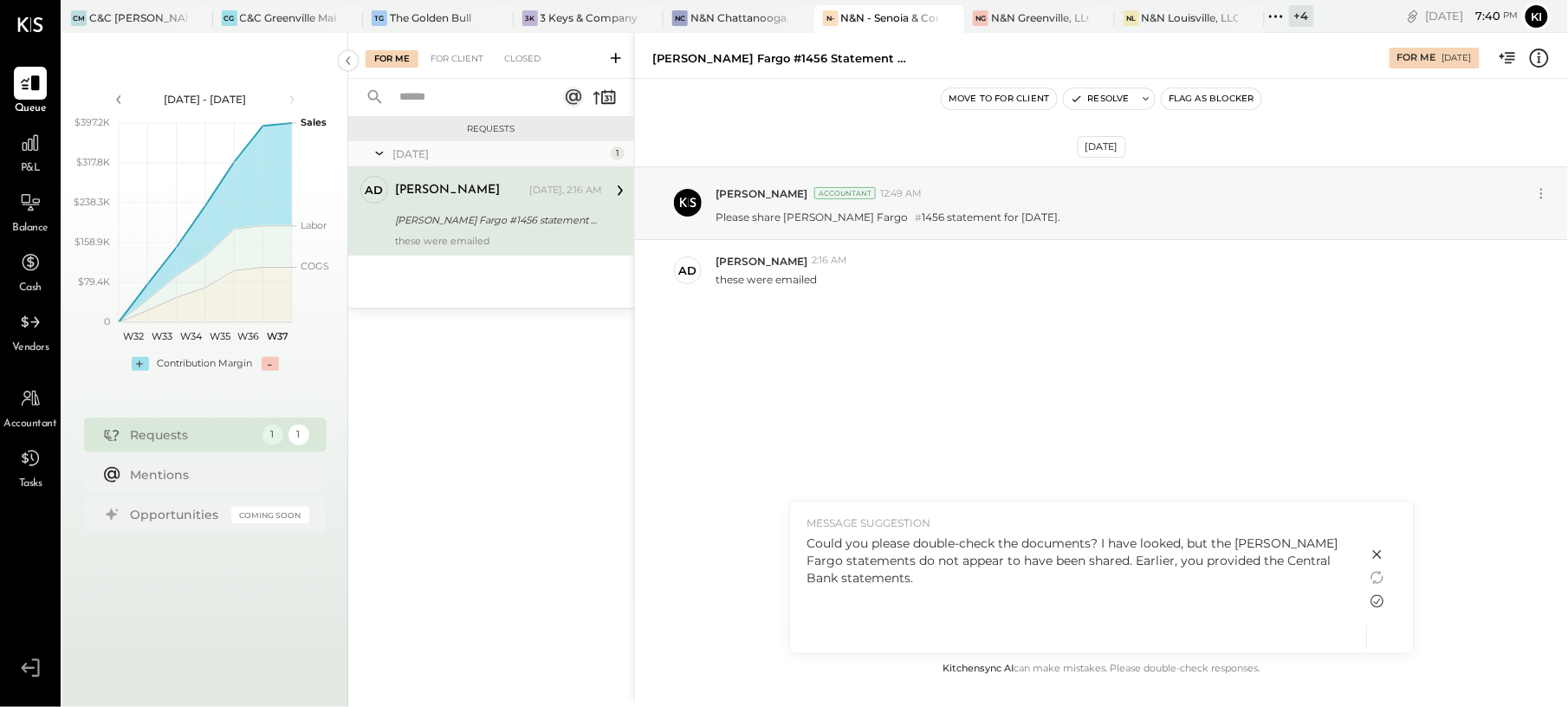
click at [1383, 603] on icon at bounding box center [1377, 602] width 21 height 21
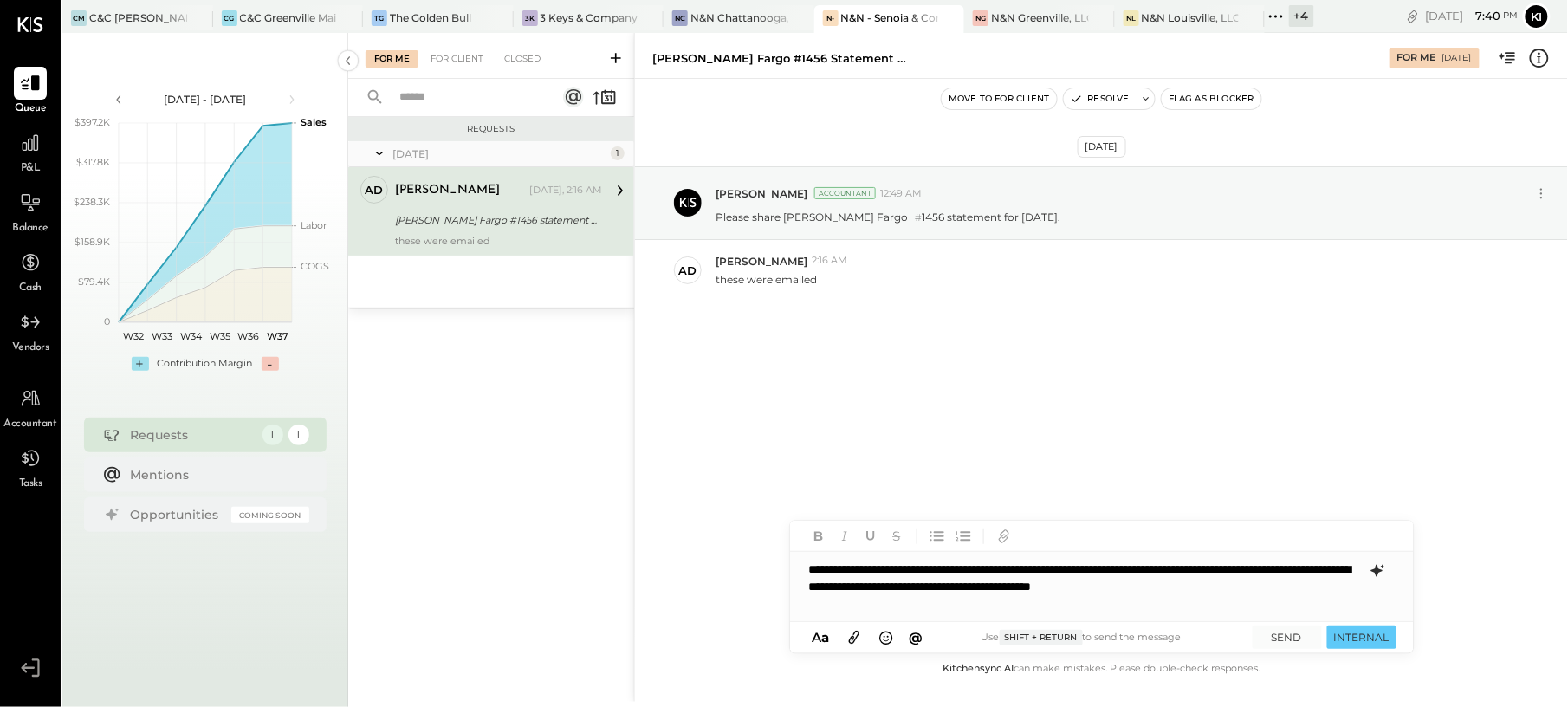
click at [970, 566] on div "**********" at bounding box center [1101, 586] width 623 height 69
click at [984, 586] on div "**********" at bounding box center [1101, 586] width 623 height 69
click at [1323, 589] on div "**********" at bounding box center [1101, 586] width 623 height 69
click at [998, 587] on div "**********" at bounding box center [1101, 586] width 623 height 69
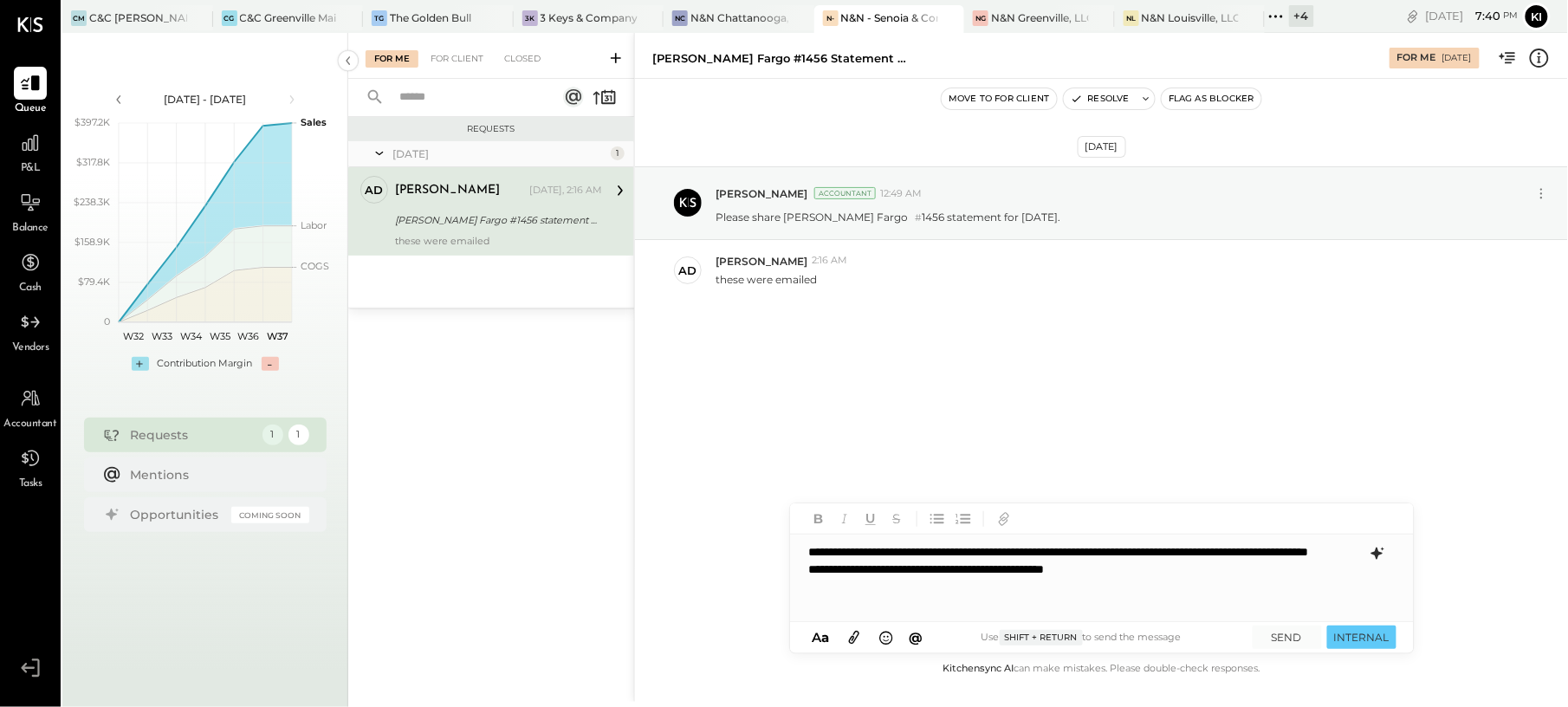
click at [1171, 589] on div "**********" at bounding box center [1085, 578] width 552 height 35
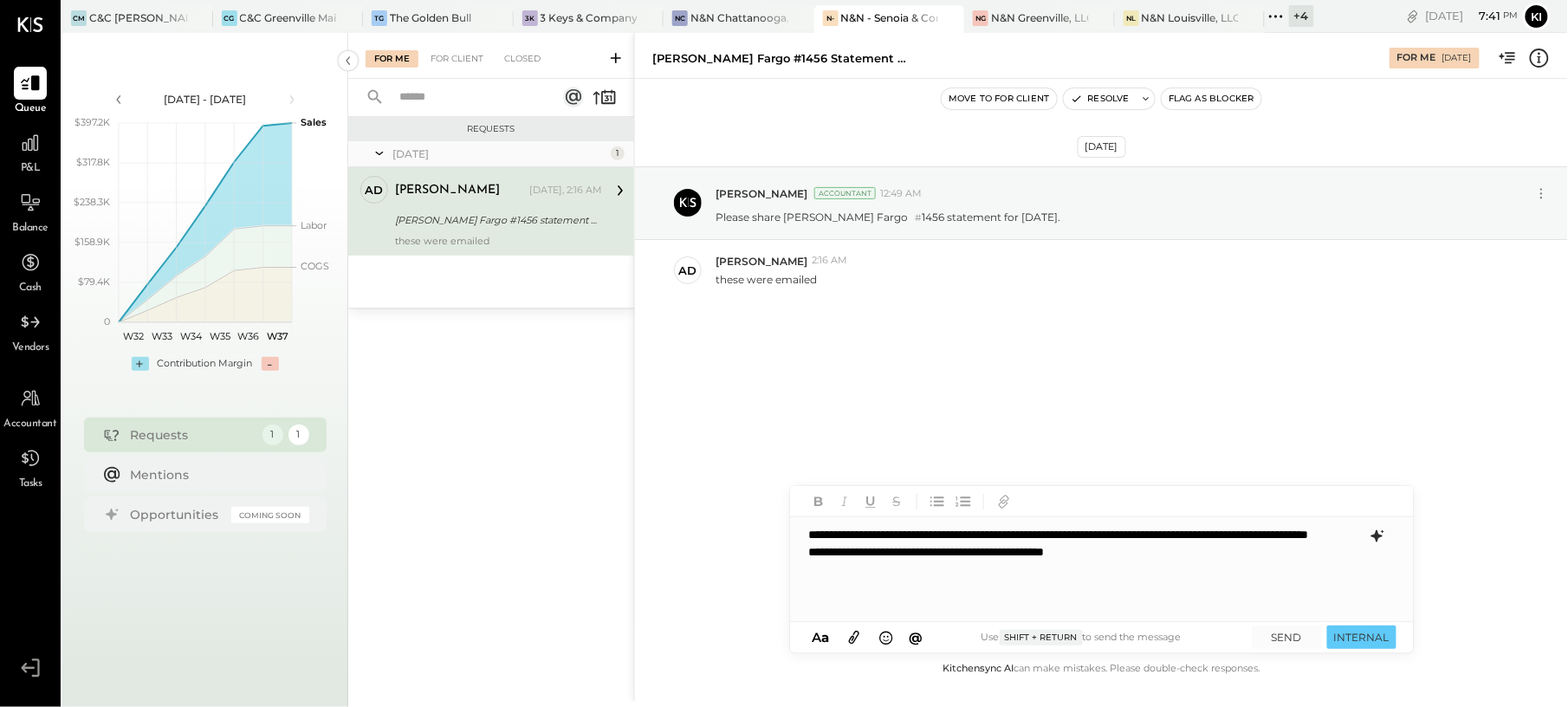
click at [953, 533] on div "**********" at bounding box center [1101, 569] width 623 height 104
click at [1064, 535] on div "**********" at bounding box center [1101, 569] width 623 height 104
click at [1292, 638] on button "SEND" at bounding box center [1286, 637] width 69 height 24
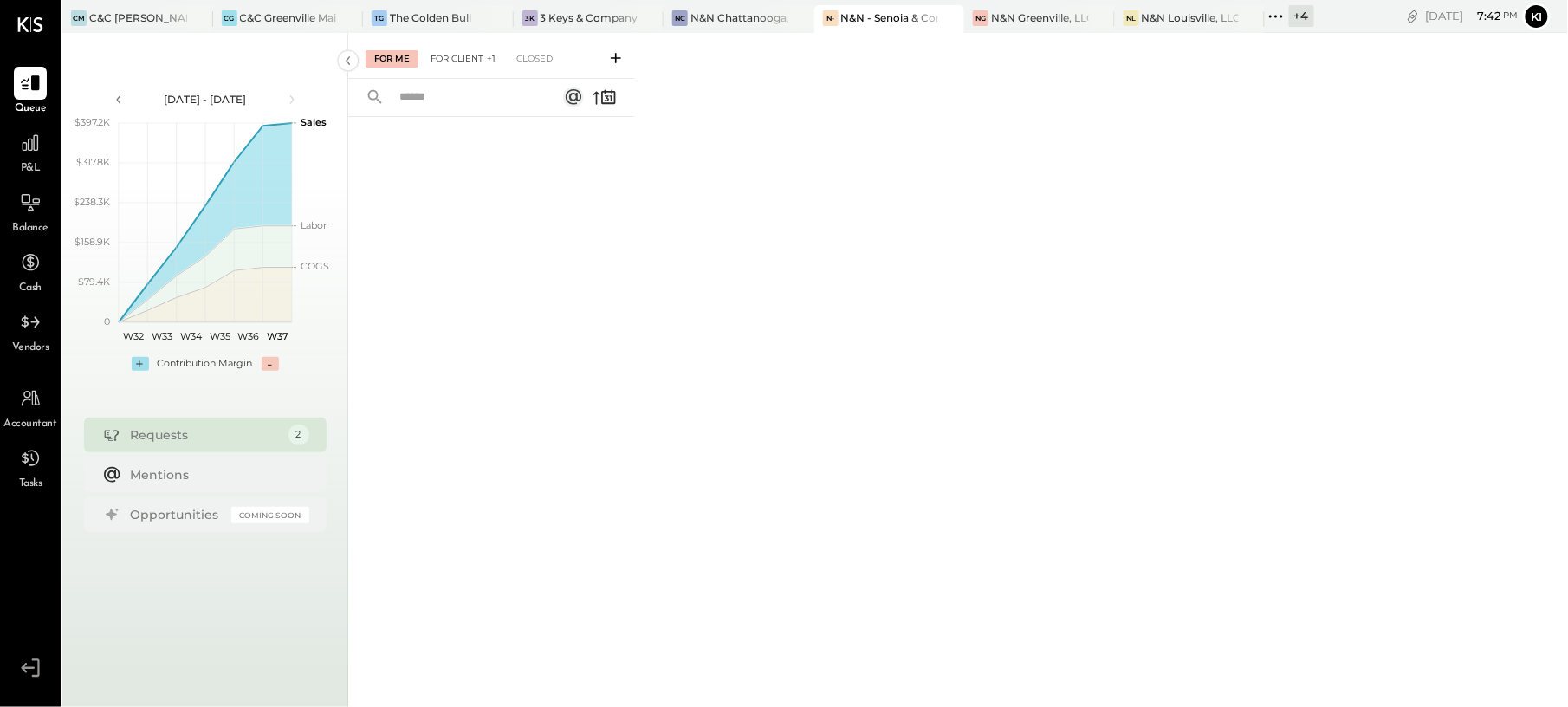
click at [457, 60] on div "For Client +1" at bounding box center [463, 59] width 83 height 17
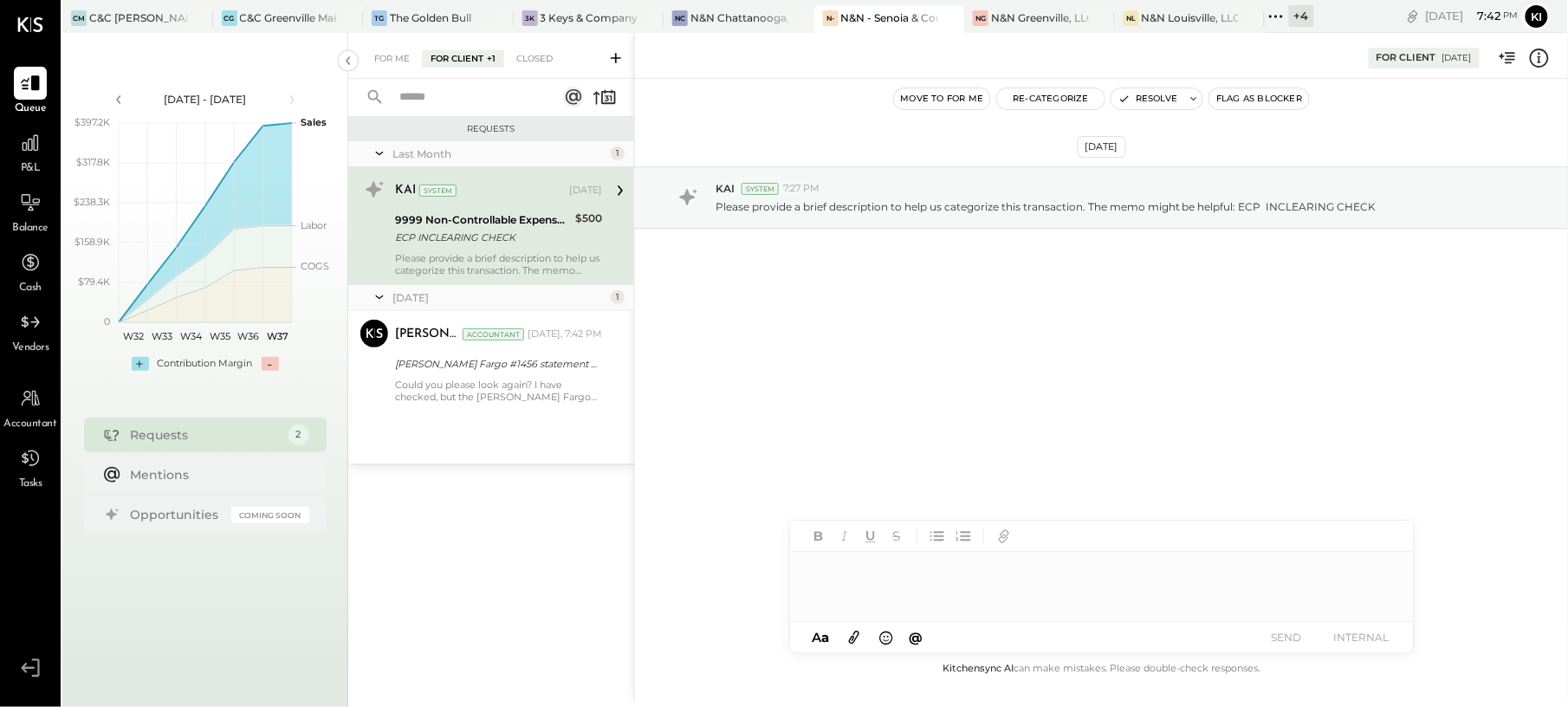
click at [877, 371] on div "Aug 25th, 2025 KAI System 7:27 PM Please provide a brief description to help us…" at bounding box center [1100, 368] width 932 height 580
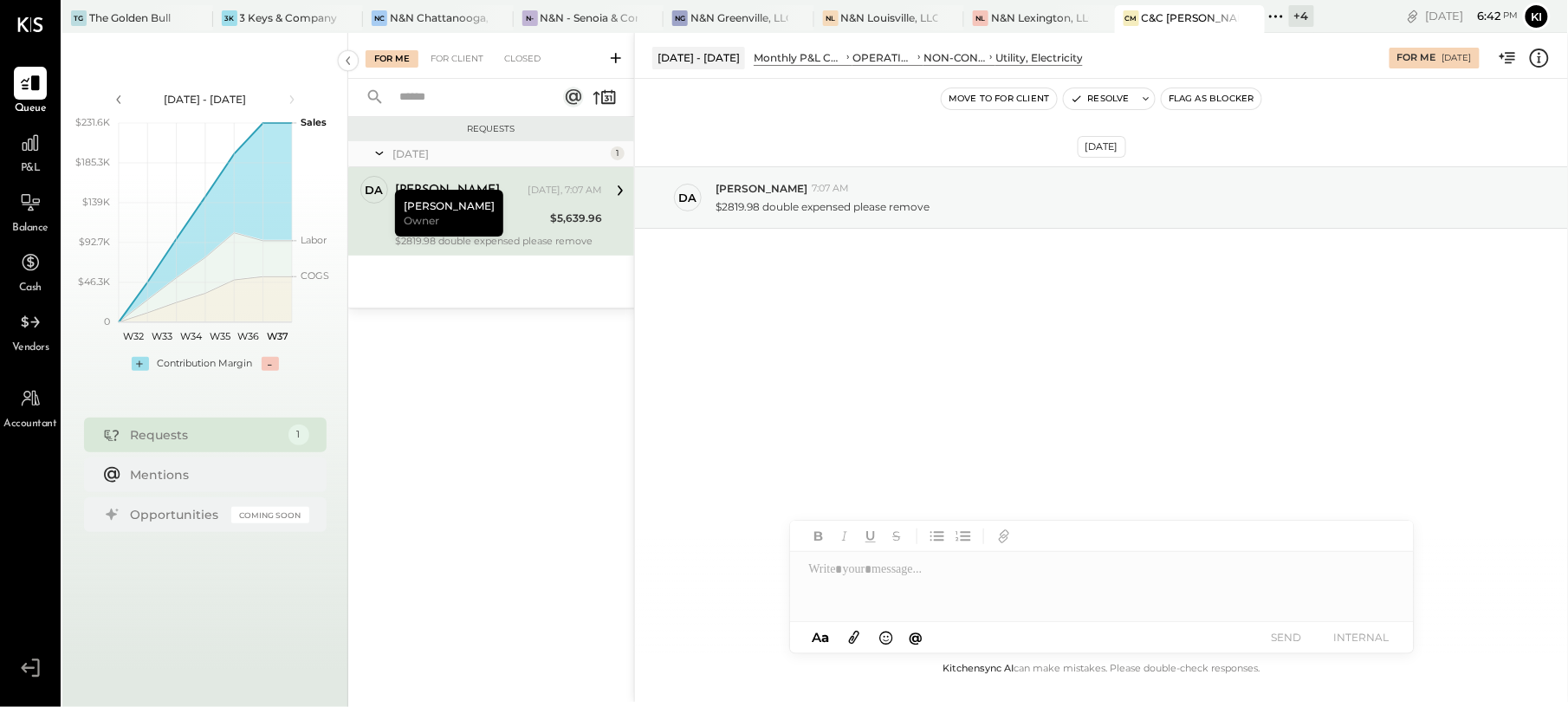
click at [25, 168] on span "P&L" at bounding box center [30, 169] width 20 height 15
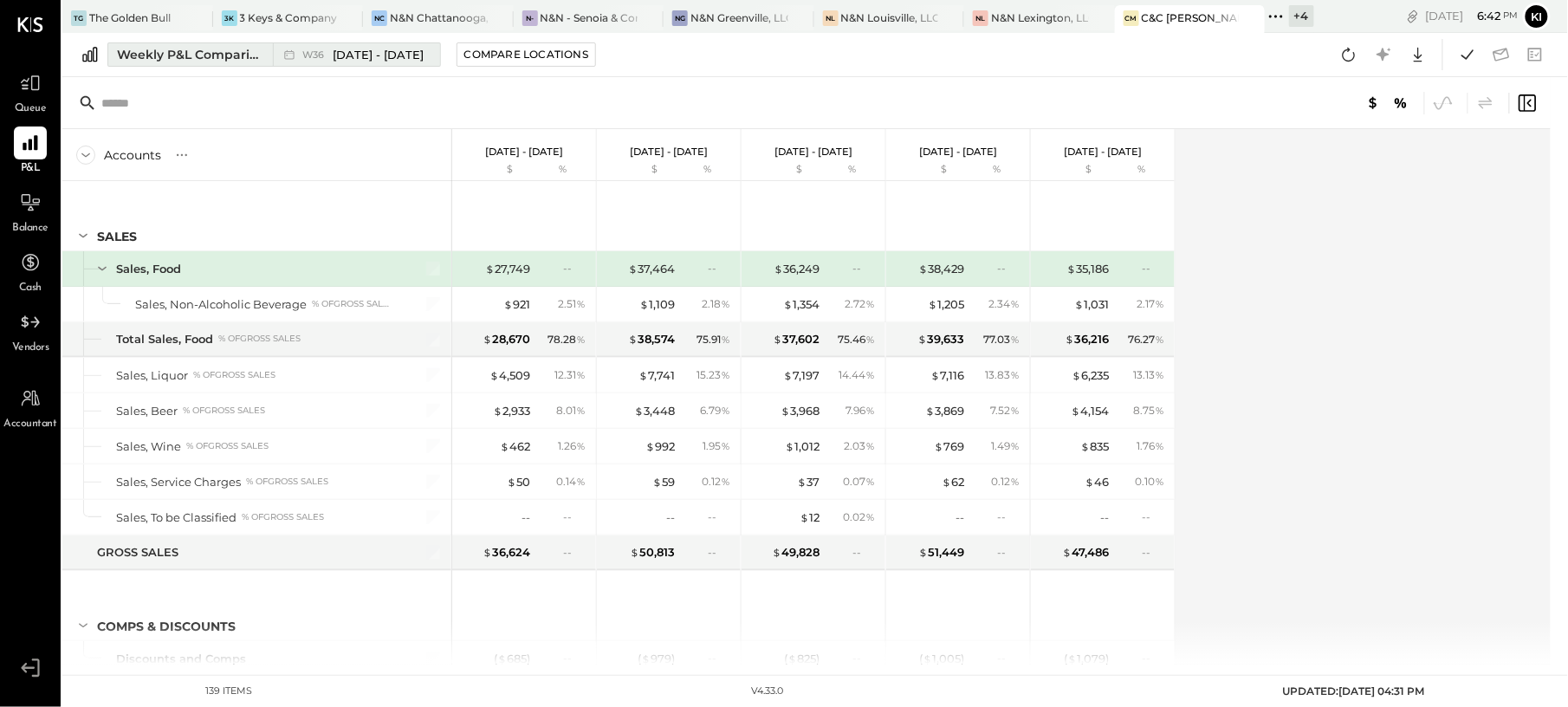
click at [375, 56] on span "Sep 1 - 7, 2025" at bounding box center [379, 54] width 91 height 16
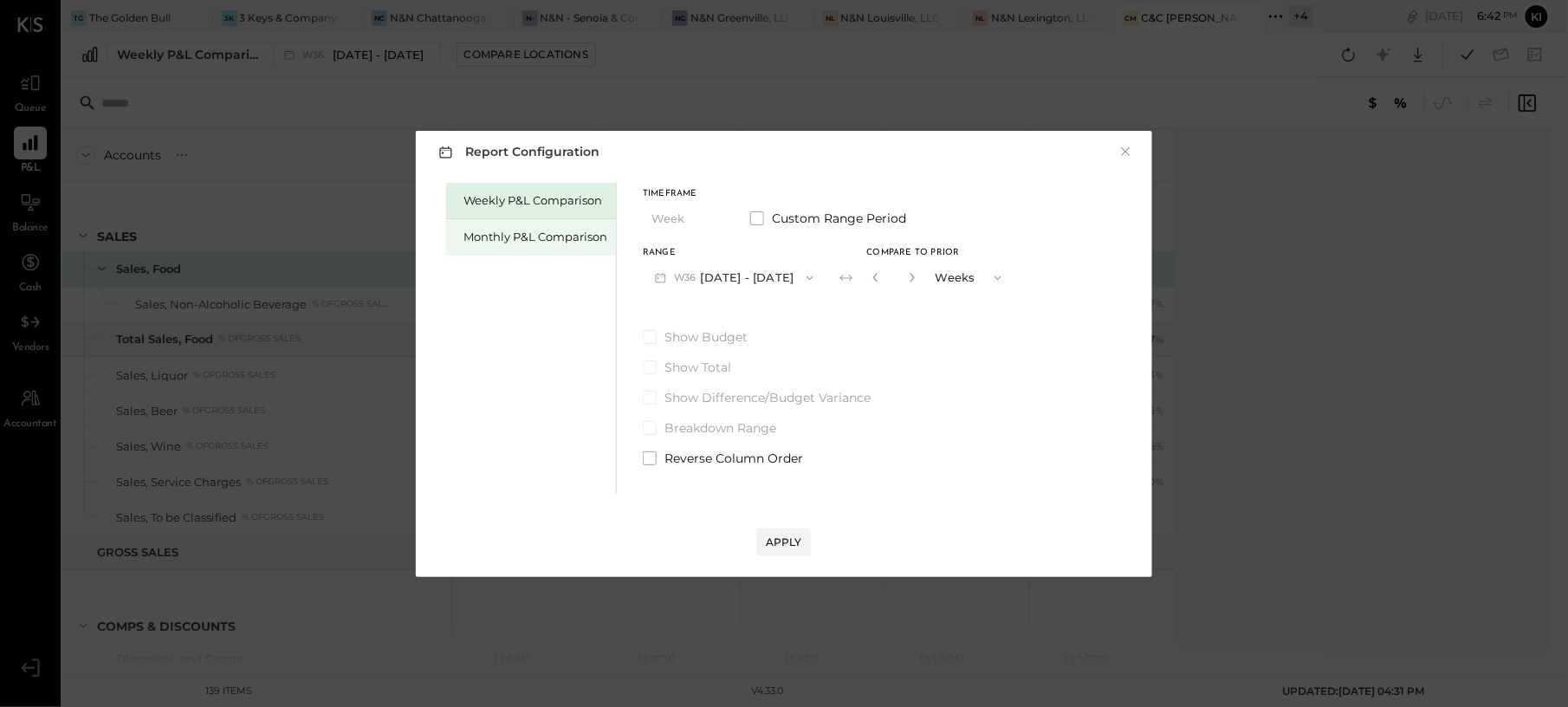
click at [593, 243] on div "Monthly P&L Comparison" at bounding box center [535, 236] width 144 height 16
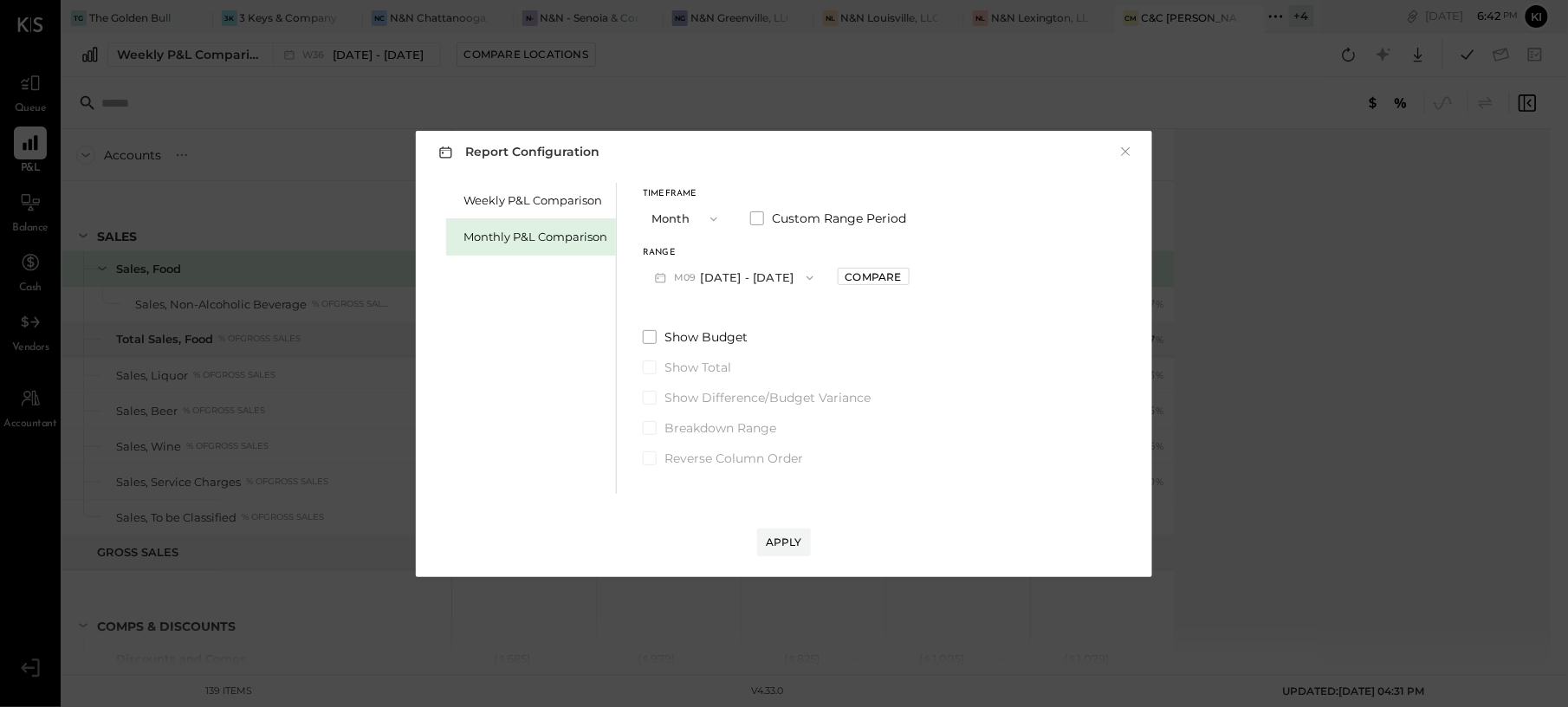
click at [742, 274] on button "M09 Sep 1 - 30, 2025" at bounding box center [733, 278] width 183 height 32
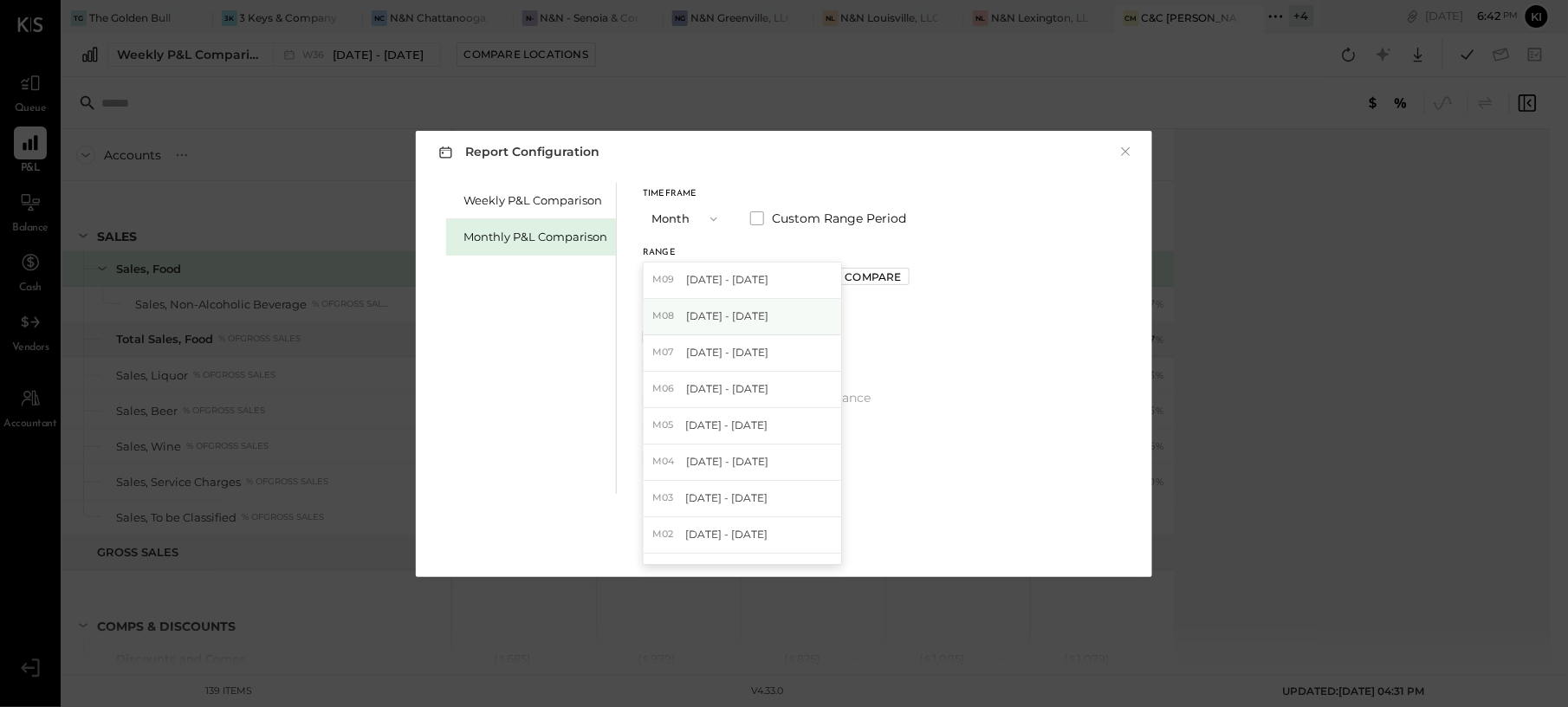
click at [755, 314] on span "Aug 1 - 31, 2025" at bounding box center [727, 316] width 83 height 15
click at [780, 546] on div "Apply" at bounding box center [784, 542] width 36 height 15
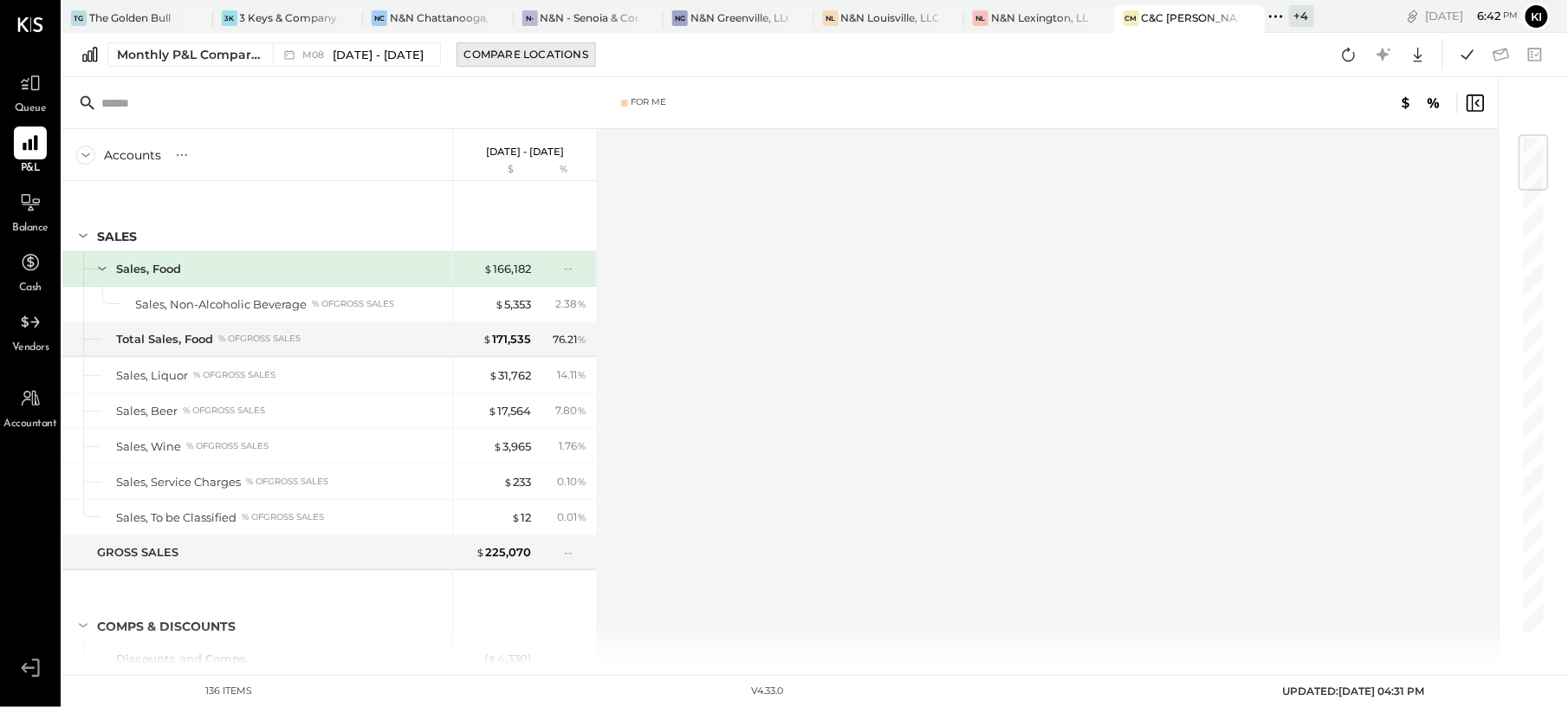
click at [554, 53] on div "Compare Locations" at bounding box center [526, 54] width 124 height 15
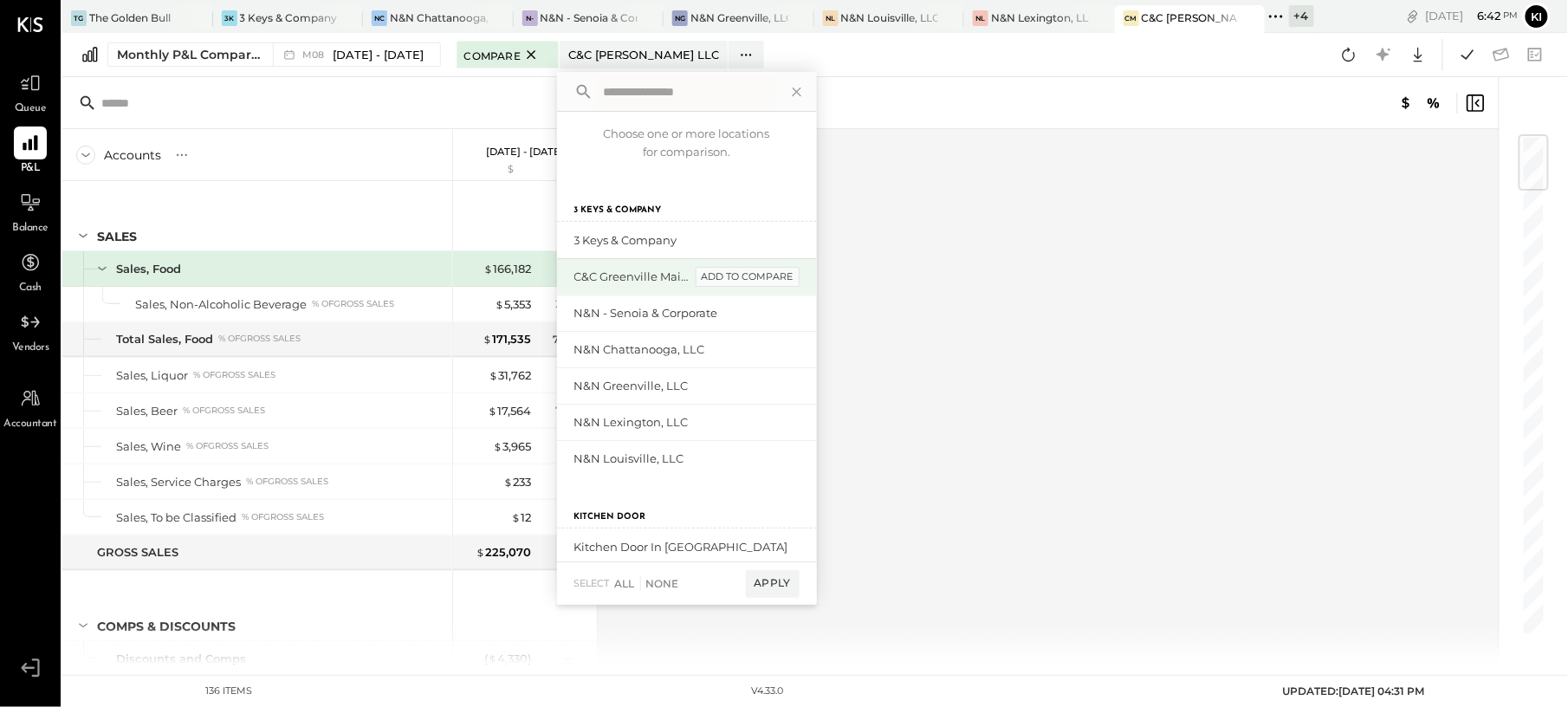
click at [736, 279] on div "add to compare" at bounding box center [747, 277] width 104 height 21
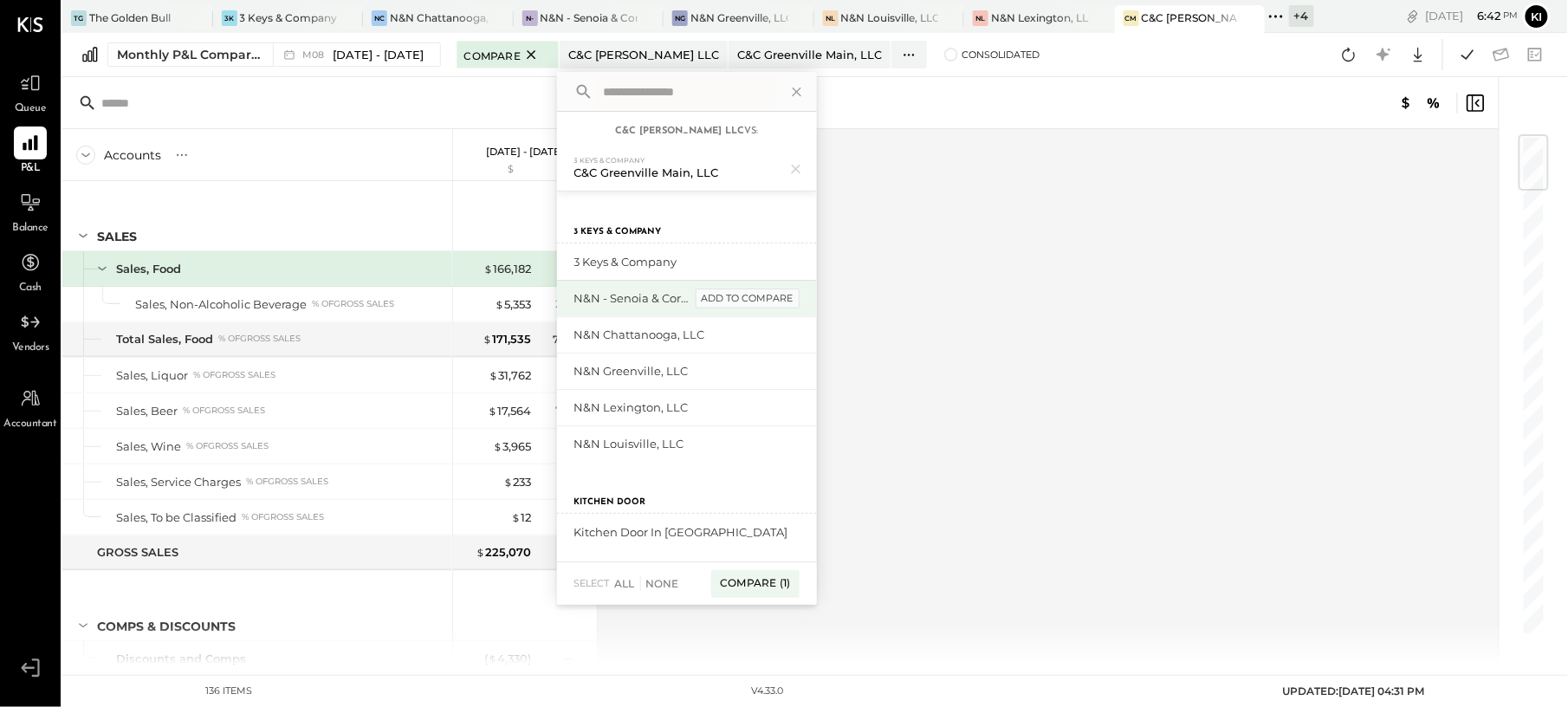
click at [750, 304] on div "add to compare" at bounding box center [747, 299] width 104 height 21
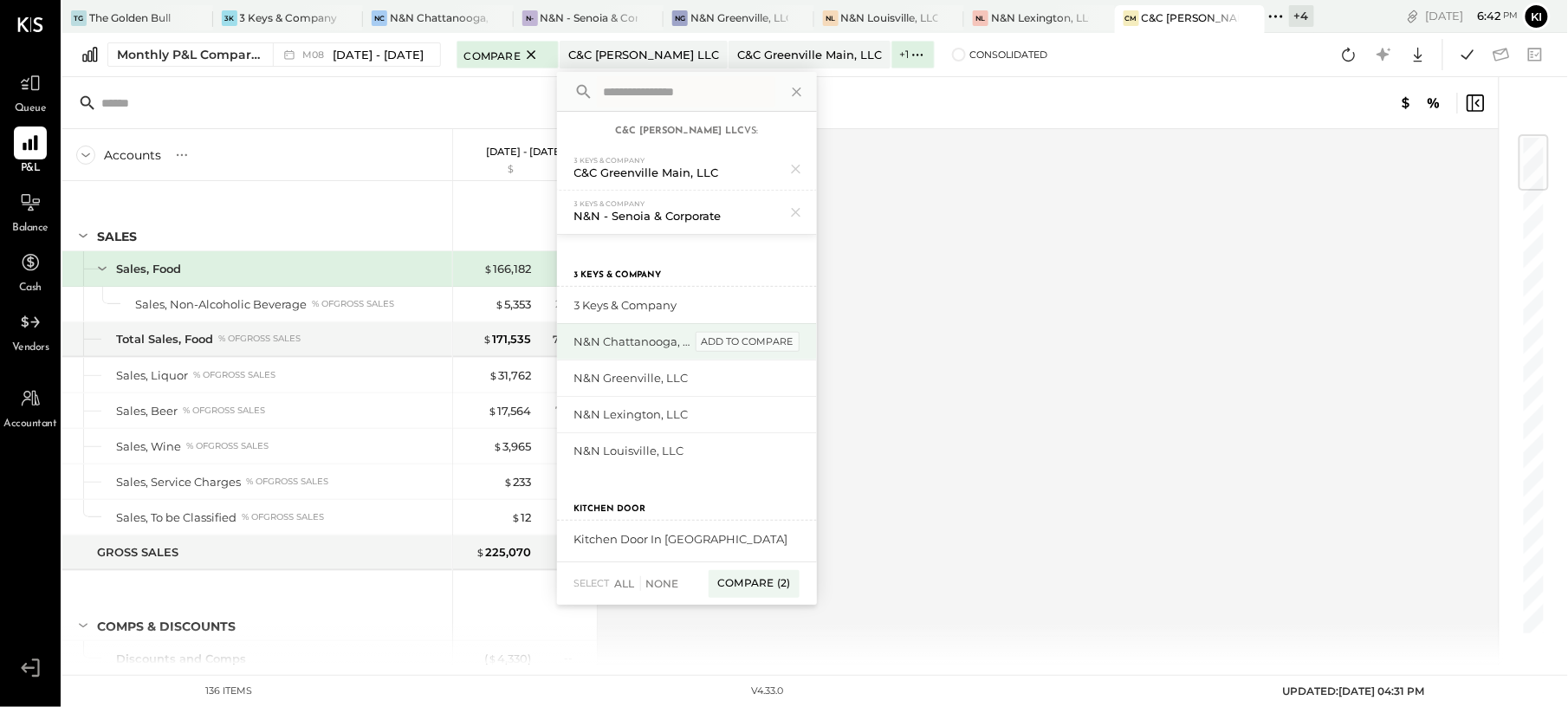
click at [748, 332] on div "add to compare" at bounding box center [747, 343] width 104 height 21
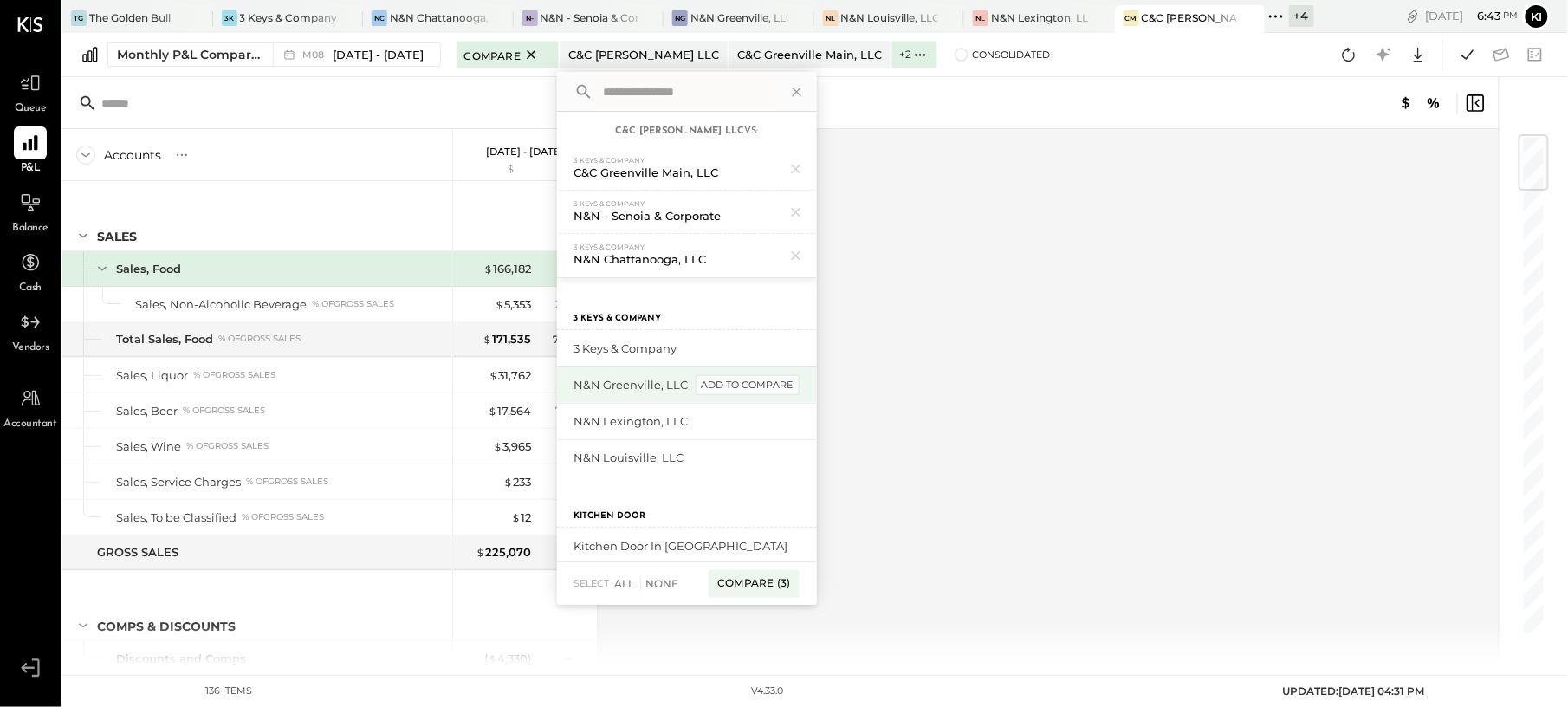
click at [750, 378] on div "add to compare" at bounding box center [747, 385] width 104 height 21
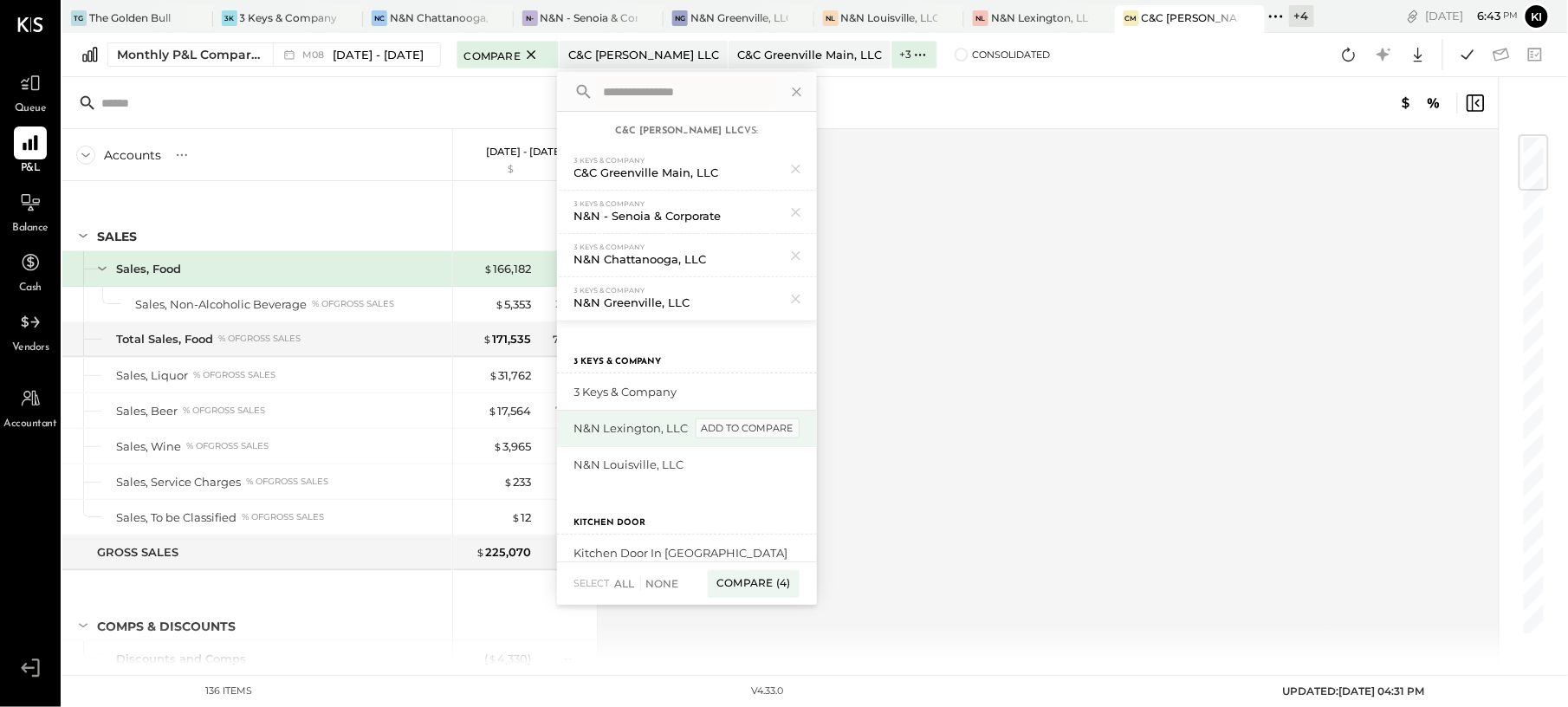
click at [748, 424] on div "add to compare" at bounding box center [747, 429] width 104 height 21
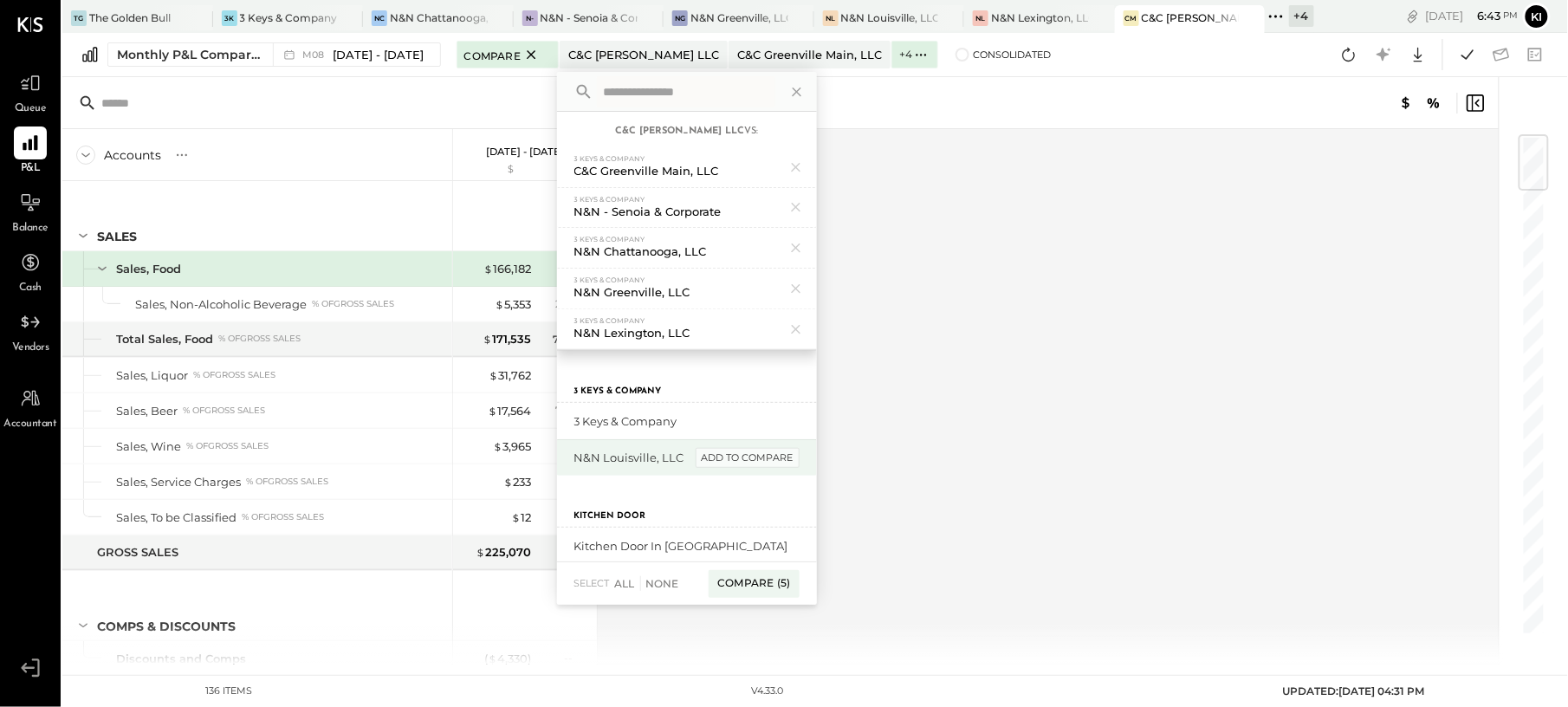
click at [743, 465] on div "add to compare" at bounding box center [747, 458] width 104 height 21
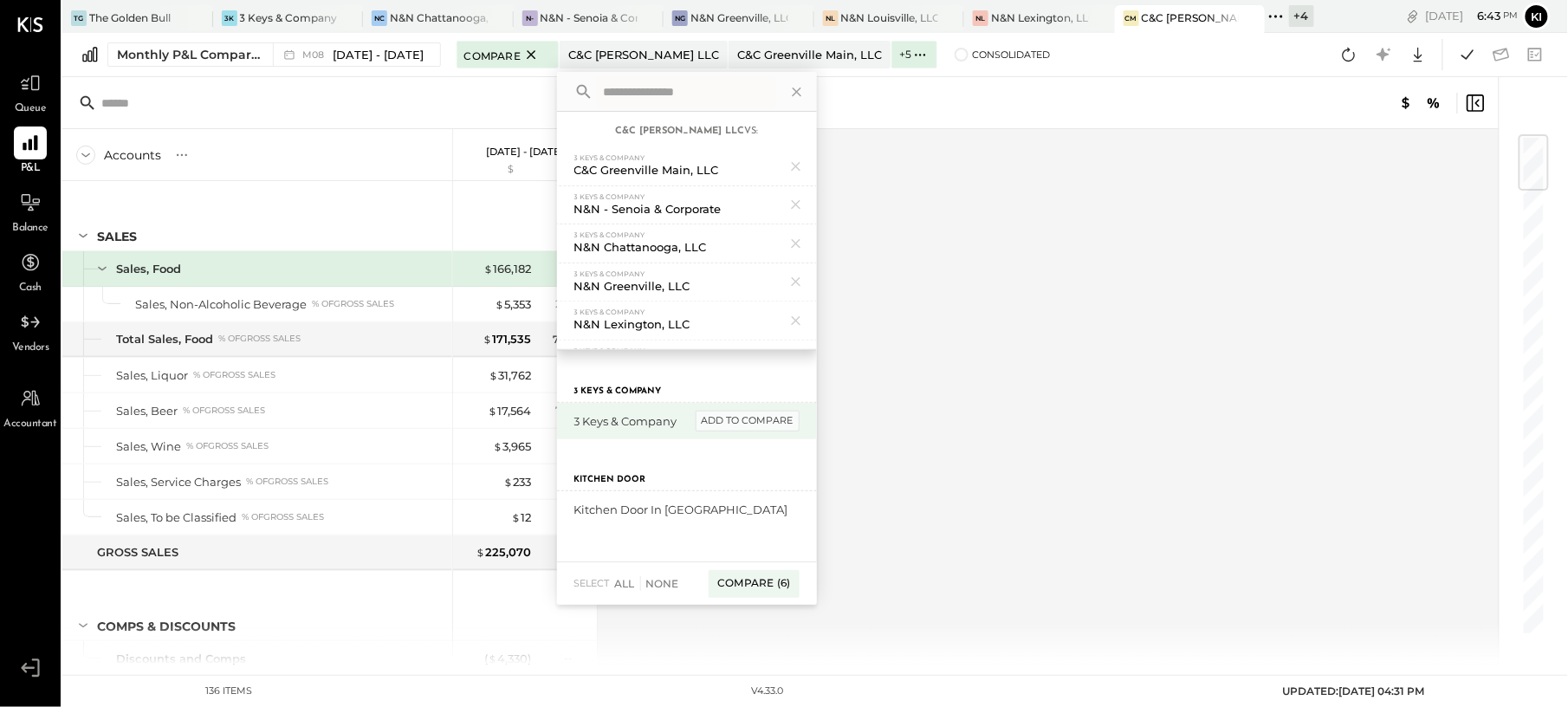
click at [761, 423] on div "add to compare" at bounding box center [747, 421] width 104 height 21
click at [742, 572] on div "Compare (7)" at bounding box center [753, 584] width 90 height 28
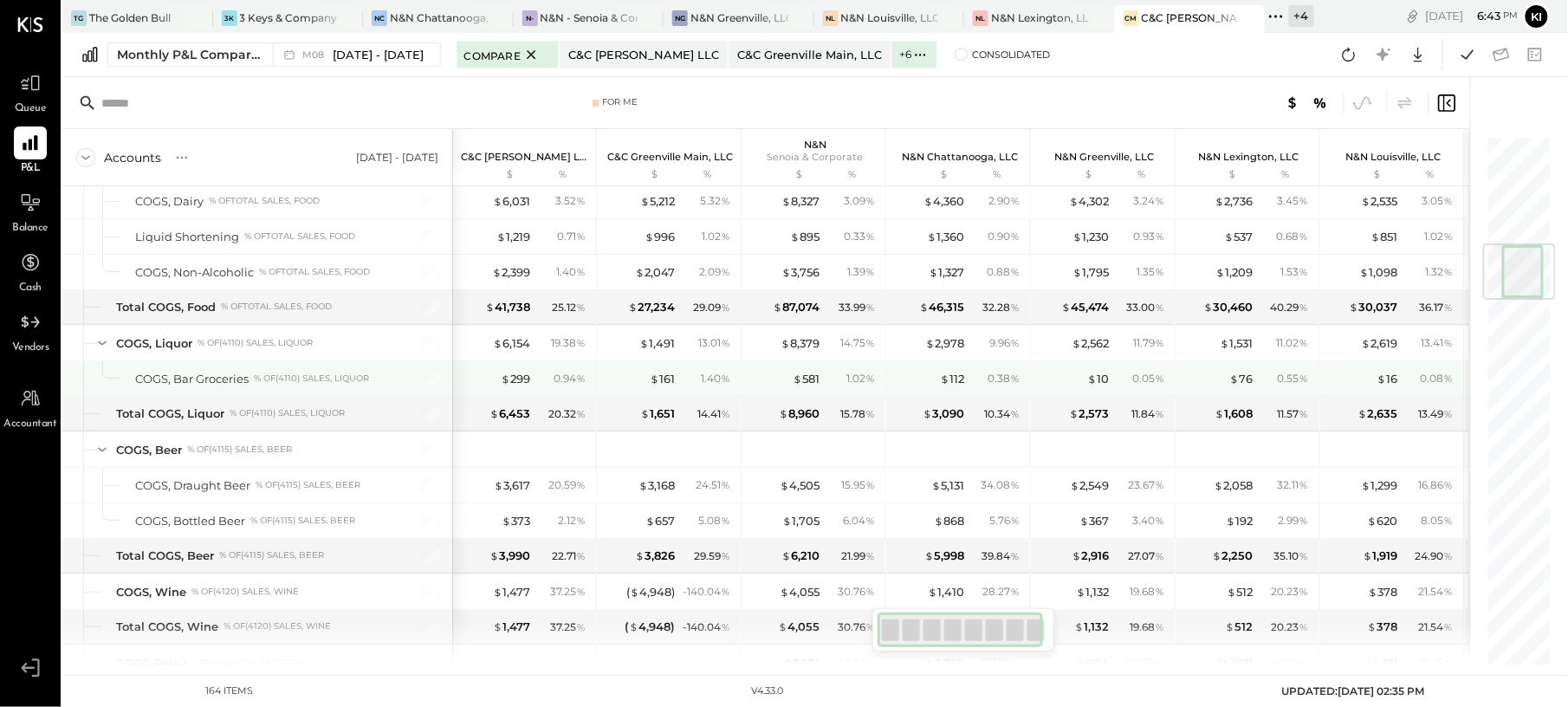
scroll to position [462, 0]
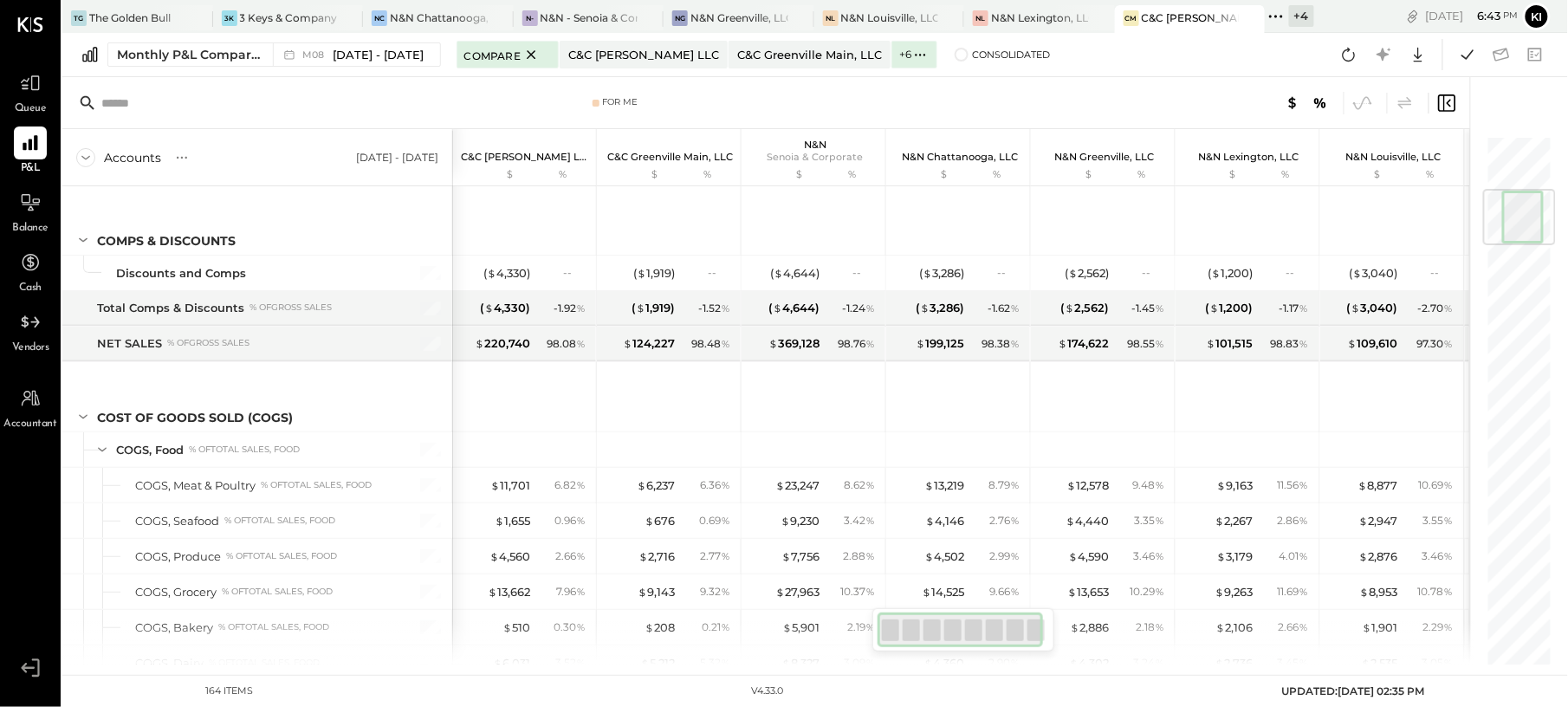
click at [908, 95] on div at bounding box center [1154, 103] width 604 height 23
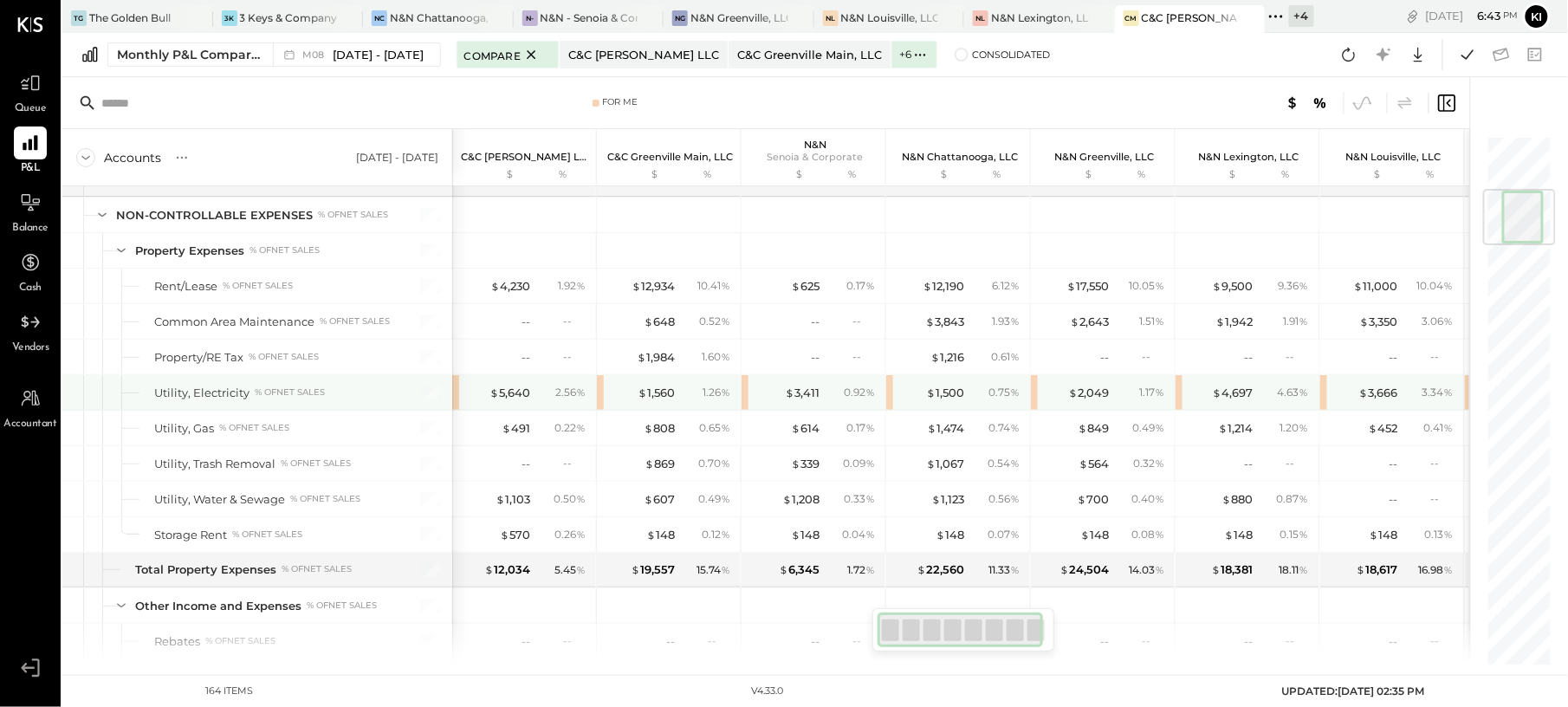
click at [1036, 410] on div "$ 2,049 1.17 %" at bounding box center [1102, 392] width 144 height 35
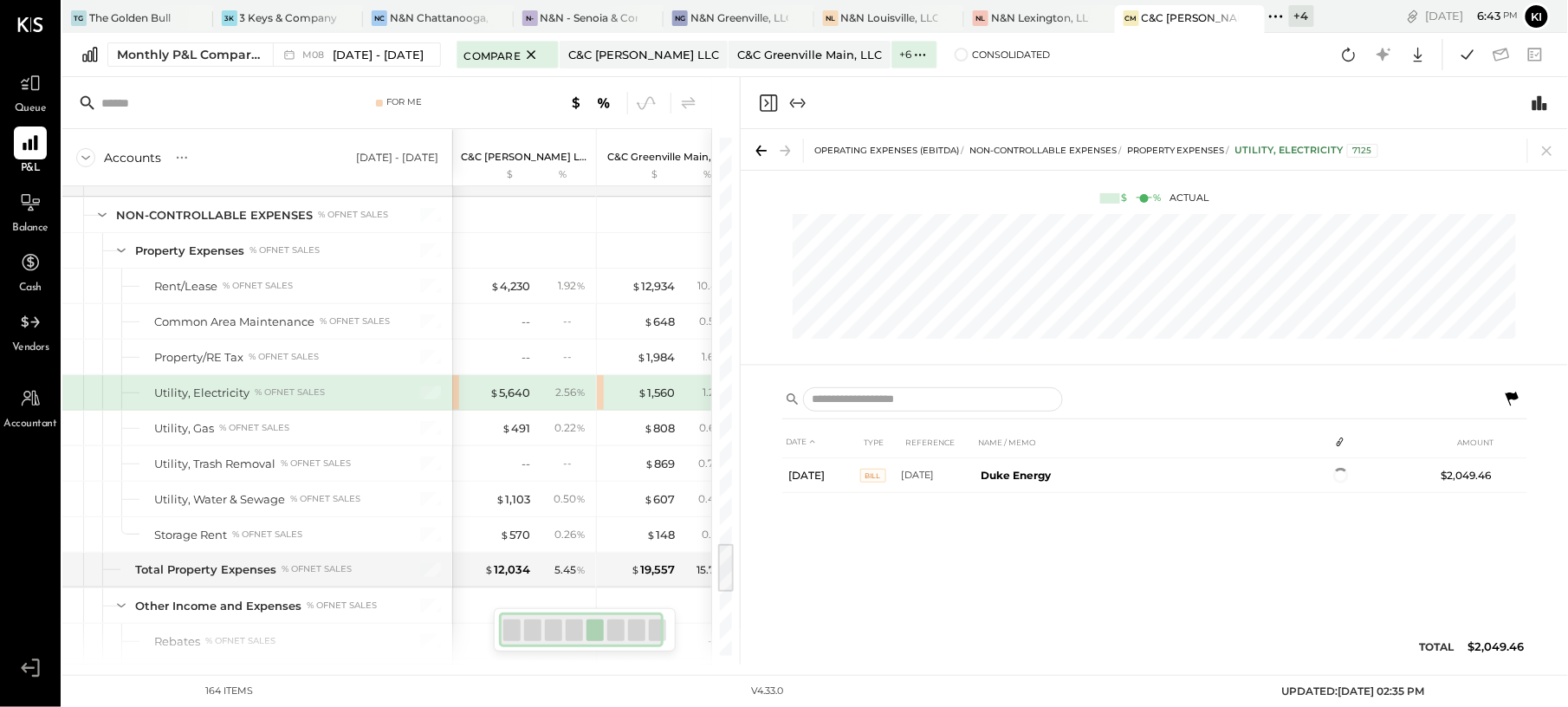
click at [1505, 396] on icon at bounding box center [1511, 400] width 21 height 21
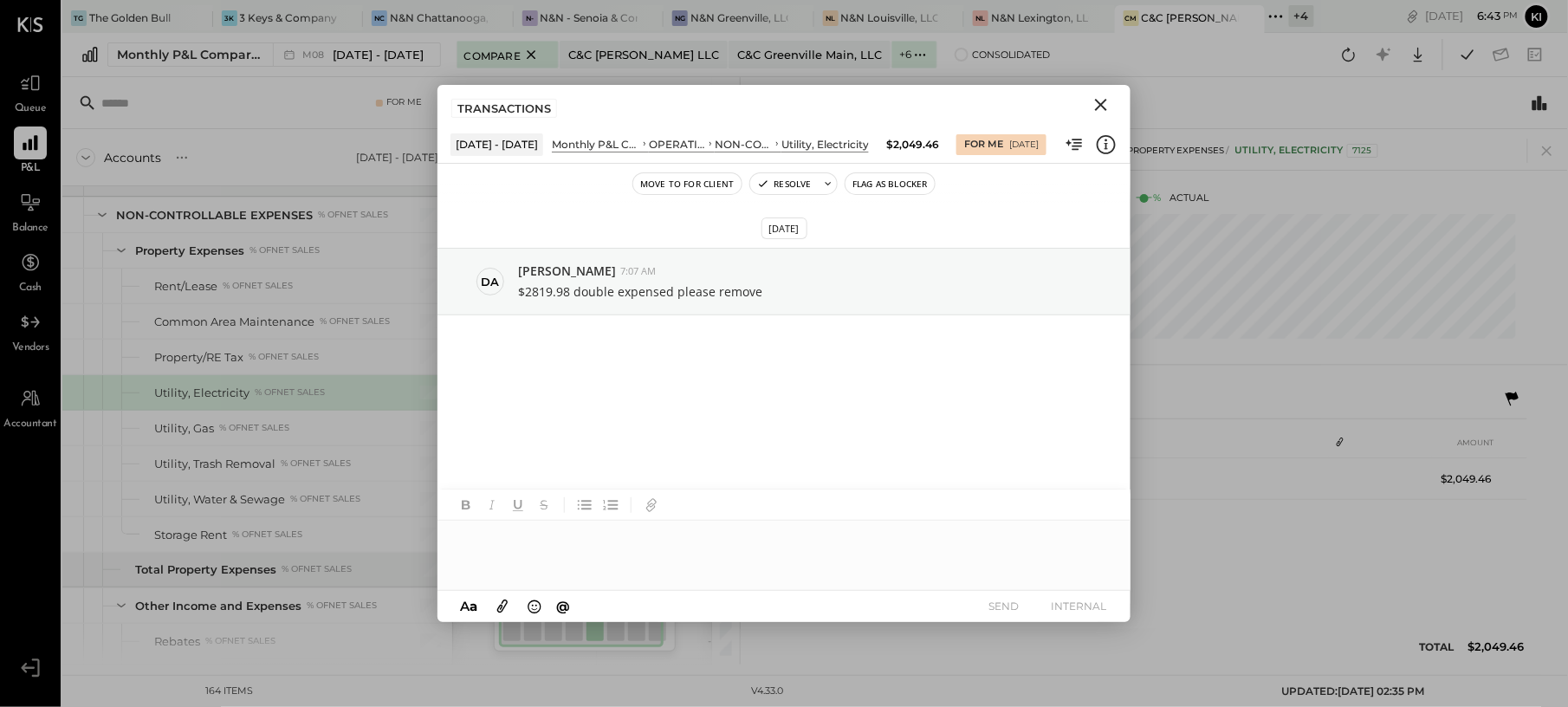
click at [1098, 99] on icon "Close" at bounding box center [1100, 105] width 21 height 21
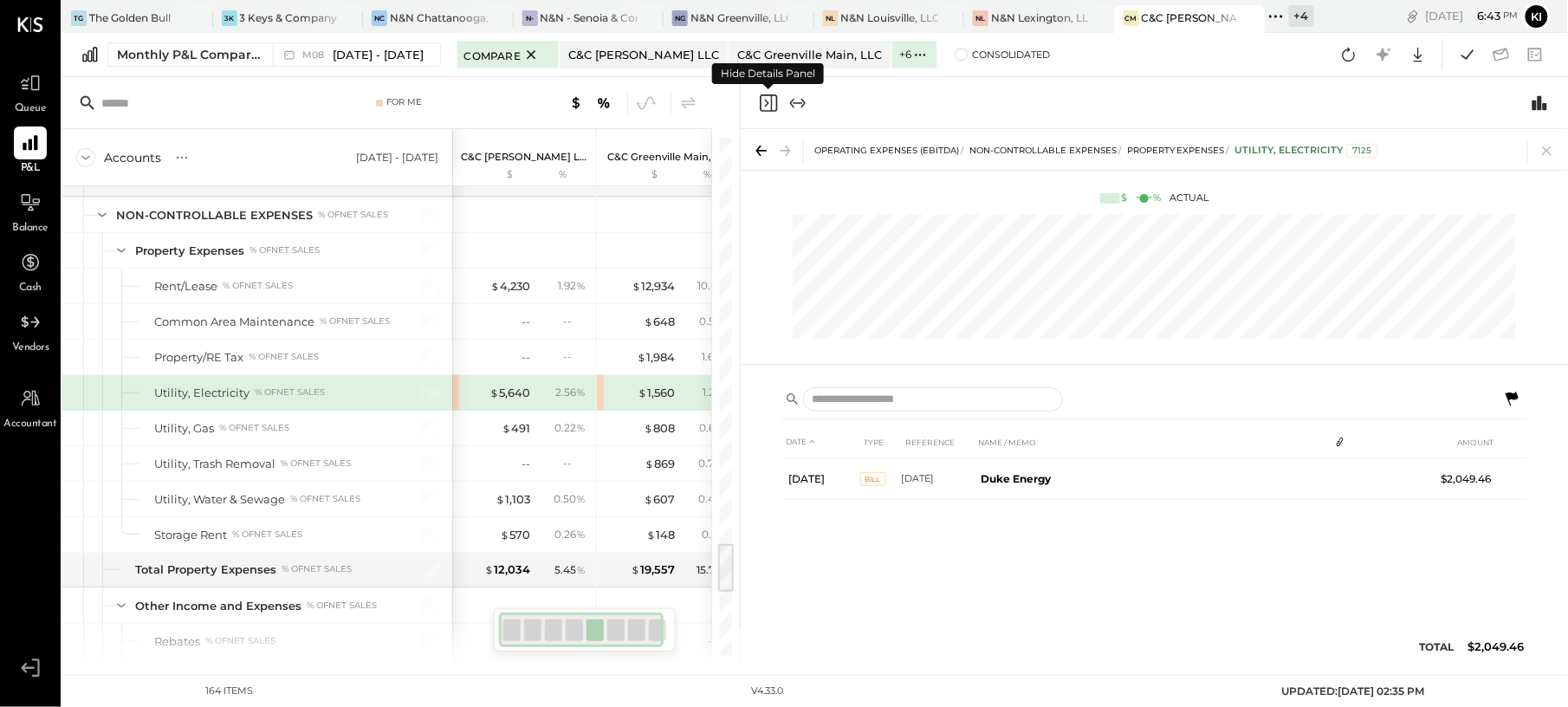
drag, startPoint x: 772, startPoint y: 107, endPoint x: 864, endPoint y: 341, distance: 251.4
click at [771, 105] on icon "Close panel" at bounding box center [768, 103] width 21 height 21
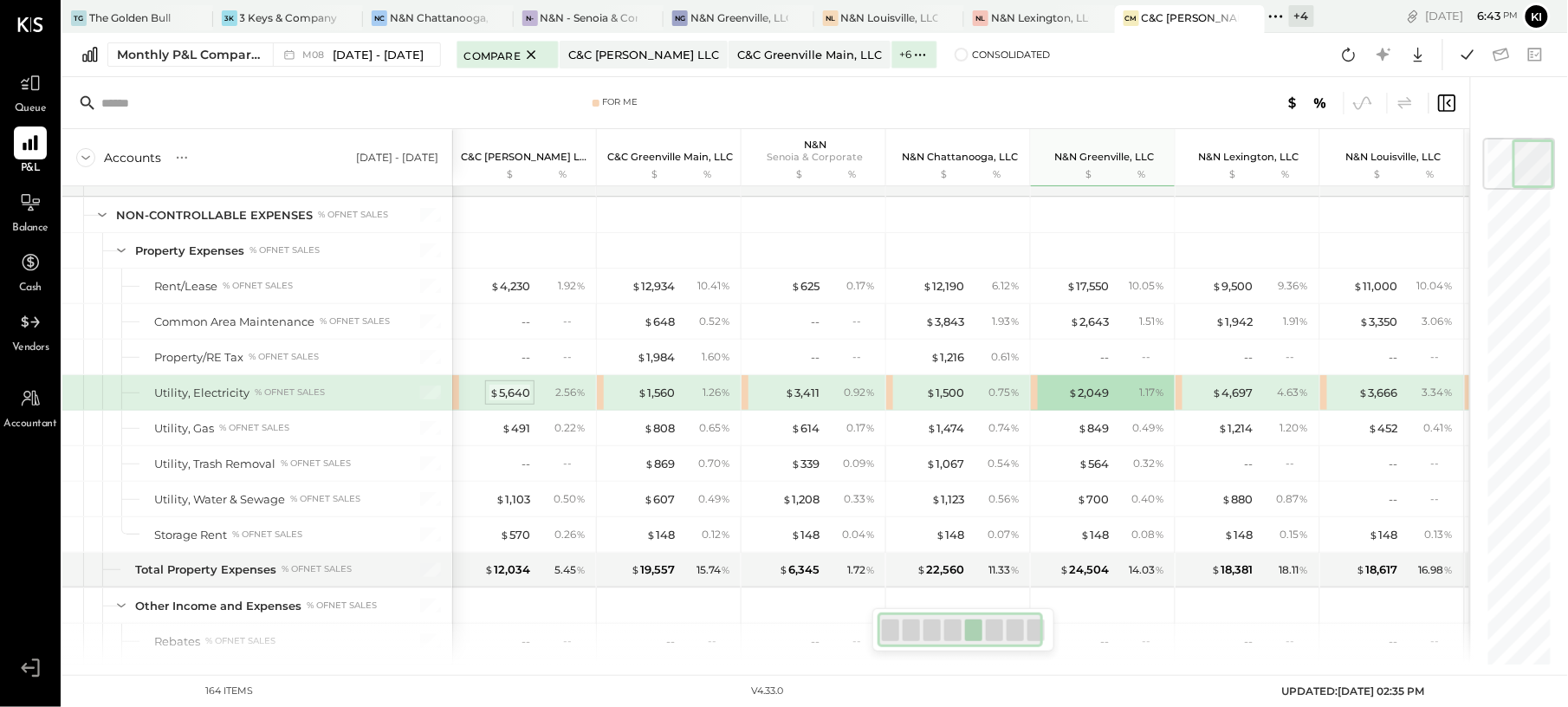
click at [507, 401] on div "$ 5,640" at bounding box center [509, 392] width 41 height 16
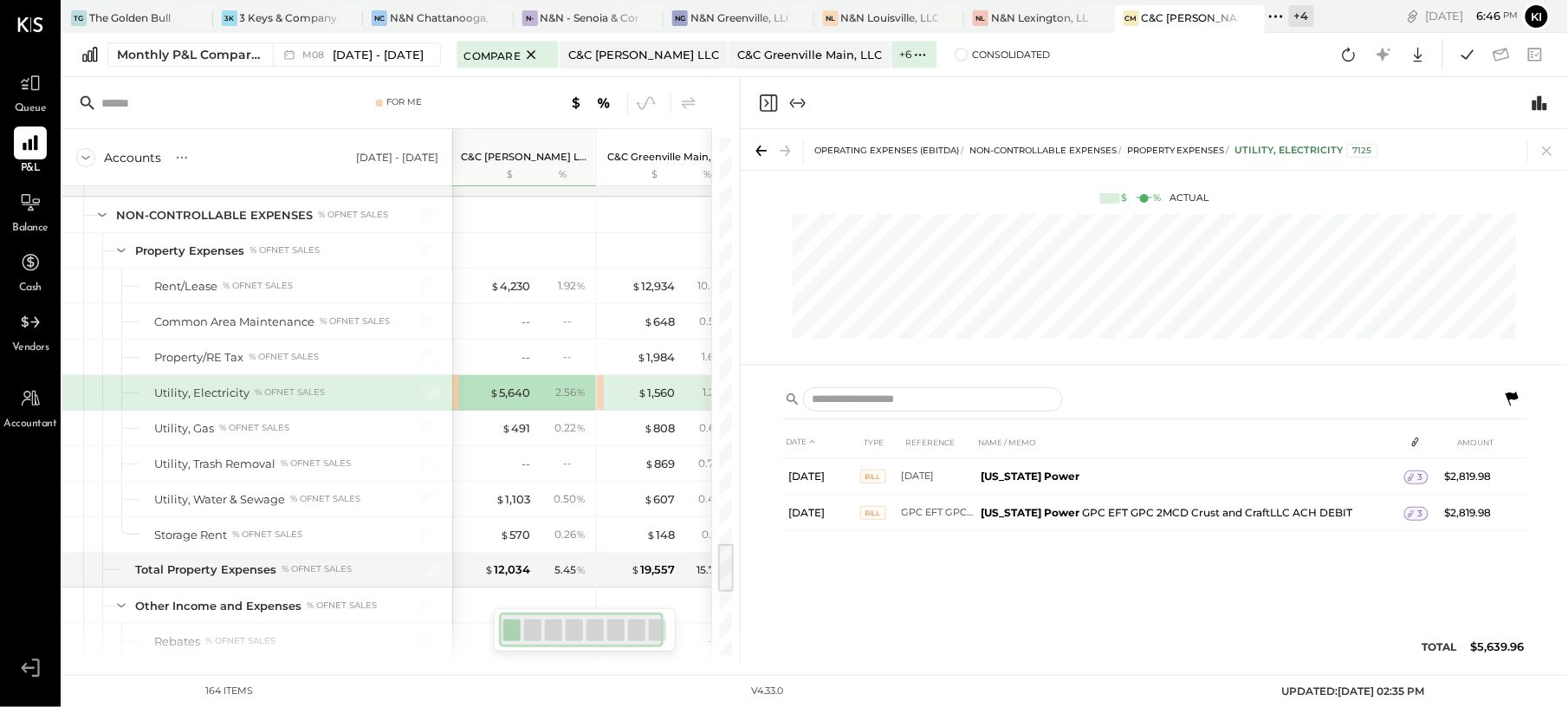
click at [767, 98] on icon "Close panel" at bounding box center [768, 103] width 21 height 21
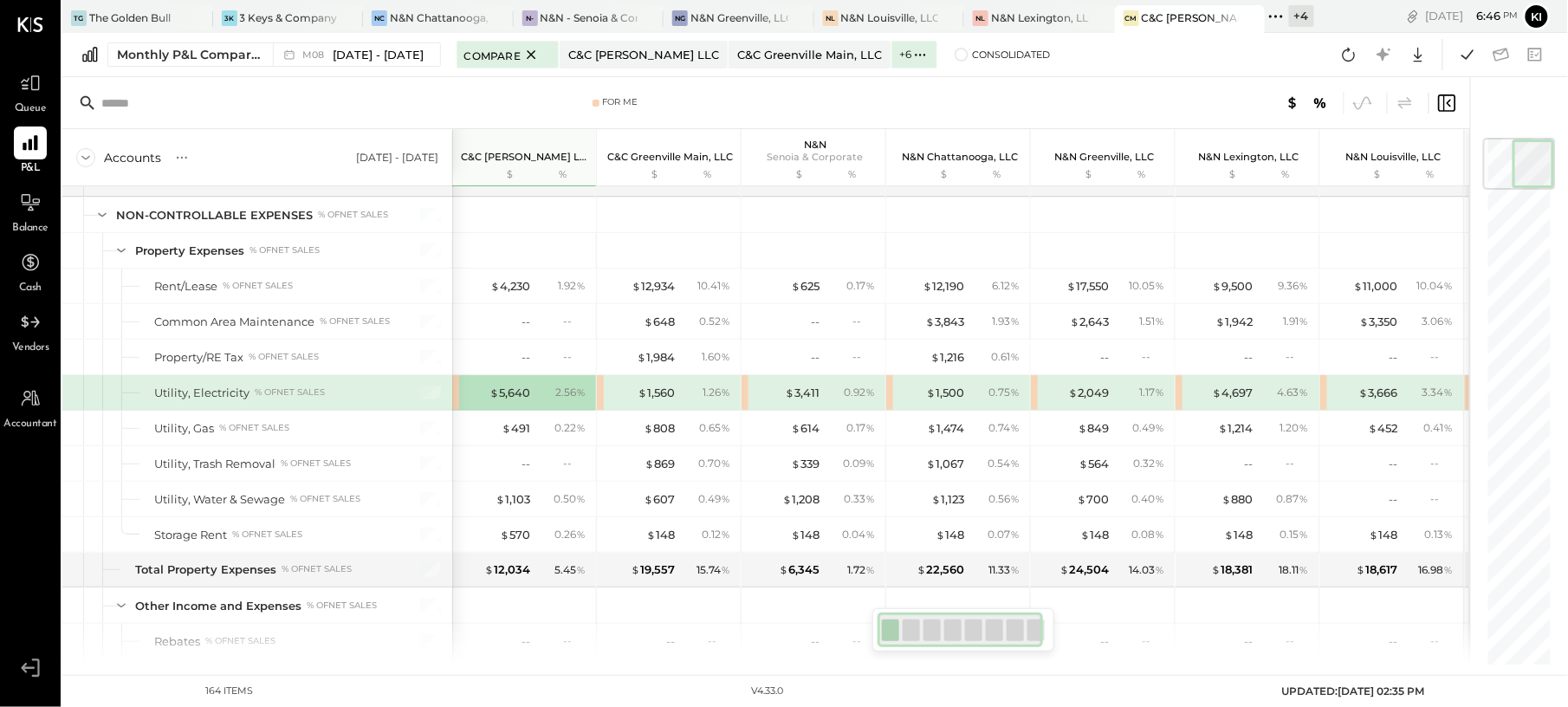
click at [600, 410] on div "$ 1,560 1.26 %" at bounding box center [669, 392] width 144 height 35
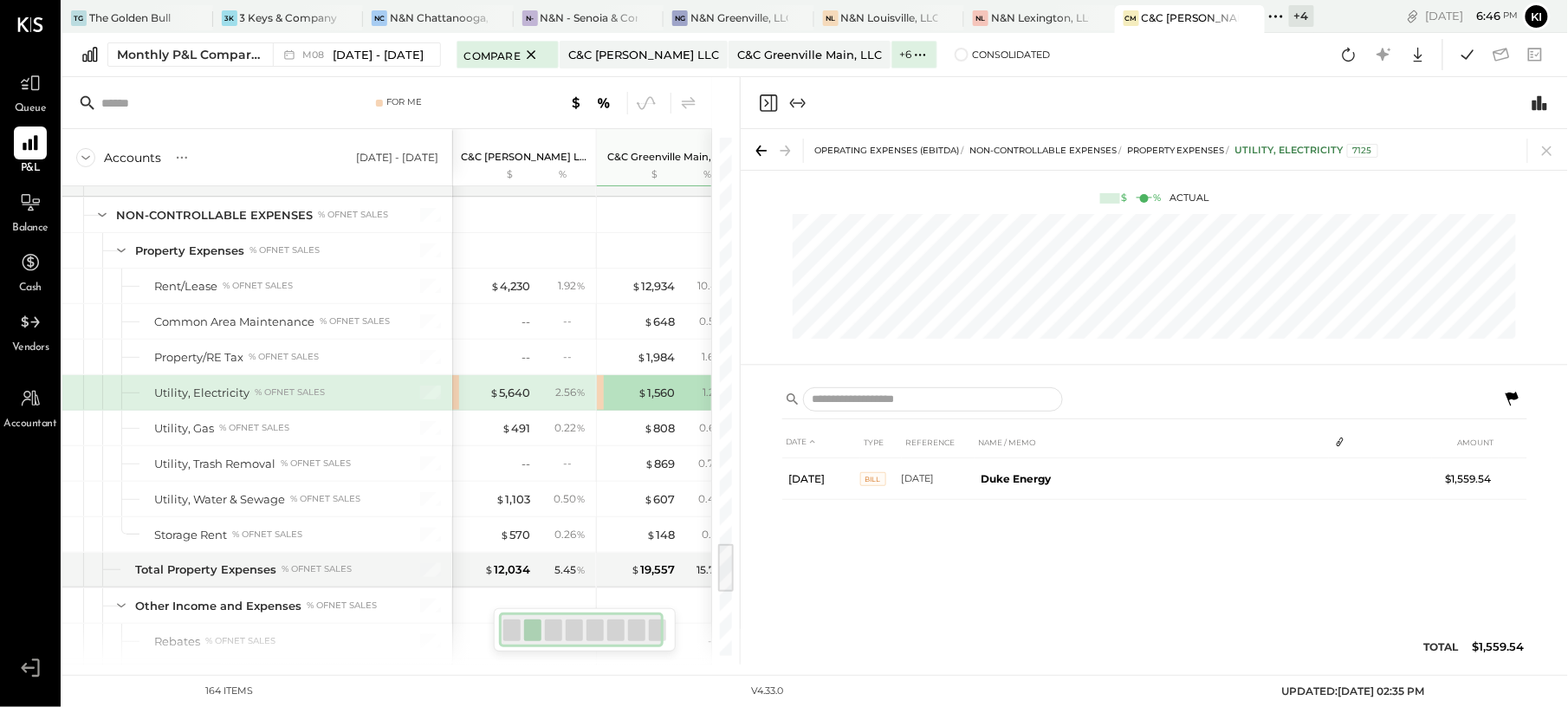
click at [600, 410] on div "$ 1,560 1.26 %" at bounding box center [669, 392] width 144 height 35
click at [769, 102] on icon "Close panel" at bounding box center [766, 102] width 5 height 8
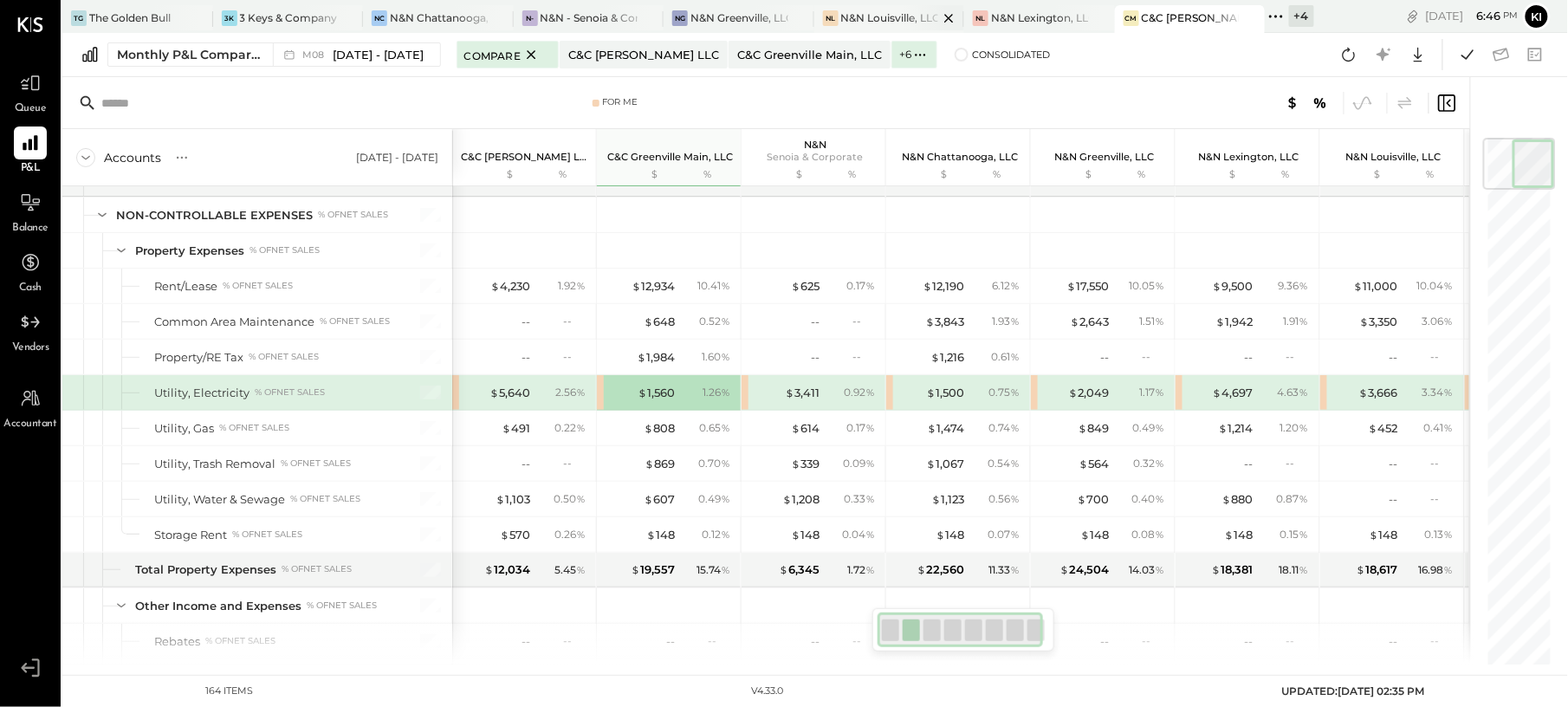
scroll to position [2961, 0]
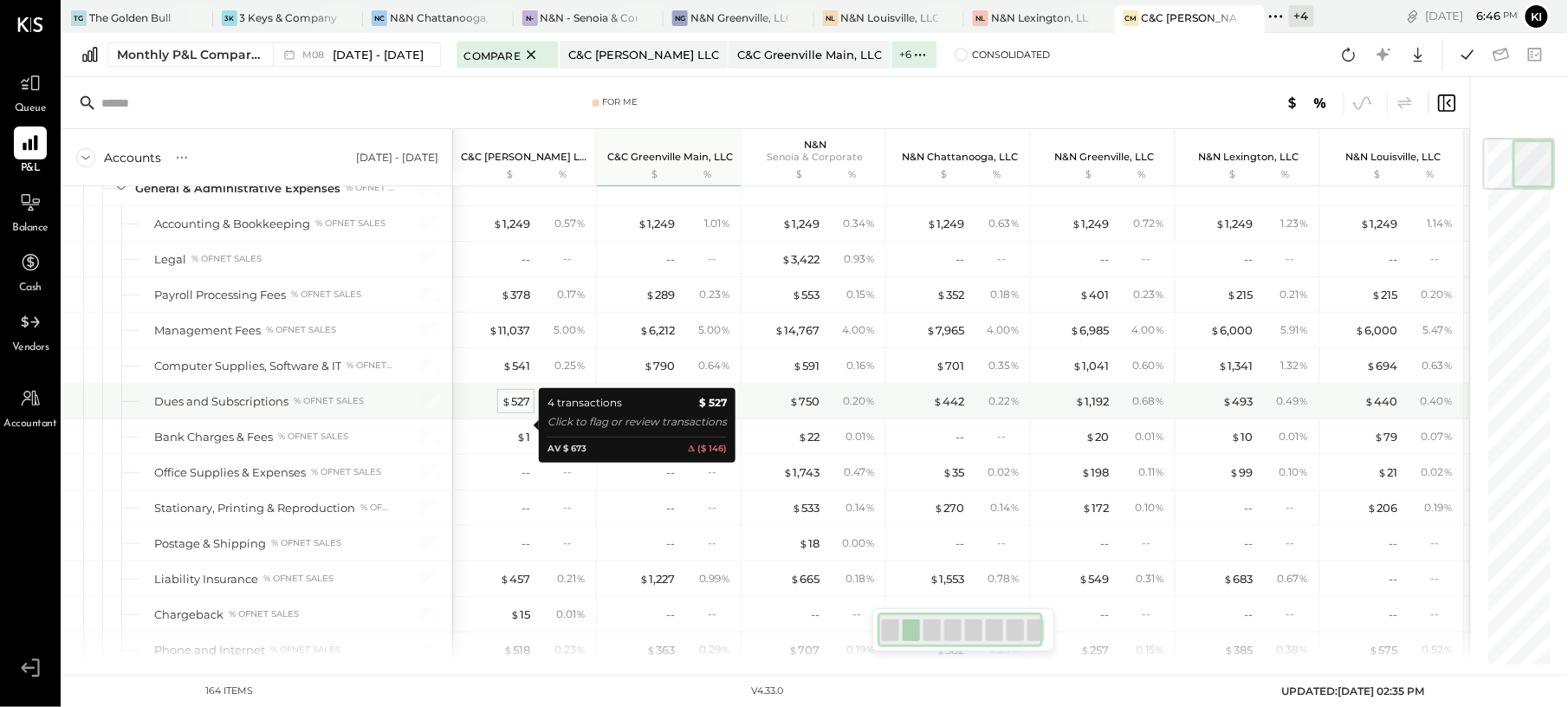
click at [517, 410] on div "$ 527" at bounding box center [516, 401] width 28 height 16
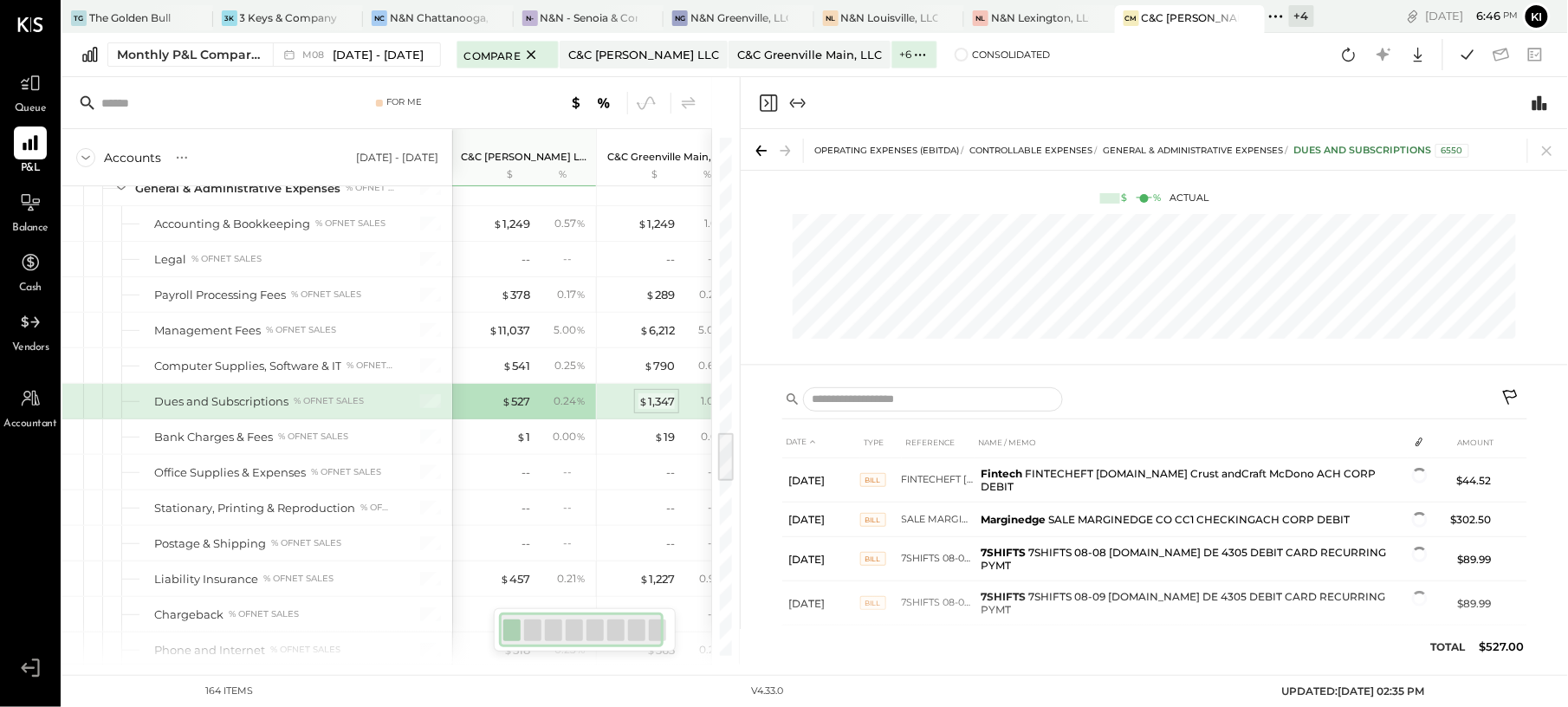
click at [660, 410] on div "$ 1,347" at bounding box center [656, 401] width 36 height 16
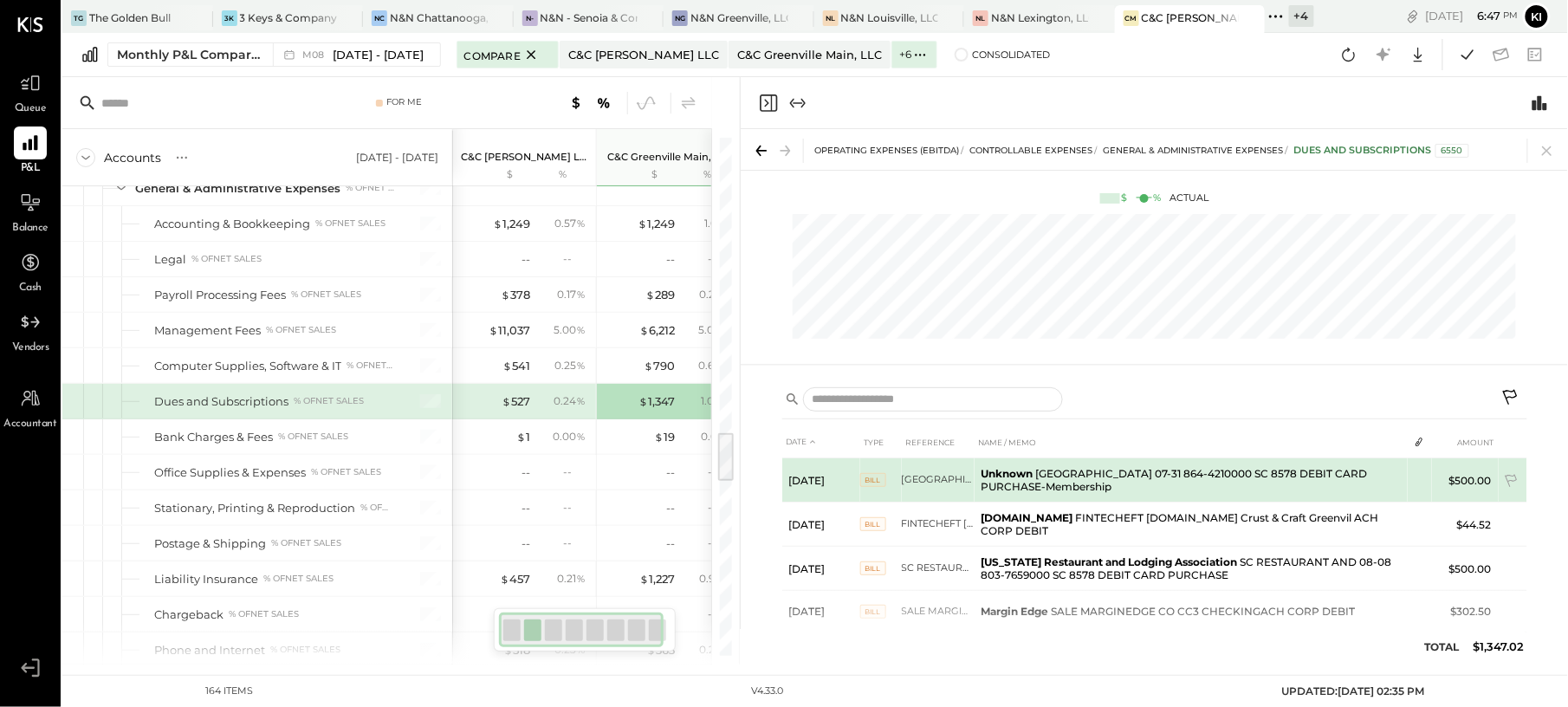
click at [1144, 485] on td "Unknown GREENVILLE CONVENT 07-31 864-4210000 SC 8578 DEBIT CARD PURCHASE-Member…" at bounding box center [1190, 480] width 434 height 45
click at [867, 479] on span "BILL" at bounding box center [873, 480] width 26 height 14
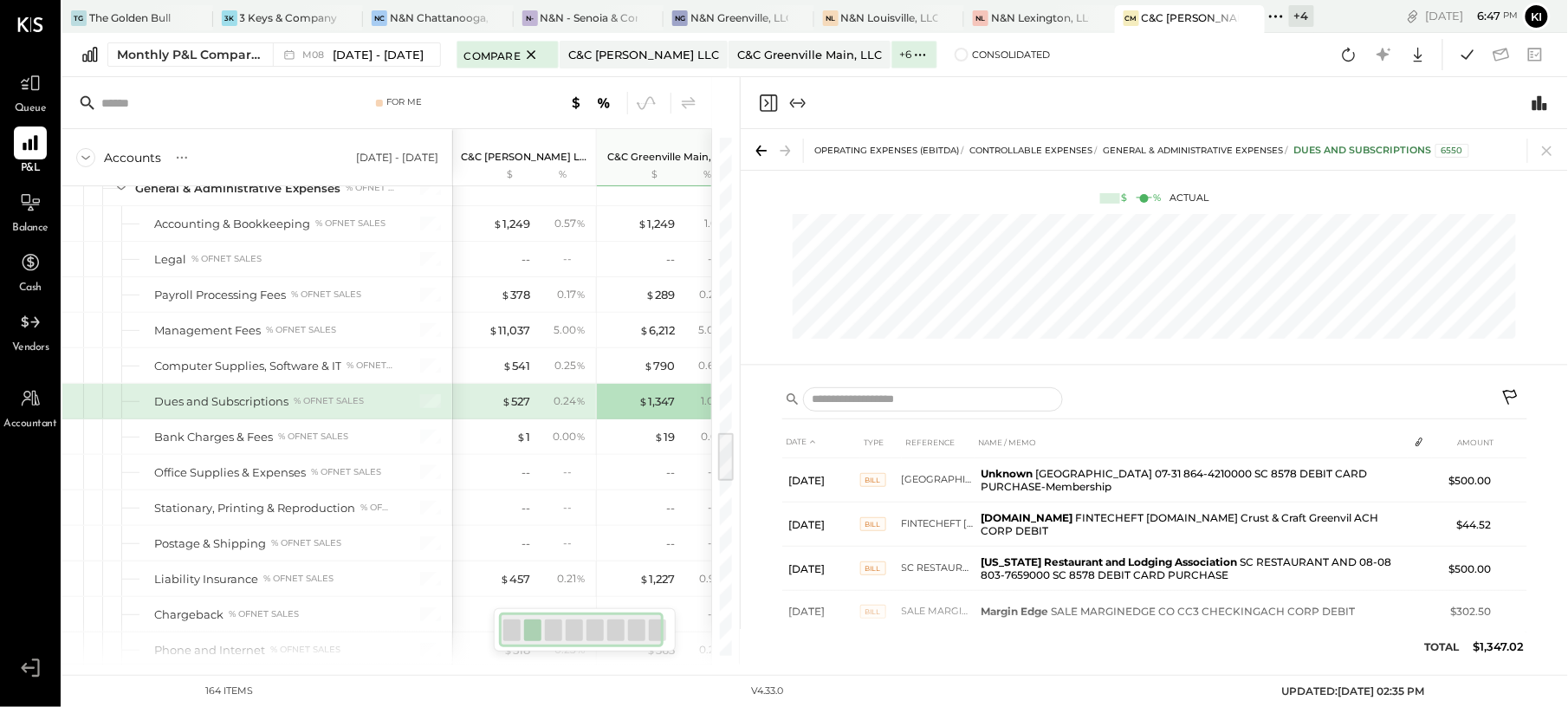
drag, startPoint x: 1549, startPoint y: 316, endPoint x: 1567, endPoint y: 306, distance: 20.6
click at [1549, 316] on div at bounding box center [1154, 278] width 827 height 146
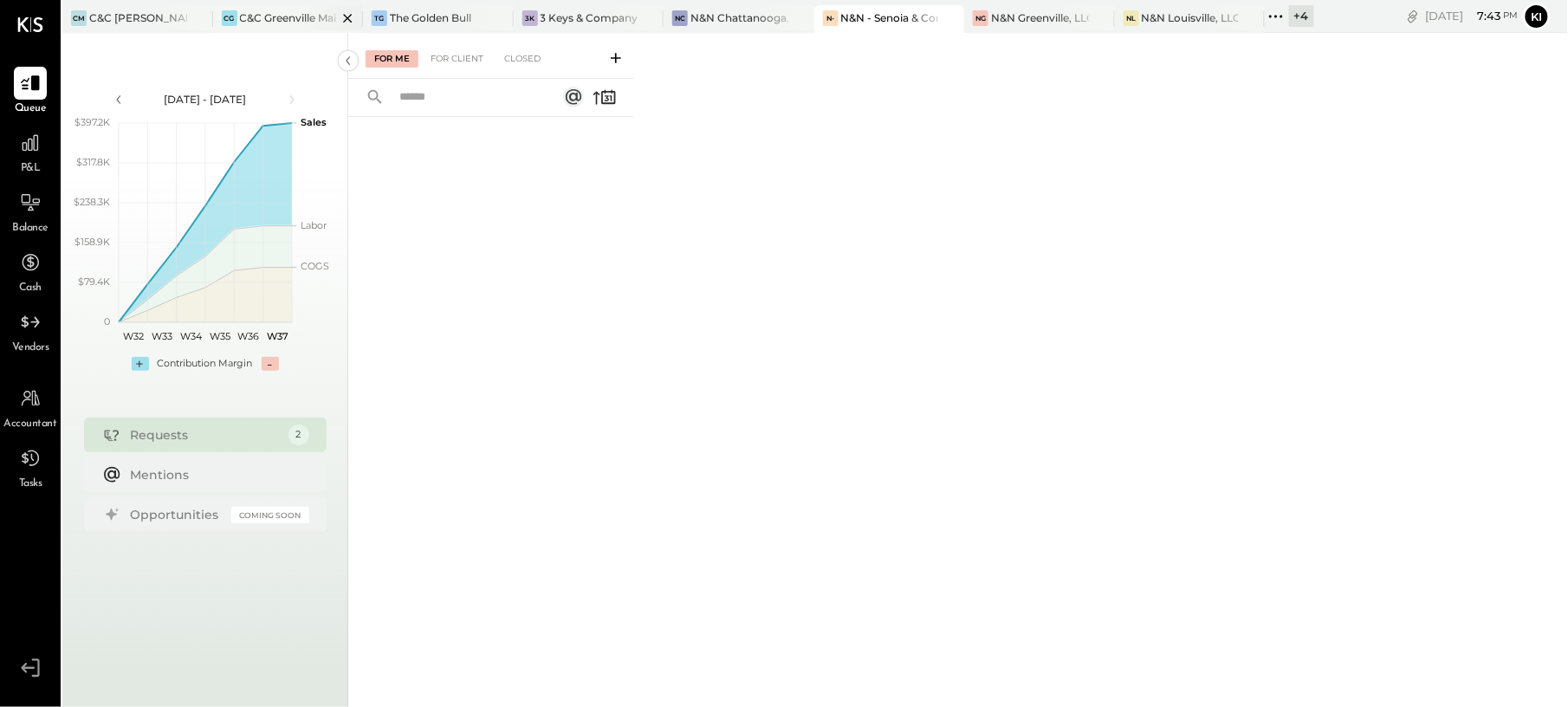
click at [256, 22] on div "C&C Greenville Main, LLC" at bounding box center [288, 18] width 98 height 15
click at [608, 55] on icon at bounding box center [616, 58] width 17 height 17
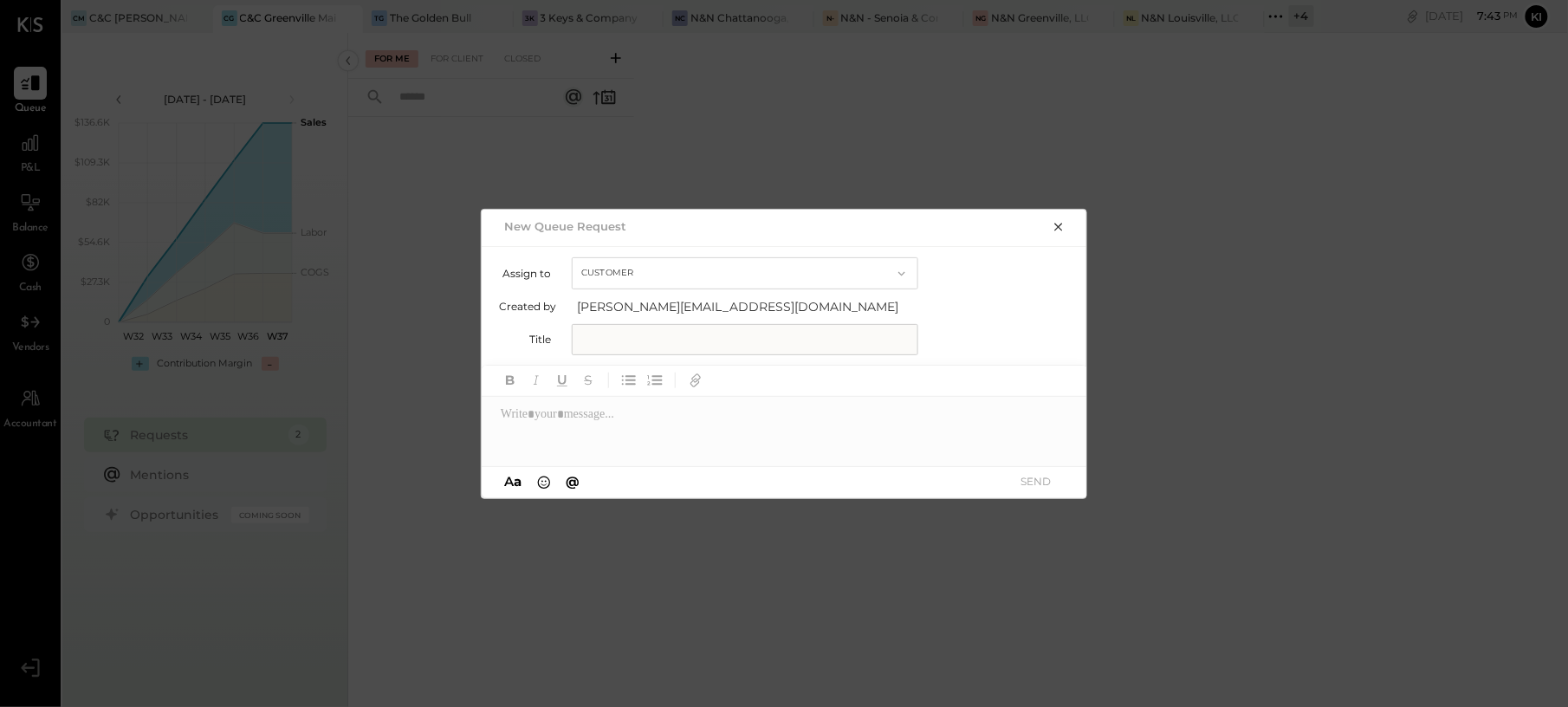
click at [666, 329] on input "text" at bounding box center [745, 339] width 346 height 31
click at [645, 344] on input "**********" at bounding box center [745, 339] width 346 height 31
click at [781, 338] on input "**********" at bounding box center [699, 339] width 254 height 31
type input "**********"
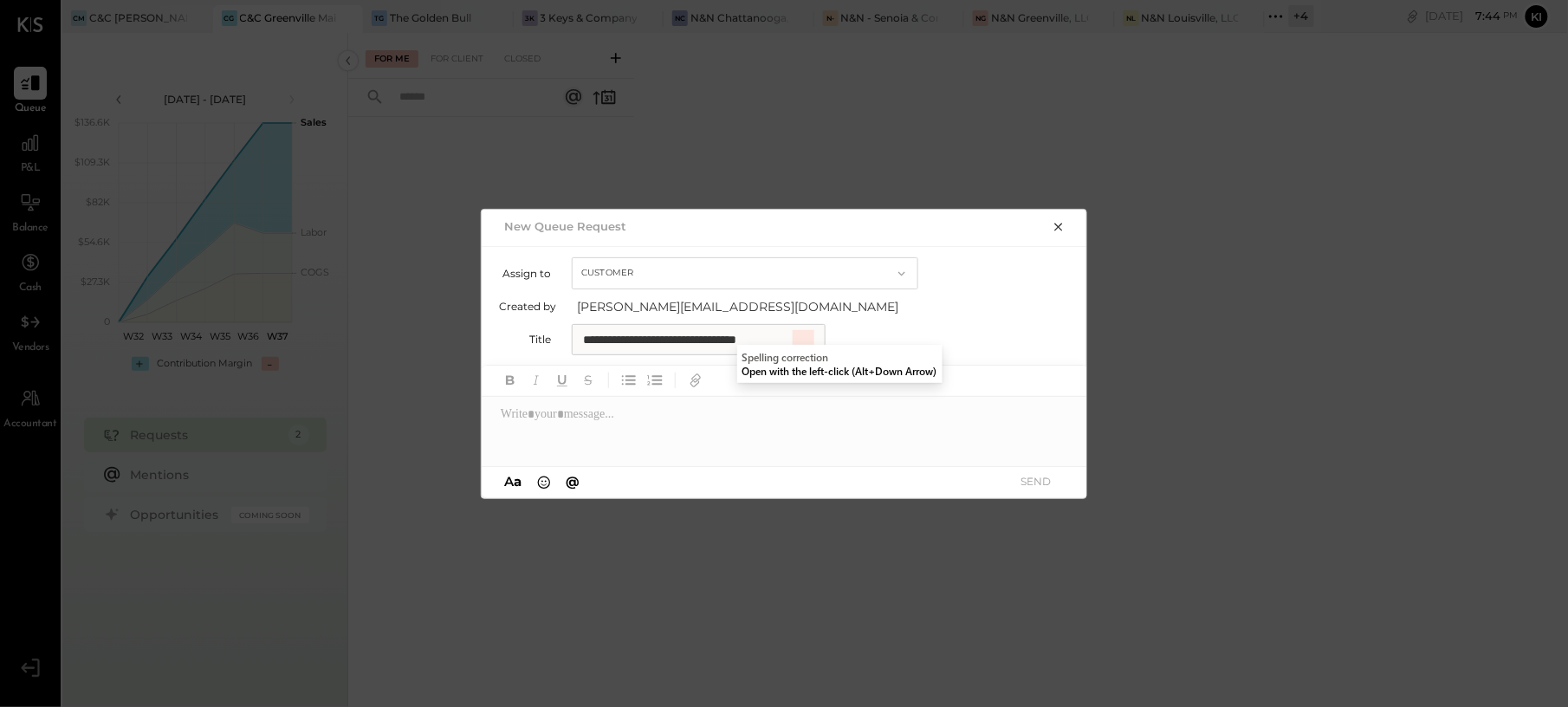
click at [1023, 307] on div "Created by kinjal.chauhan@kitchensync.us" at bounding box center [784, 307] width 572 height 17
click at [740, 337] on input "**********" at bounding box center [699, 339] width 254 height 31
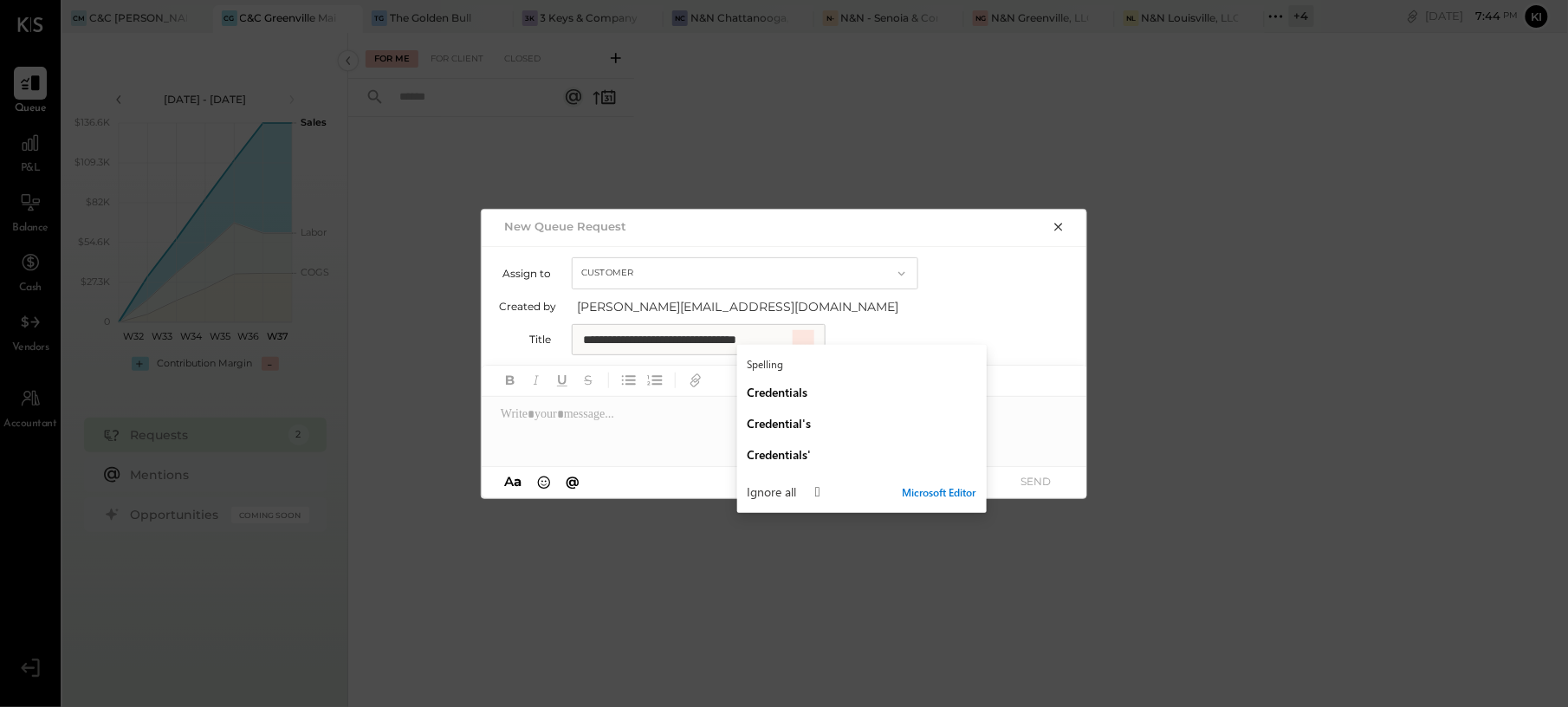
click at [755, 337] on input "**********" at bounding box center [699, 339] width 254 height 31
click at [795, 395] on span "Credentials" at bounding box center [778, 391] width 61 height 16
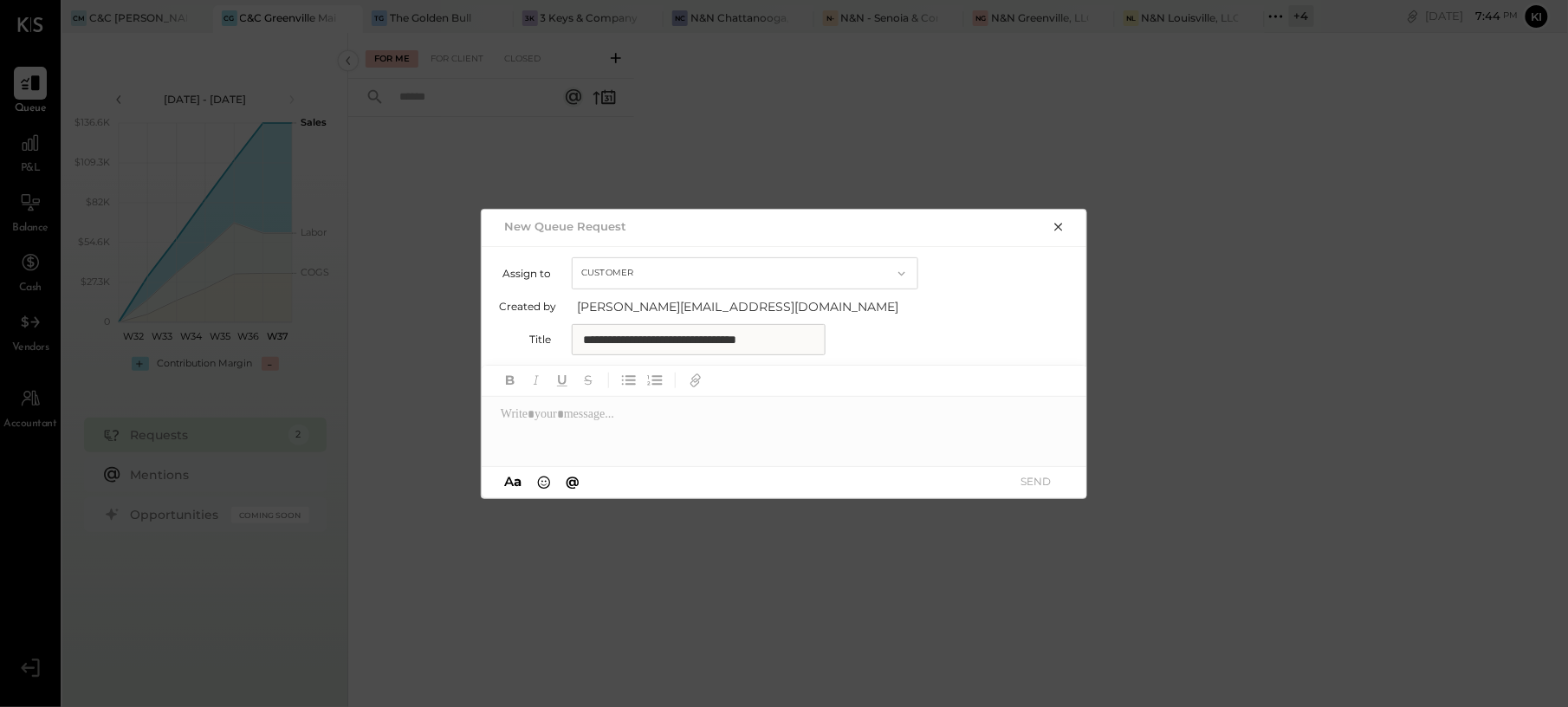
click at [926, 312] on div "Created by kinjal.chauhan@kitchensync.us" at bounding box center [784, 307] width 572 height 17
click at [717, 451] on div at bounding box center [784, 431] width 606 height 69
click at [665, 421] on div at bounding box center [784, 431] width 606 height 69
click at [731, 411] on div "**********" at bounding box center [784, 431] width 606 height 69
click at [940, 418] on div "**********" at bounding box center [784, 431] width 606 height 69
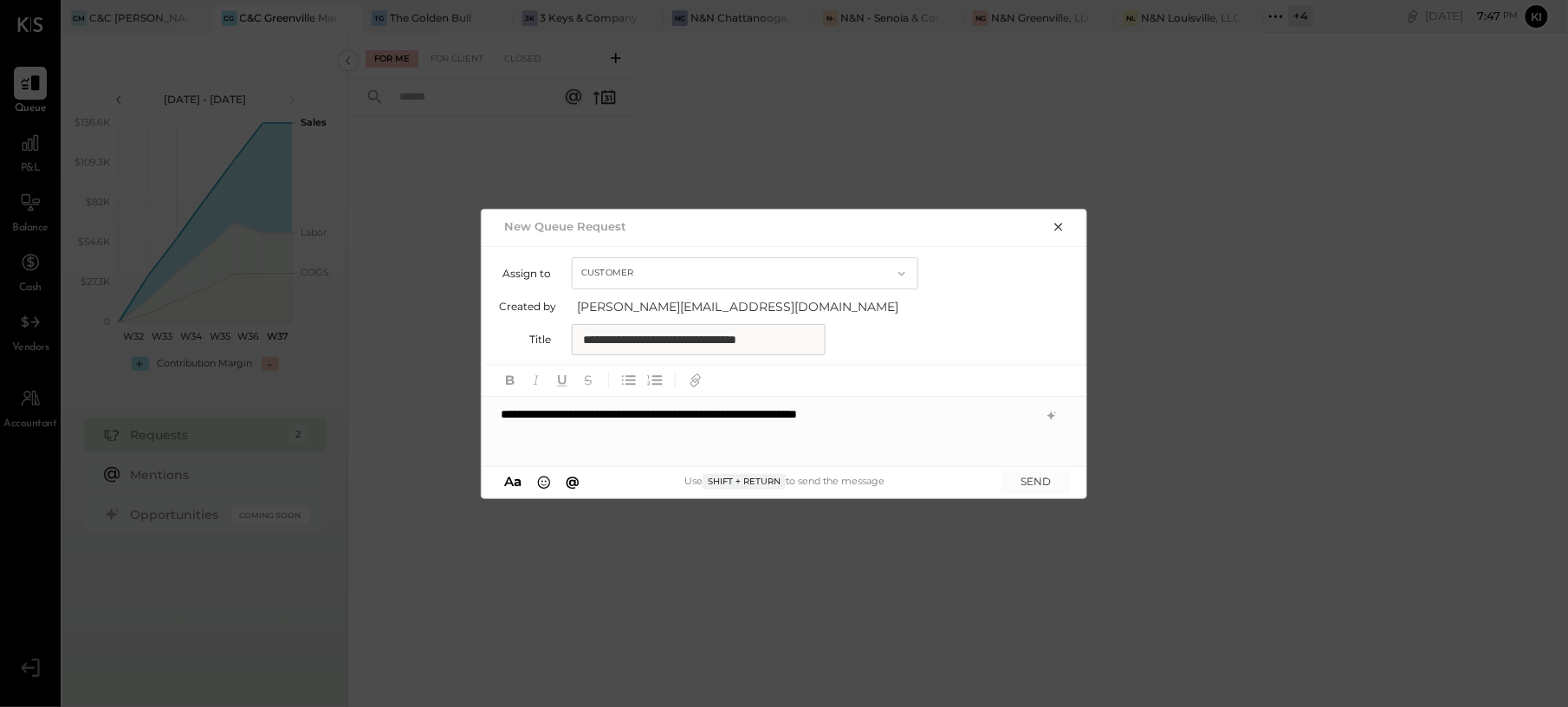
click at [931, 414] on div "**********" at bounding box center [784, 431] width 606 height 69
click at [694, 440] on div "**********" at bounding box center [768, 432] width 535 height 17
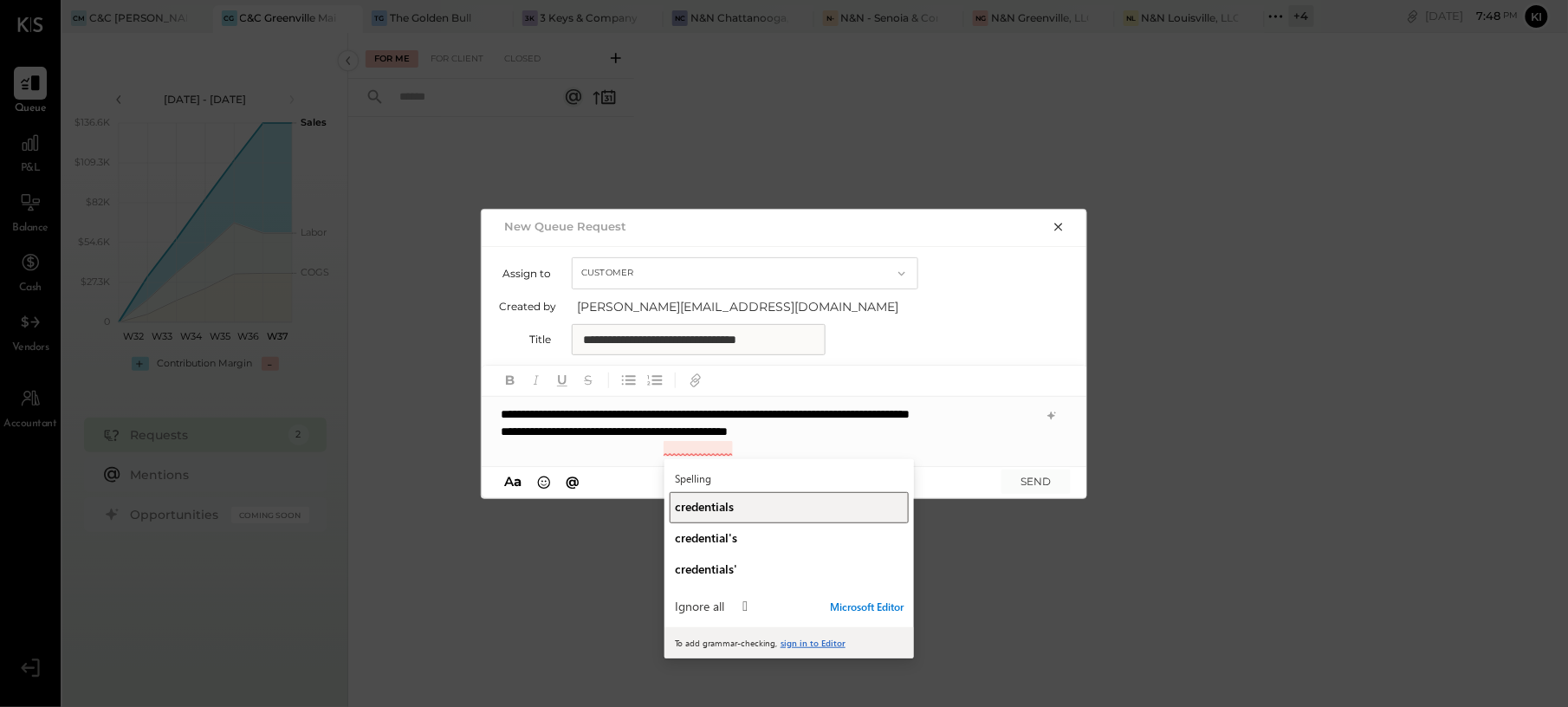
click at [721, 493] on button "credentials" at bounding box center [789, 508] width 239 height 31
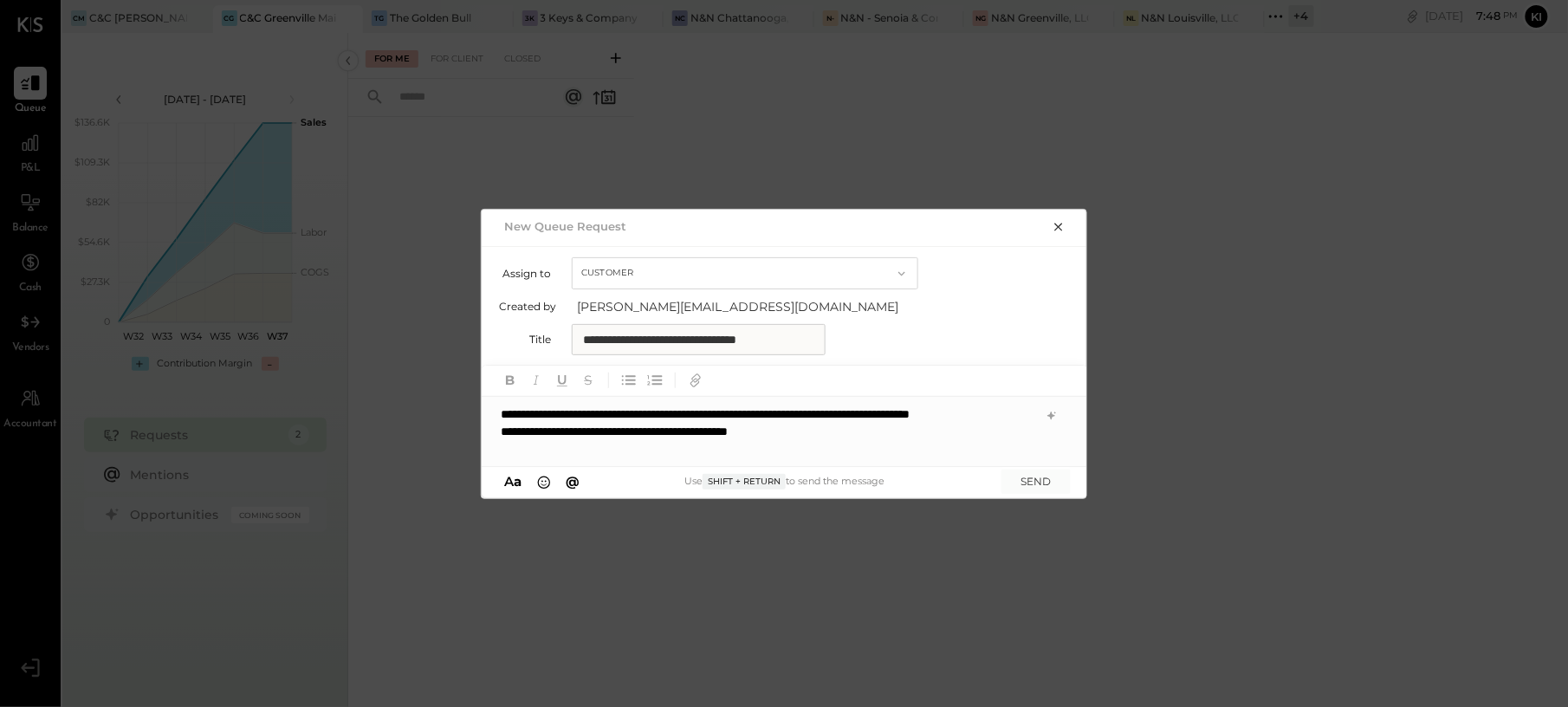
click at [856, 440] on div "**********" at bounding box center [768, 432] width 535 height 17
click at [1050, 413] on icon at bounding box center [1051, 416] width 8 height 8
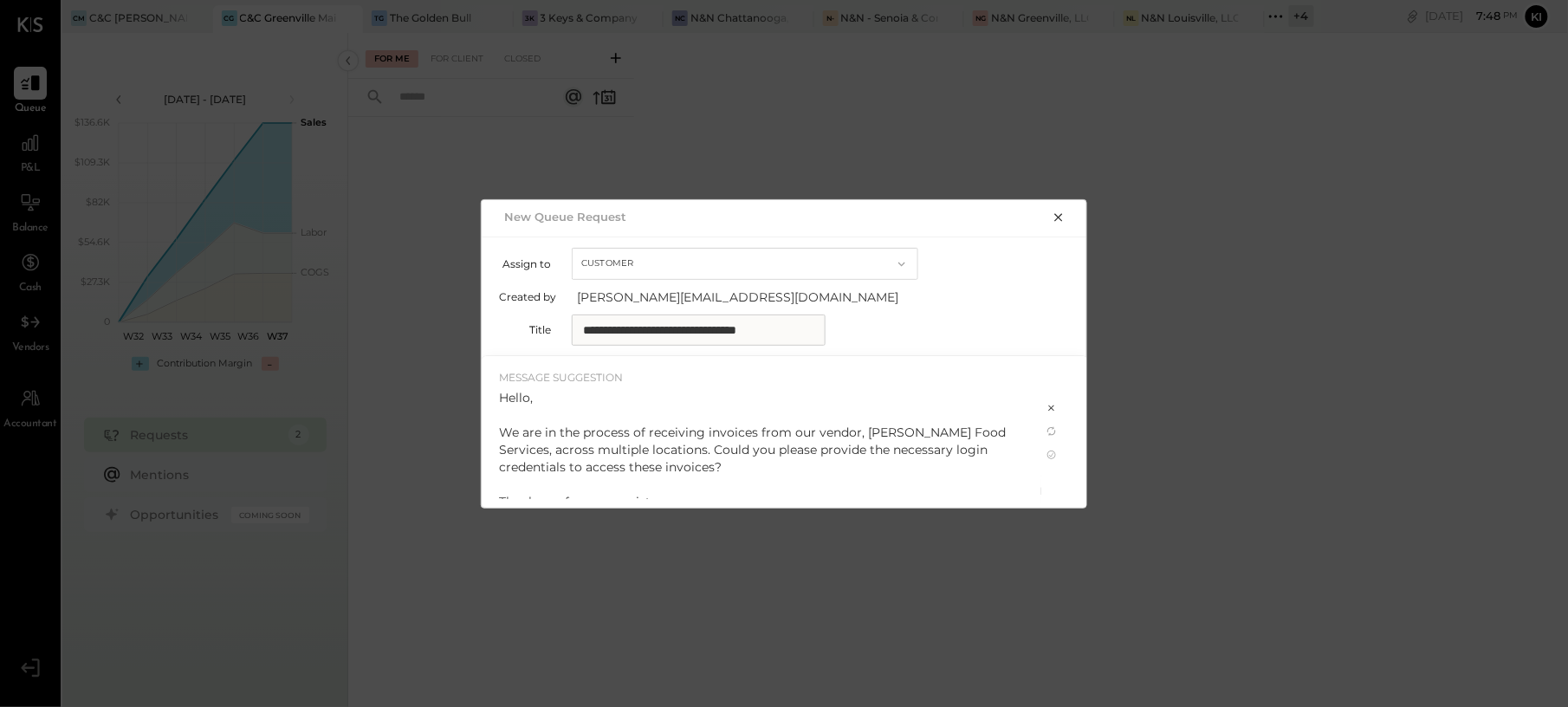
scroll to position [10, 0]
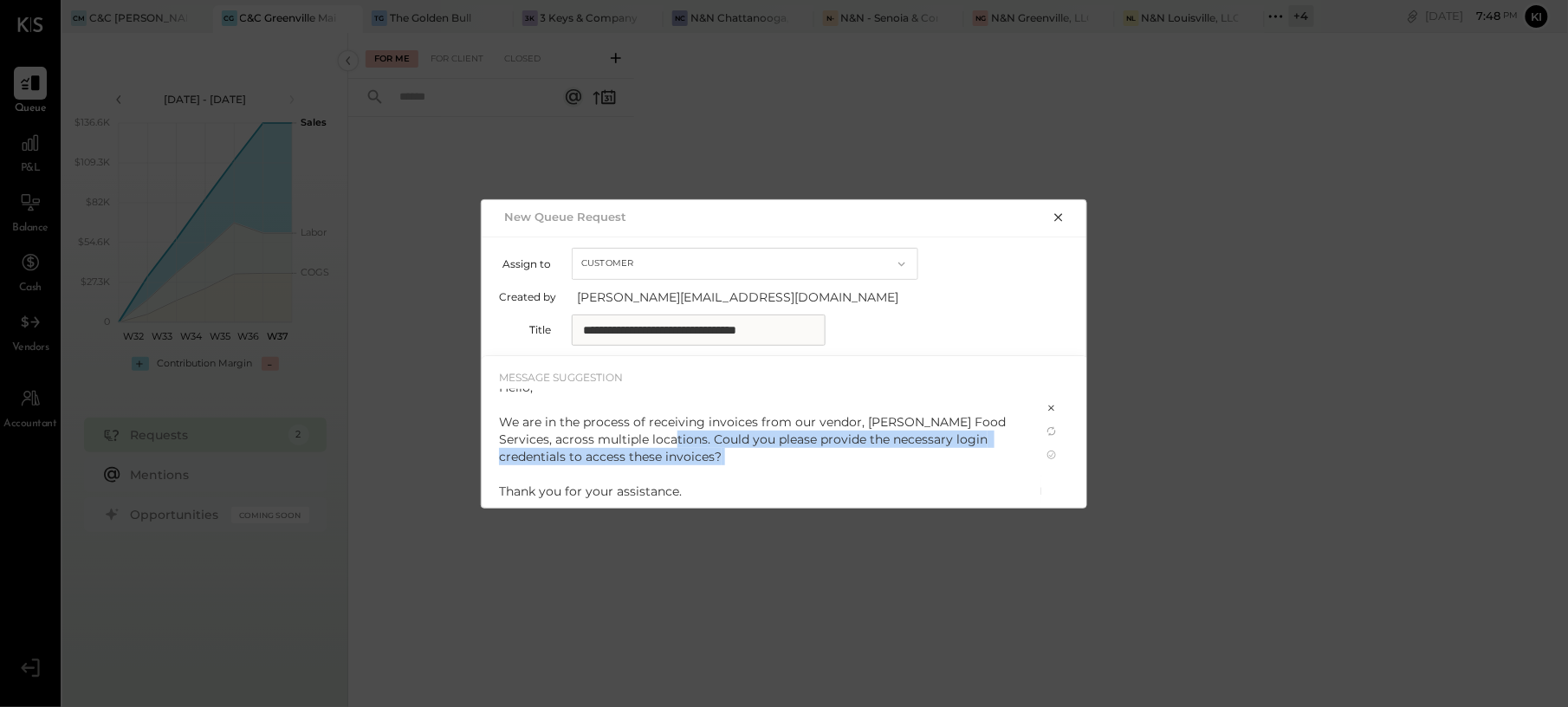
drag, startPoint x: 655, startPoint y: 438, endPoint x: 691, endPoint y: 468, distance: 46.9
click at [691, 468] on div "Hello, We are in the process of receiving invoices from our vendor, Gordon Food…" at bounding box center [761, 439] width 525 height 121
copy div "Could you please provide the necessary login credentials to access these invoic…"
click at [679, 435] on div "Hello, We are in the process of receiving invoices from our vendor, Gordon Food…" at bounding box center [761, 439] width 525 height 121
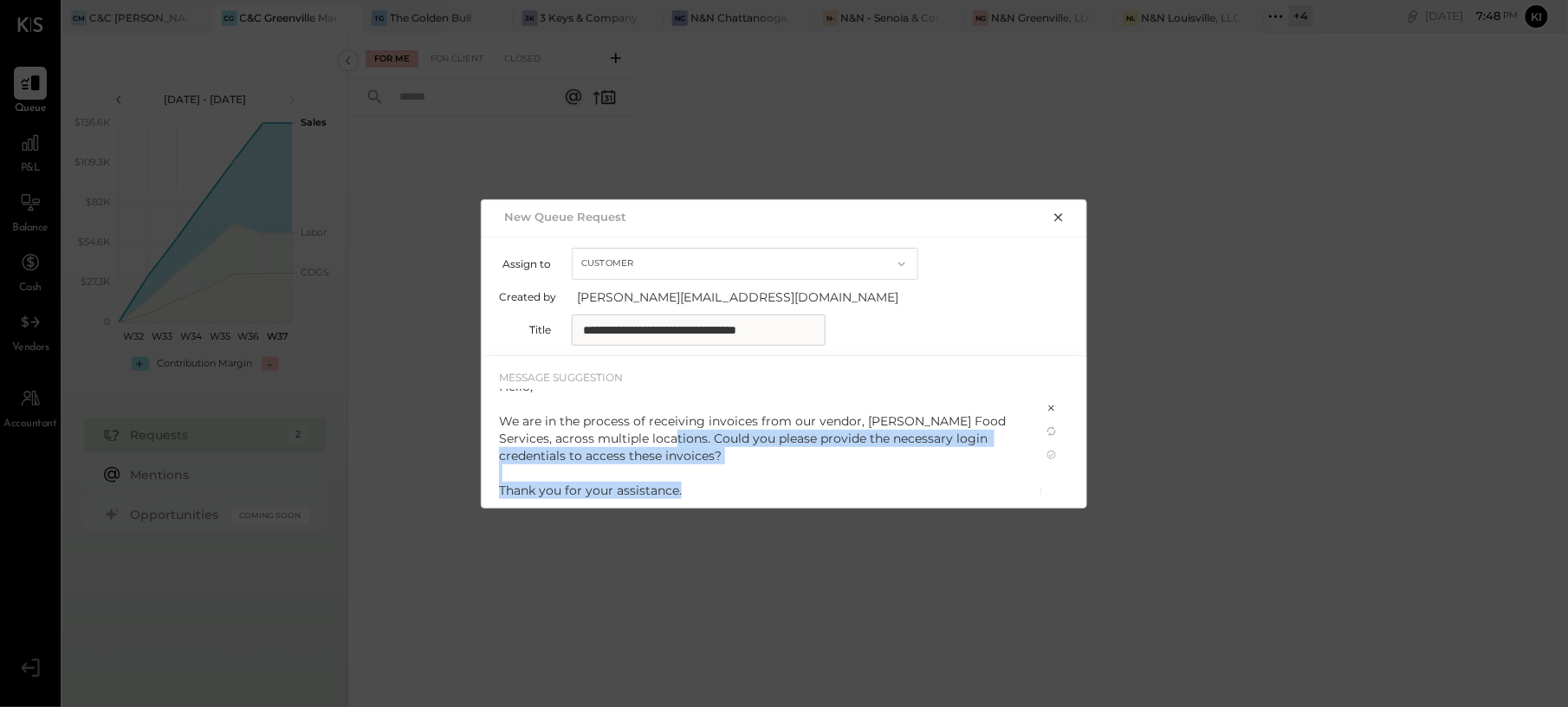
drag, startPoint x: 656, startPoint y: 437, endPoint x: 692, endPoint y: 493, distance: 66.6
click at [692, 493] on div "Hello, We are in the process of receiving invoices from our vendor, Gordon Food…" at bounding box center [761, 438] width 525 height 121
copy div "Could you please provide the necessary login credentials to access these invoic…"
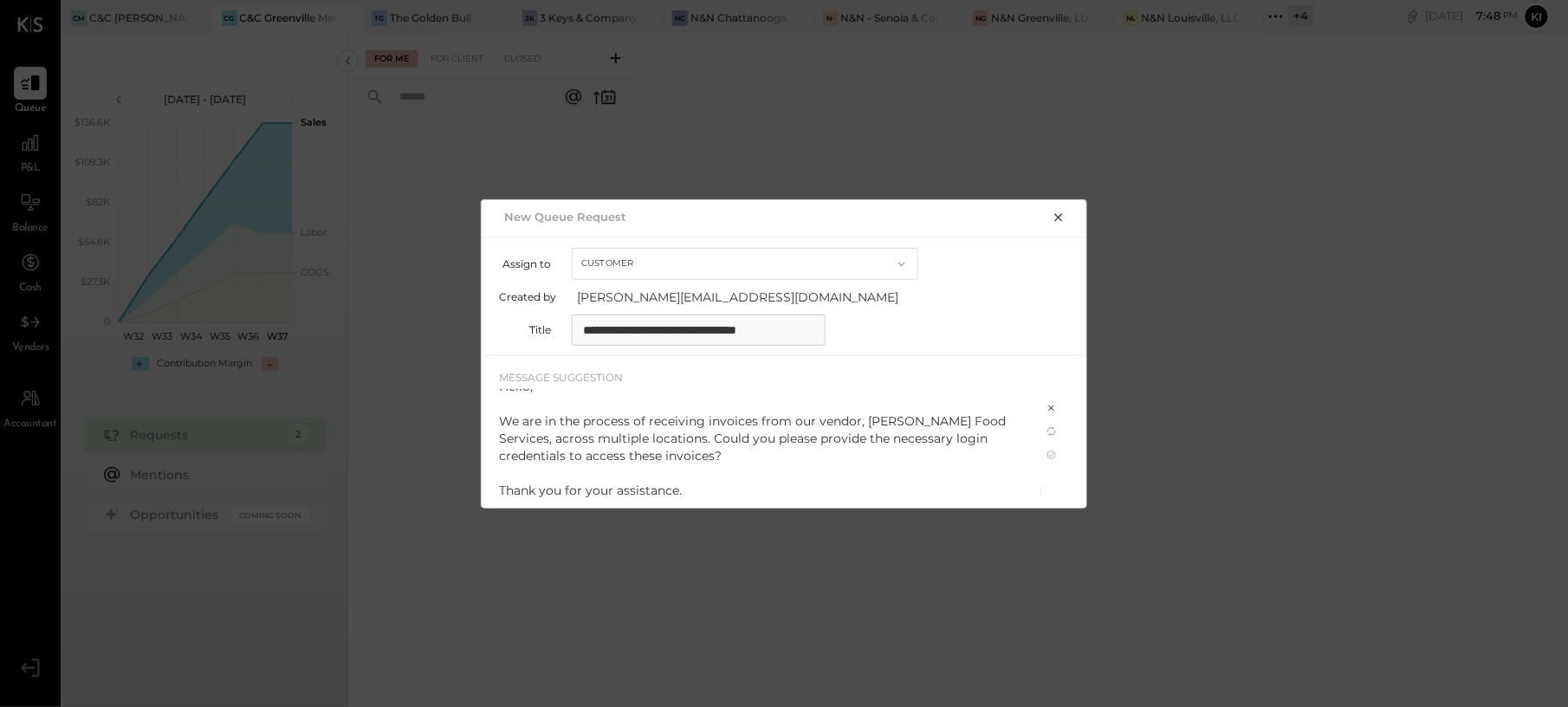
click at [1051, 406] on icon at bounding box center [1051, 408] width 14 height 14
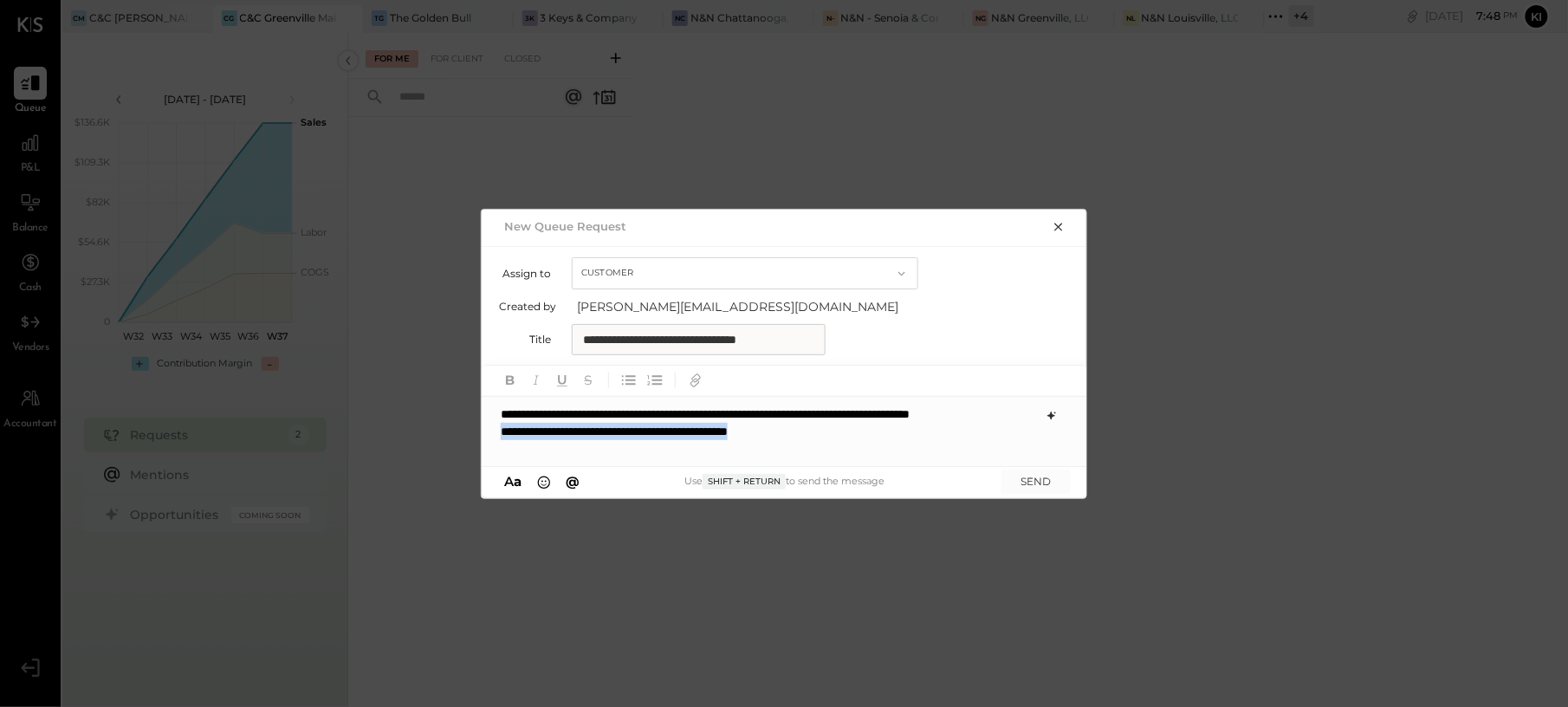
drag, startPoint x: 535, startPoint y: 452, endPoint x: 859, endPoint y: 465, distance: 324.3
click at [859, 465] on div "**********" at bounding box center [784, 432] width 606 height 133
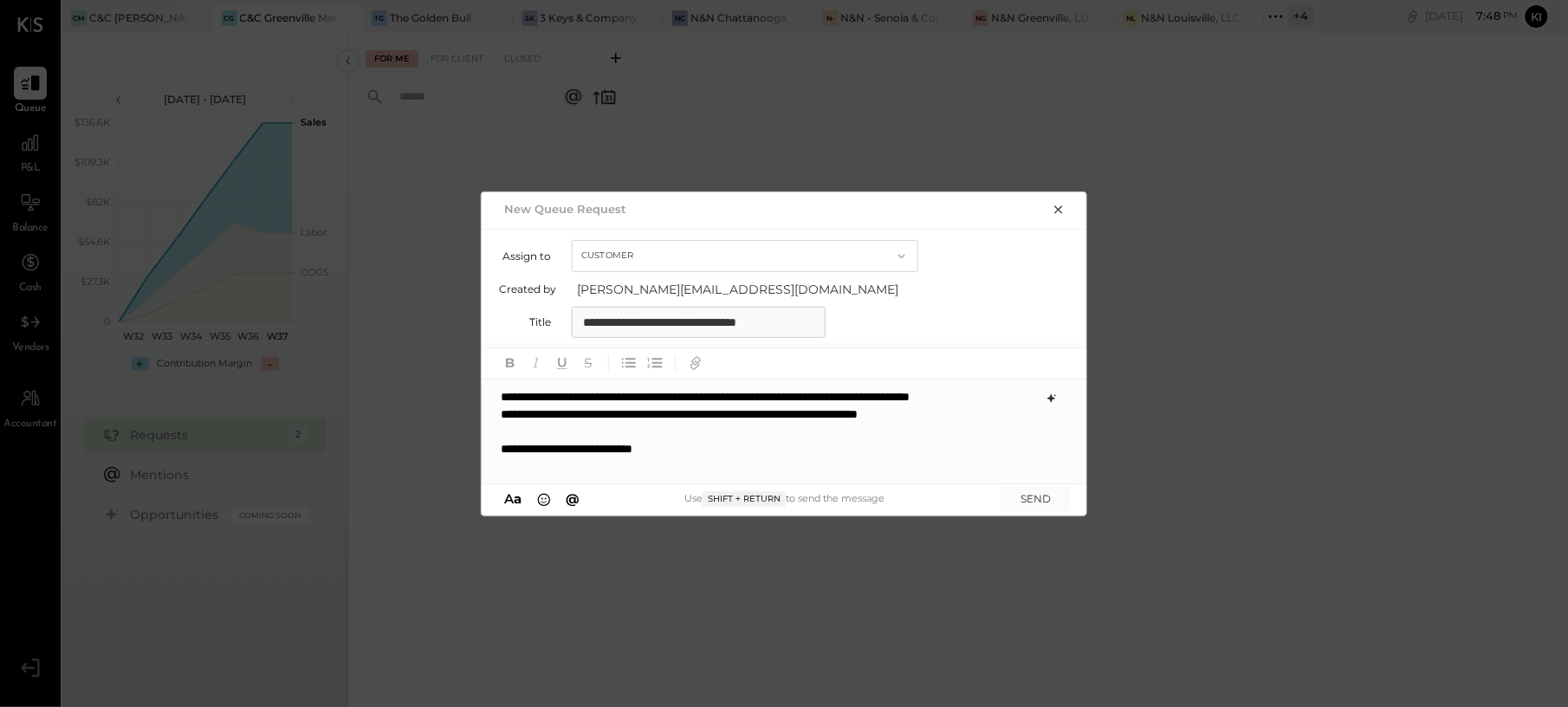
click at [942, 431] on div "**********" at bounding box center [768, 431] width 535 height 52
click at [1026, 499] on button "SEND" at bounding box center [1035, 498] width 69 height 24
